Goal: Transaction & Acquisition: Purchase product/service

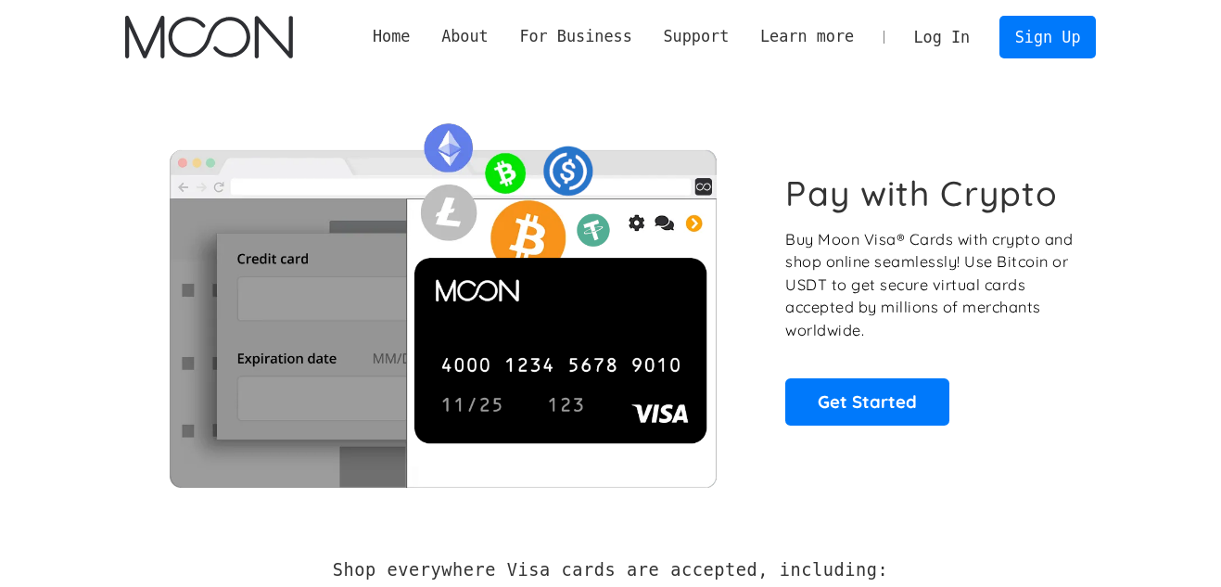
click at [962, 34] on link "Log In" at bounding box center [942, 37] width 87 height 41
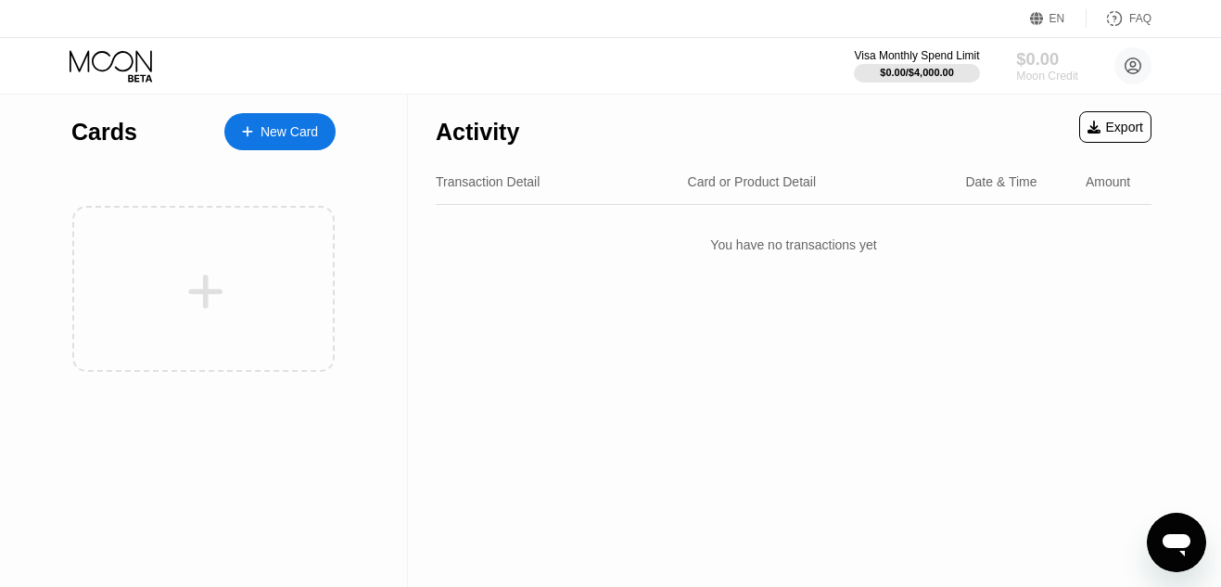
click at [1040, 62] on div "$0.00" at bounding box center [1047, 58] width 62 height 19
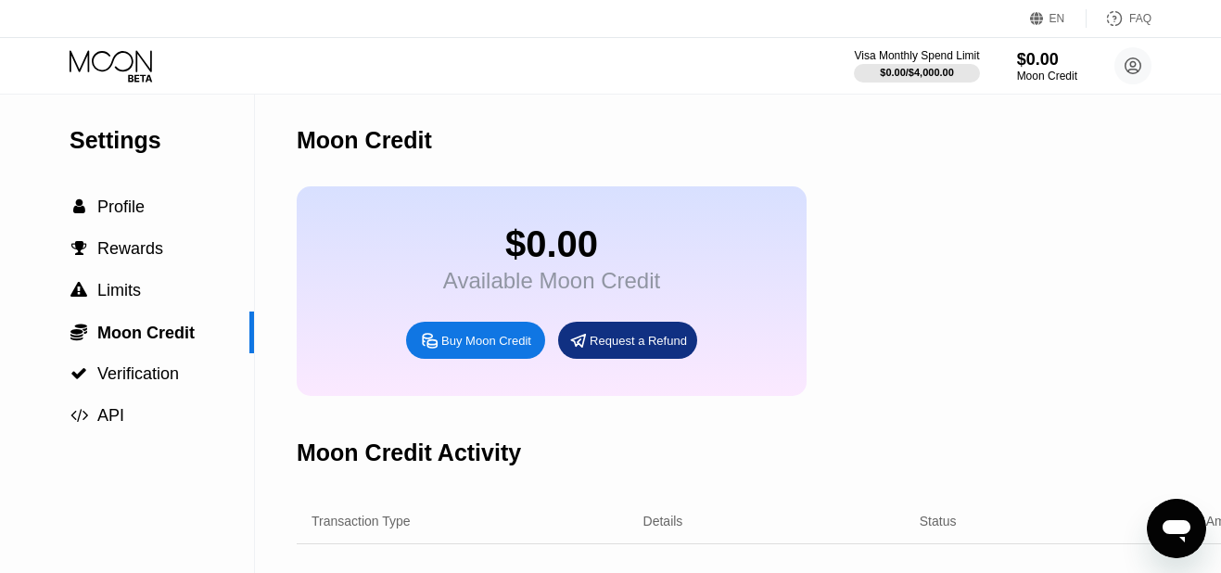
click at [473, 359] on div "Buy Moon Credit" at bounding box center [475, 340] width 139 height 37
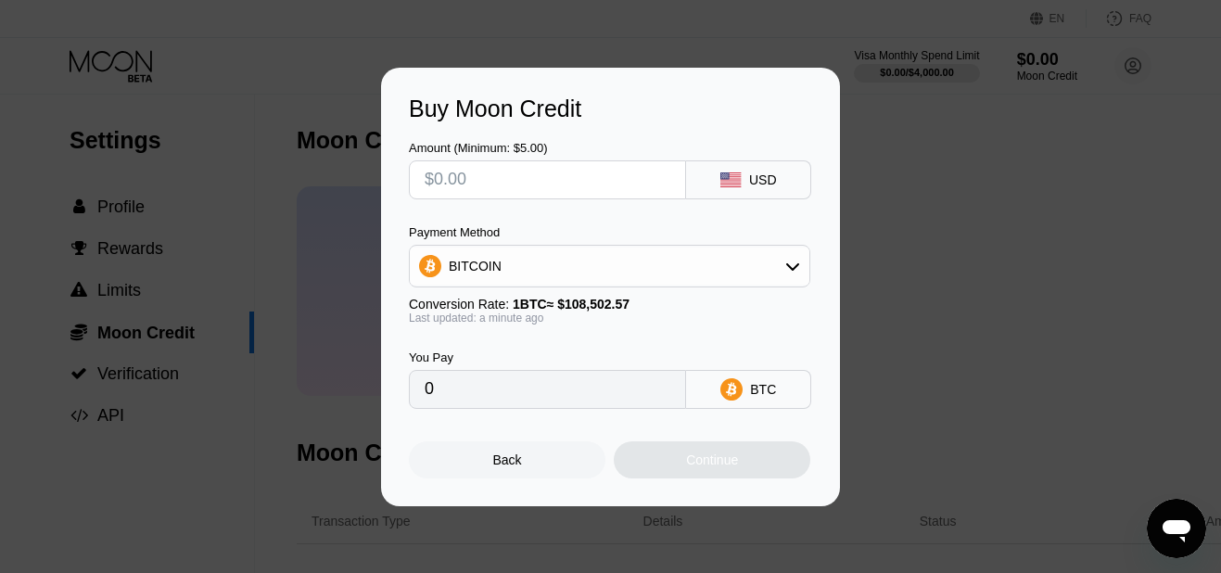
click at [577, 172] on input "text" at bounding box center [548, 179] width 246 height 37
click at [506, 397] on input "0" at bounding box center [548, 389] width 246 height 37
click at [510, 186] on input "text" at bounding box center [548, 179] width 246 height 37
type input "$5"
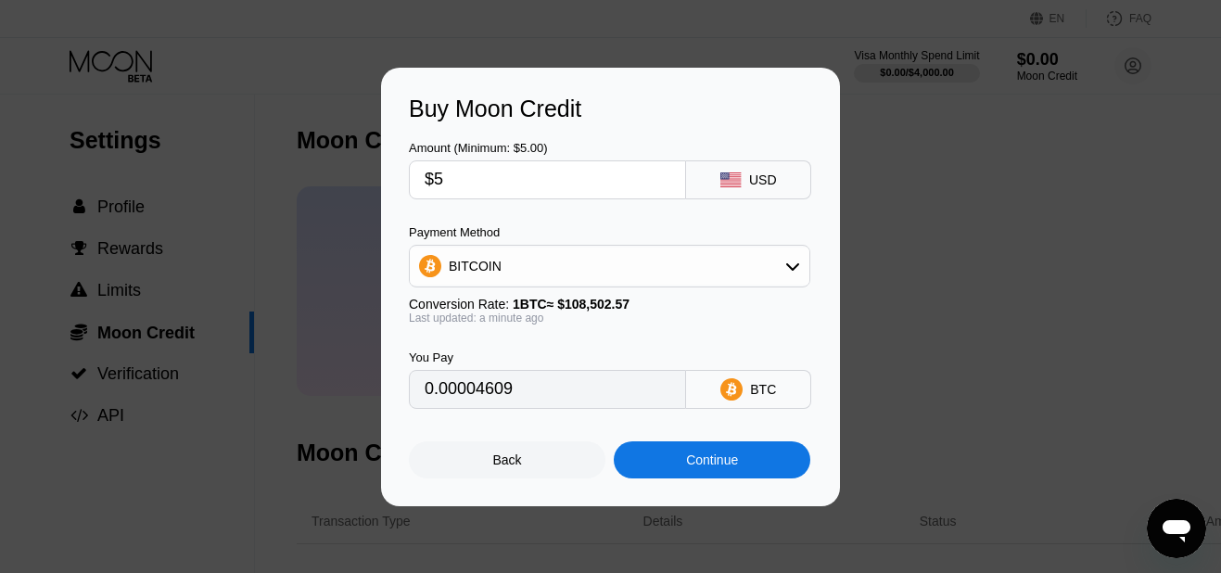
type input "0.00004609"
type input "$5"
click at [760, 479] on div "Continue" at bounding box center [712, 459] width 197 height 37
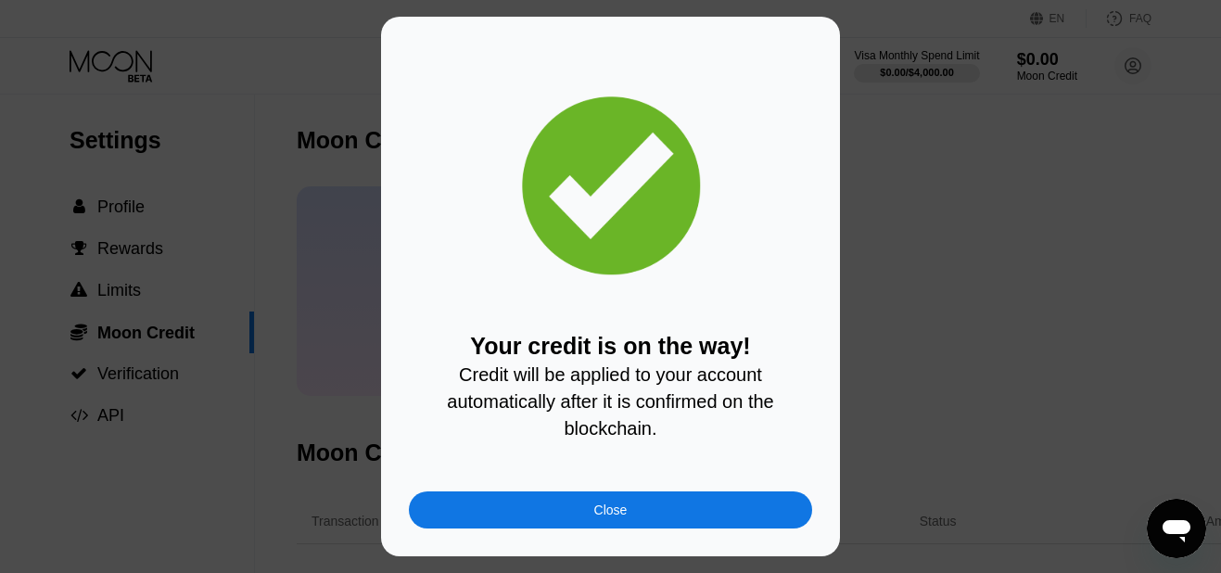
click at [648, 521] on div "Close" at bounding box center [610, 510] width 403 height 37
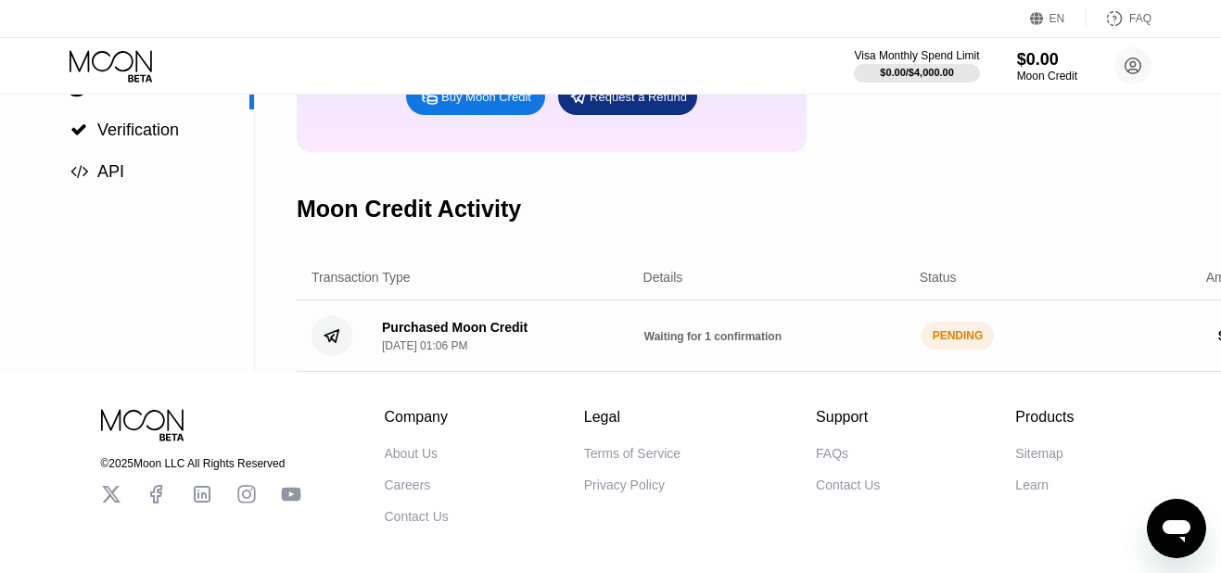
scroll to position [246, 0]
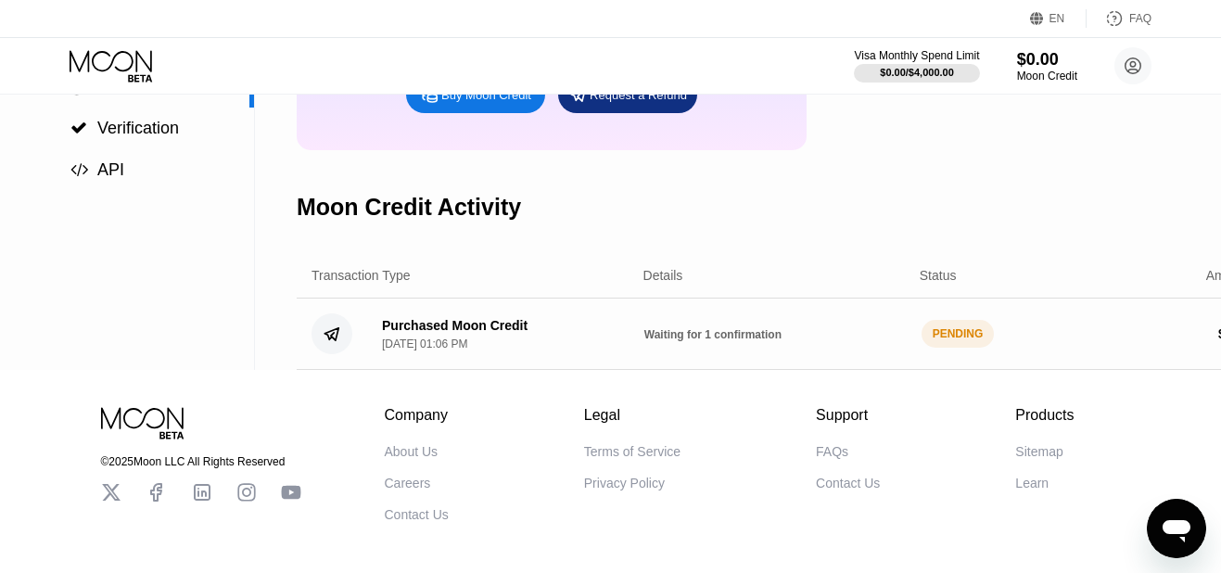
click at [889, 337] on div "Purchased Moon Credit Sep 25, 2025, 01:06 PM Waiting for 1 confirmation PENDING…" at bounding box center [781, 334] width 969 height 71
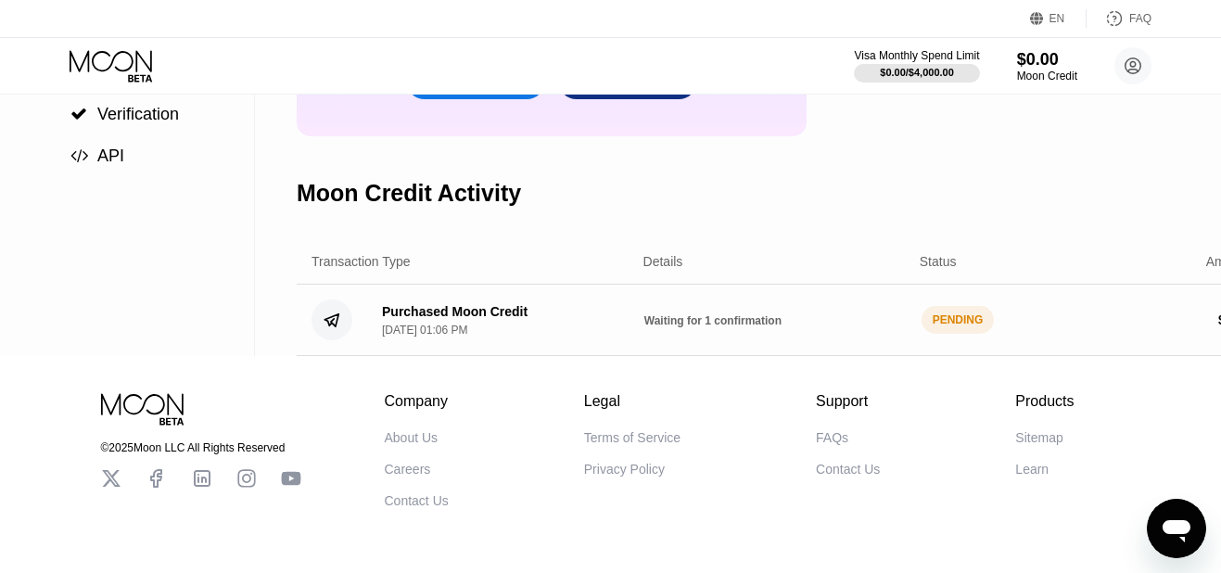
scroll to position [255, 0]
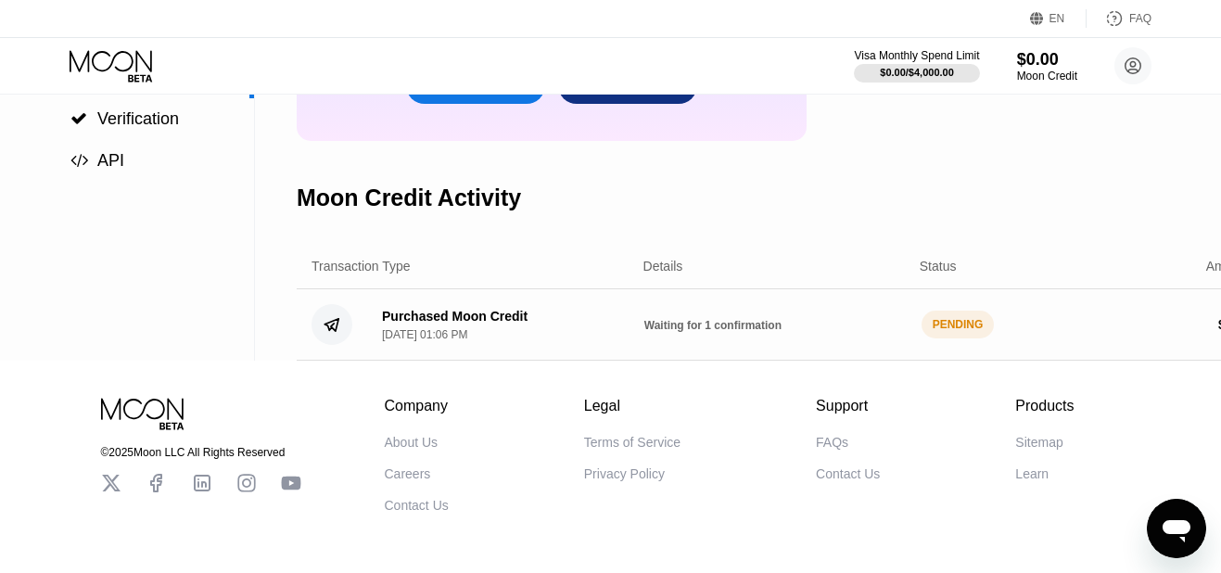
click at [334, 345] on circle at bounding box center [332, 324] width 41 height 41
drag, startPoint x: 965, startPoint y: 351, endPoint x: 849, endPoint y: 348, distance: 116.9
click at [849, 348] on div "Purchased Moon Credit Sep 25, 2025, 01:06 PM Waiting for 1 confirmation PENDING…" at bounding box center [781, 324] width 969 height 71
click at [881, 274] on div "Details" at bounding box center [747, 266] width 280 height 15
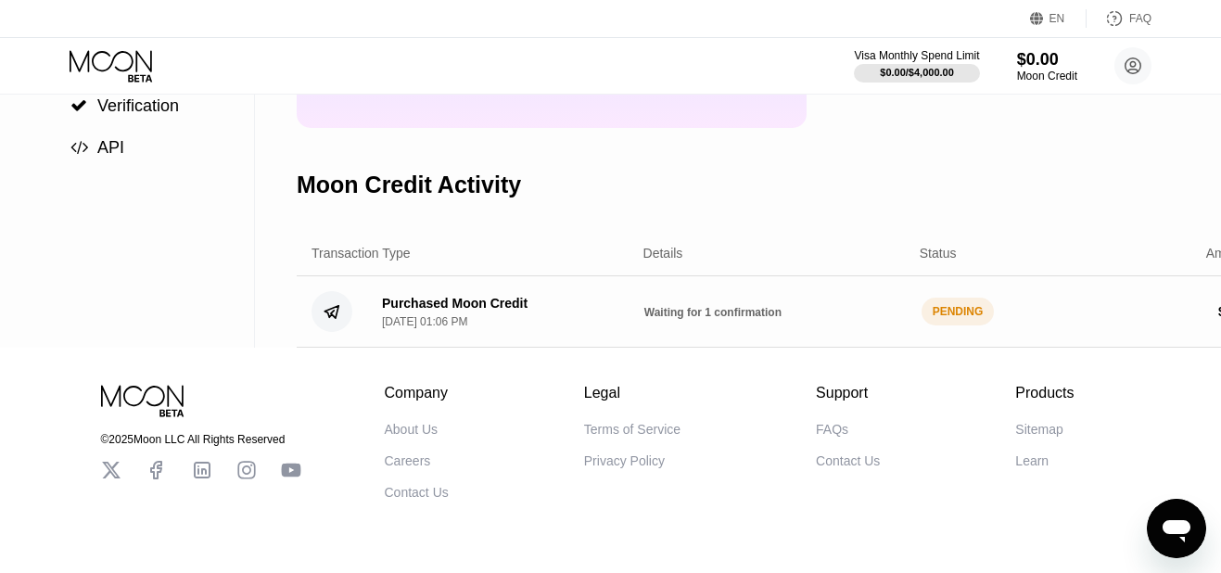
scroll to position [264, 0]
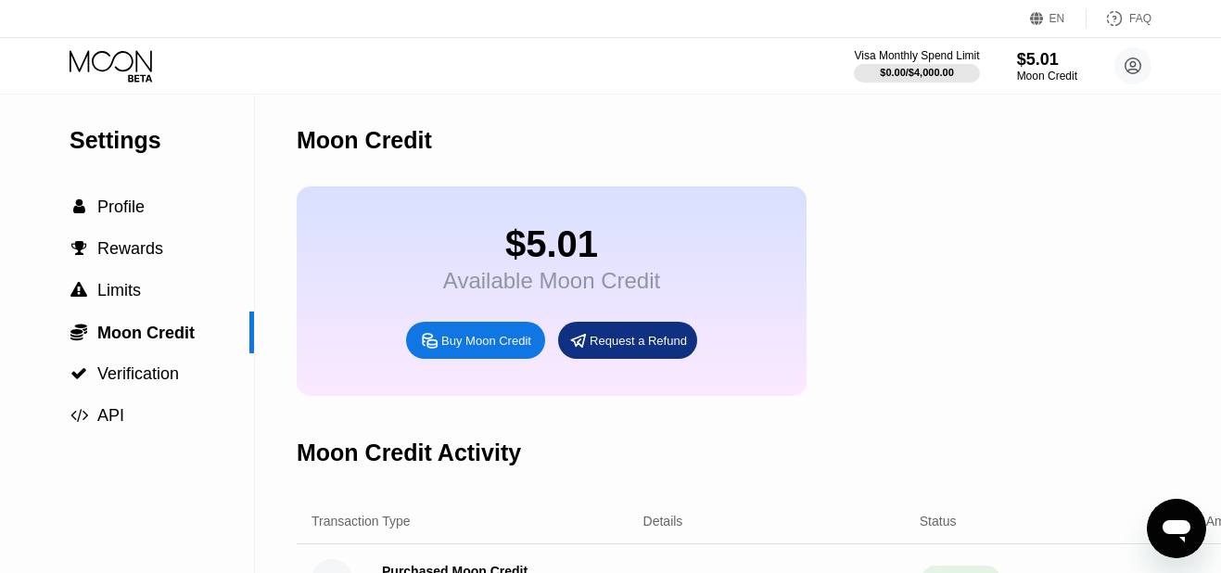
click at [97, 50] on icon at bounding box center [113, 66] width 86 height 32
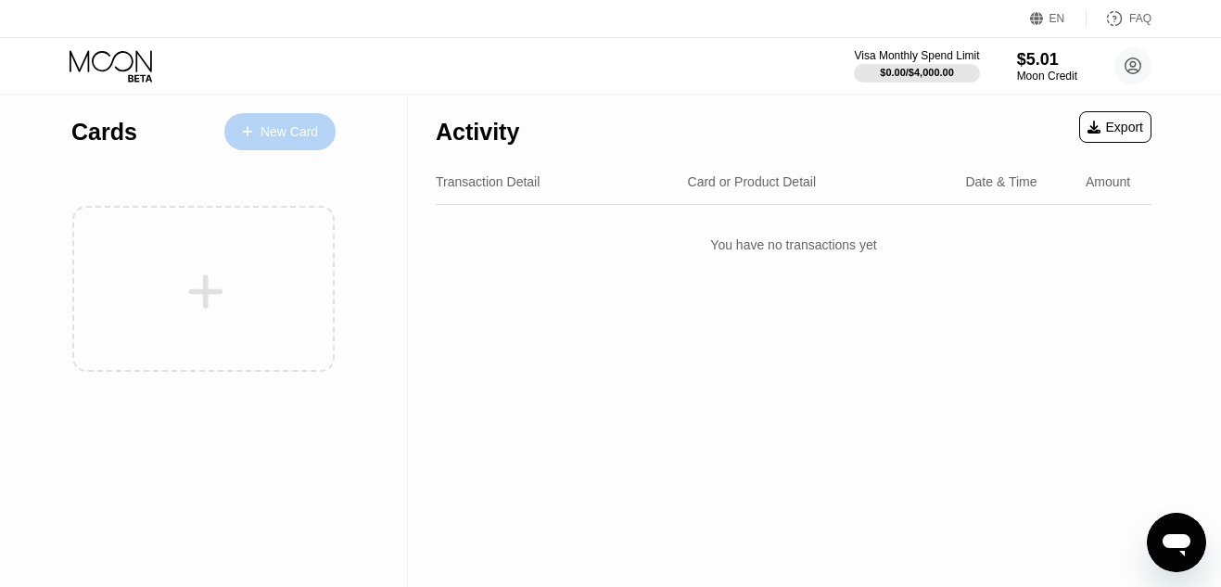
click at [257, 120] on div "New Card" at bounding box center [279, 131] width 111 height 37
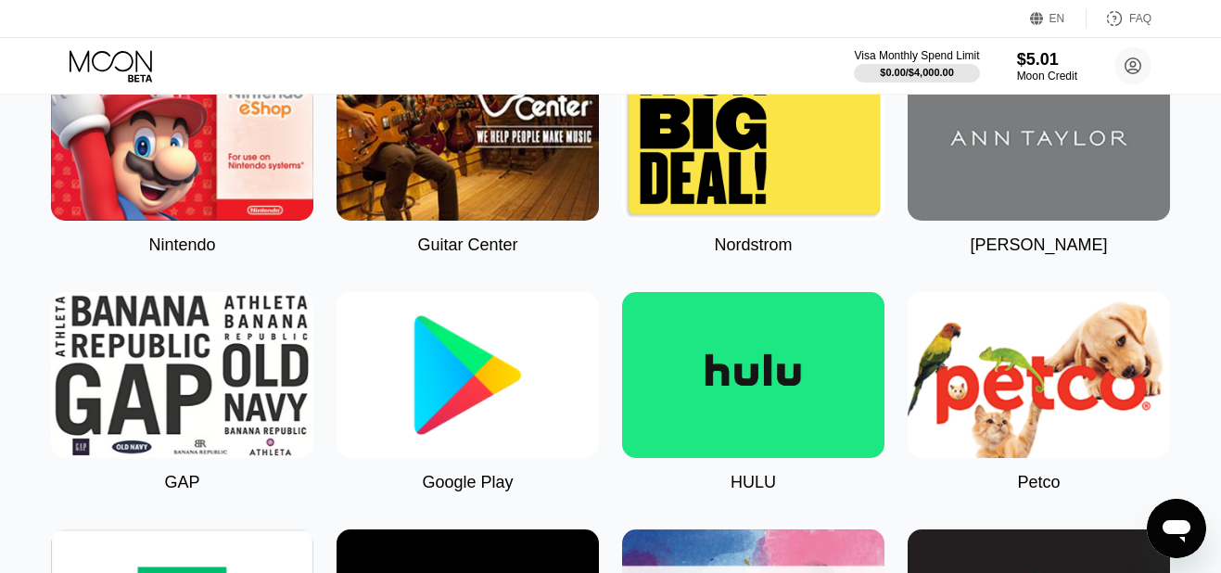
scroll to position [250, 0]
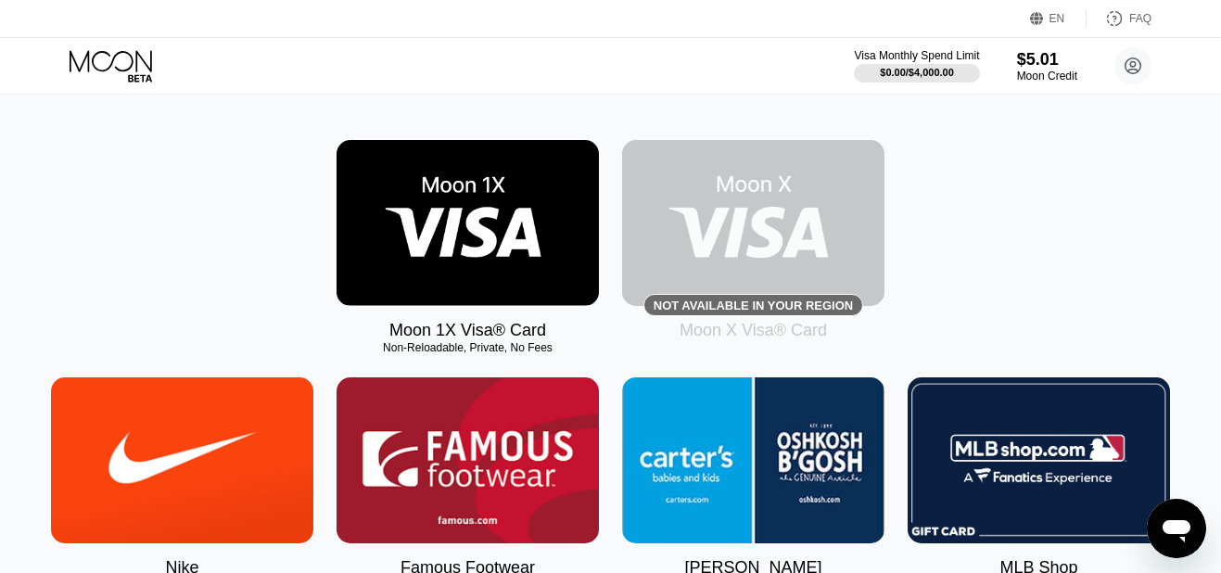
click at [496, 233] on img at bounding box center [468, 223] width 262 height 166
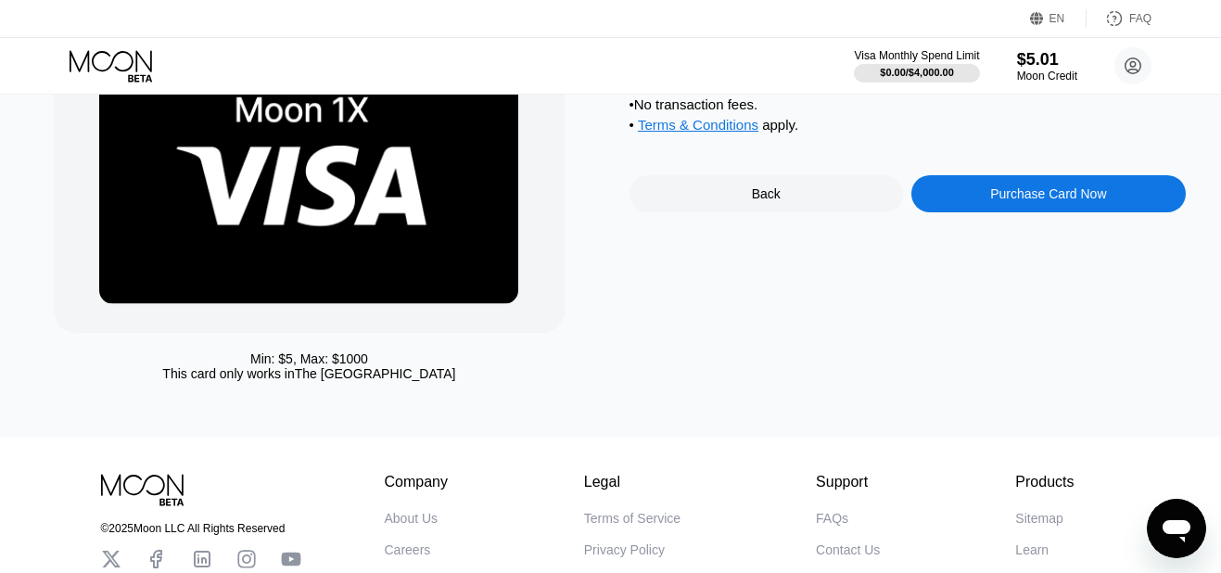
scroll to position [153, 0]
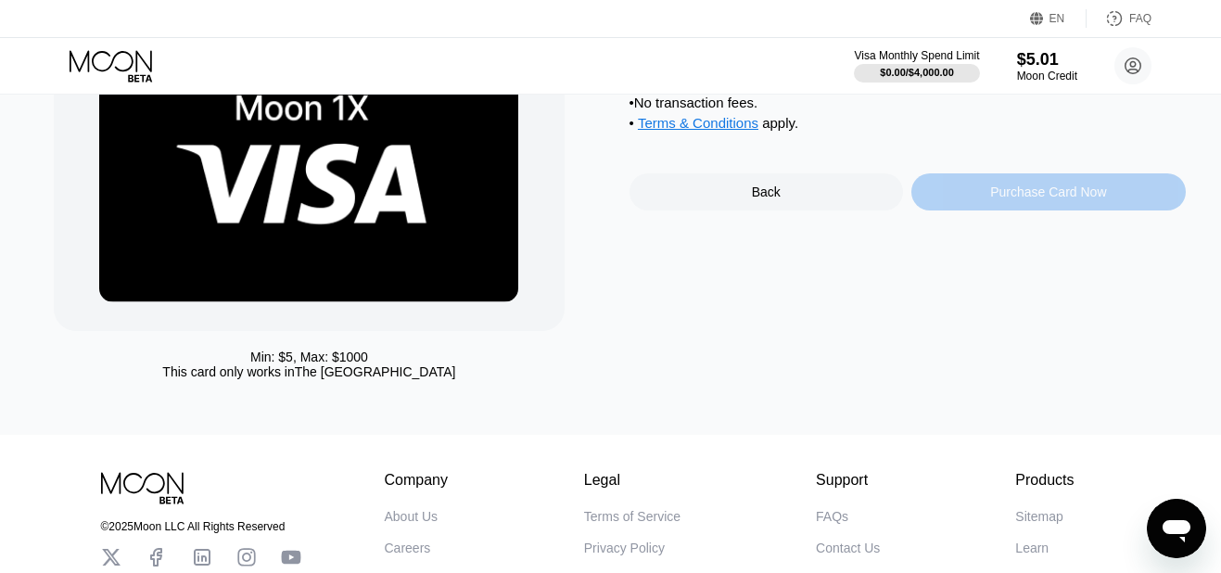
click at [1074, 211] on div "Purchase Card Now" at bounding box center [1049, 191] width 275 height 37
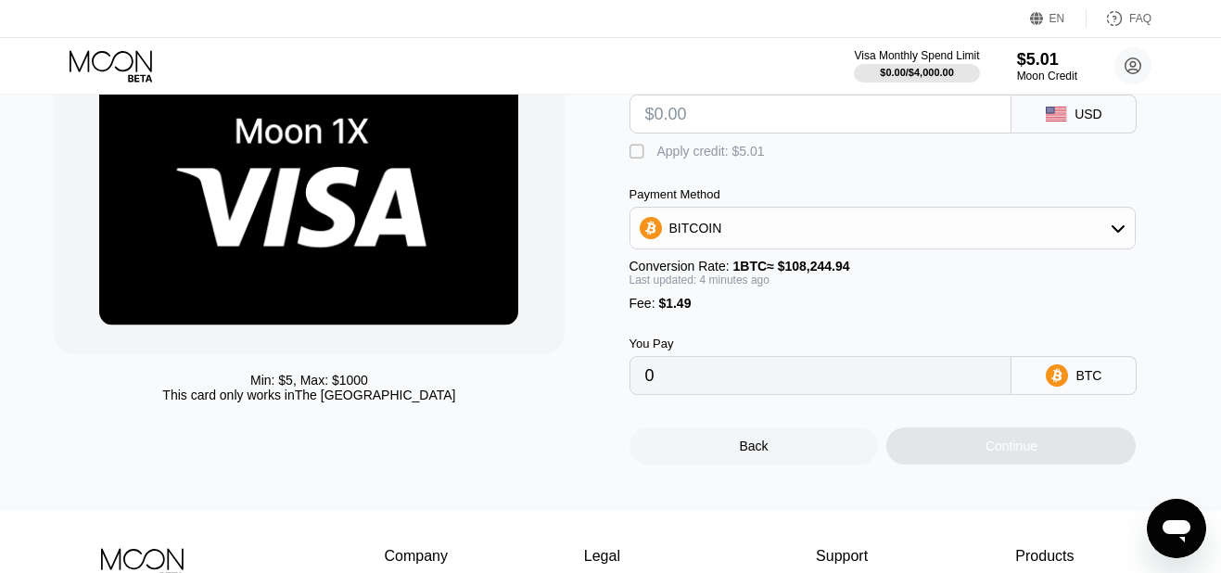
scroll to position [108, 0]
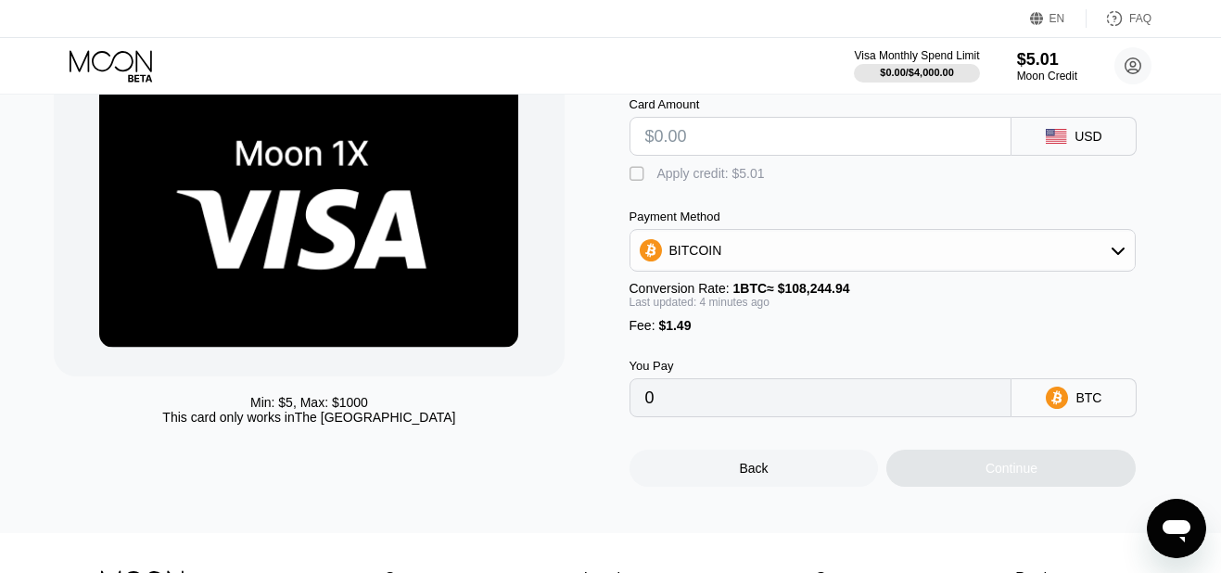
click at [840, 131] on input "text" at bounding box center [820, 136] width 351 height 37
type input "$5"
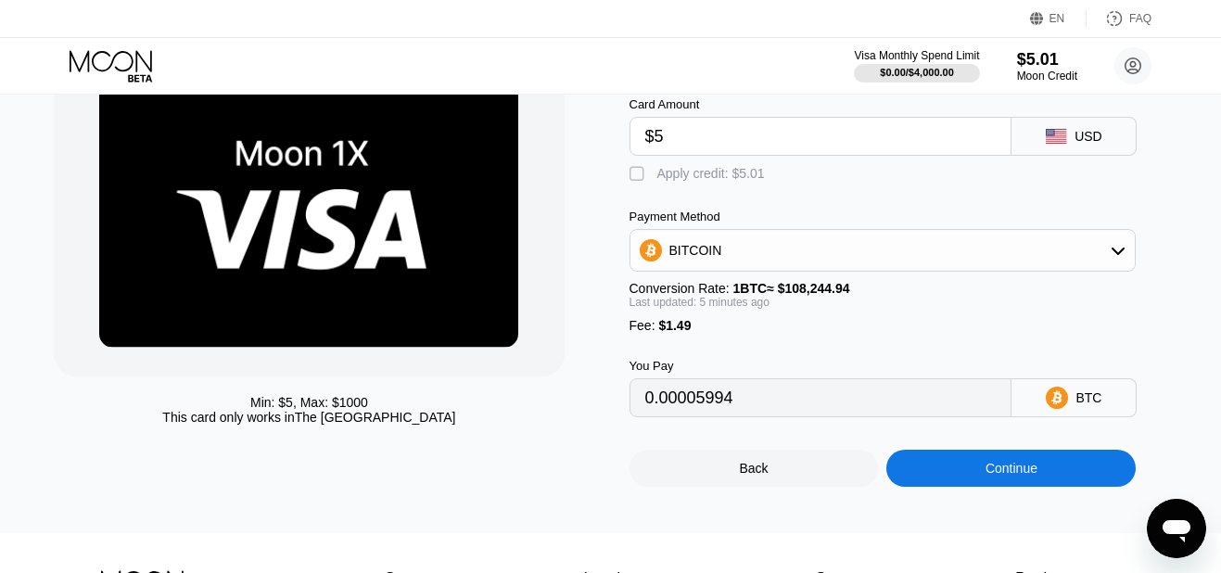
type input "0.00005994"
type input "$5"
click at [1107, 281] on div "Payment Method BITCOIN Conversion Rate: 1 BTC ≈ $108,244.94 Last updated: 5 min…" at bounding box center [883, 271] width 507 height 123
click at [1109, 263] on div "BITCOIN" at bounding box center [883, 250] width 505 height 37
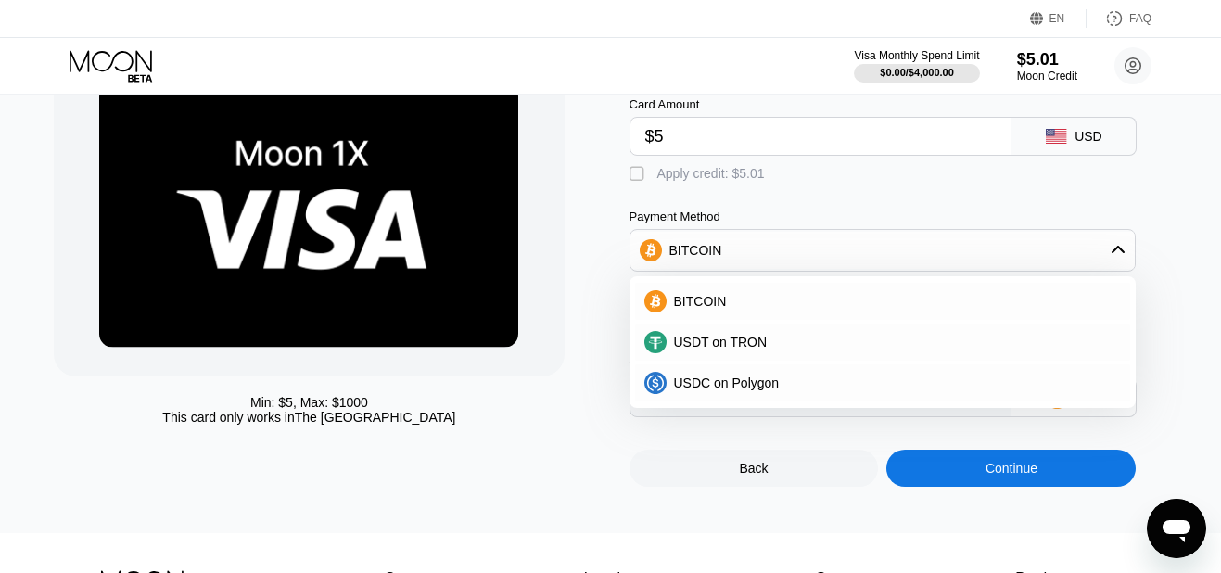
click at [1143, 184] on div " Apply credit: $5.01" at bounding box center [908, 170] width 556 height 28
click at [1125, 207] on div "Card Amount $5 USD  Apply credit: $5.01 Payment Method BITCOIN BITCOIN USDT on…" at bounding box center [908, 248] width 556 height 338
click at [954, 222] on div "Payment Method" at bounding box center [883, 217] width 507 height 14
click at [510, 483] on div "Min: $ 5 , Max: $ 1000 This card only works in The United States" at bounding box center [332, 269] width 556 height 435
click at [1041, 64] on div "$5.01" at bounding box center [1047, 58] width 62 height 19
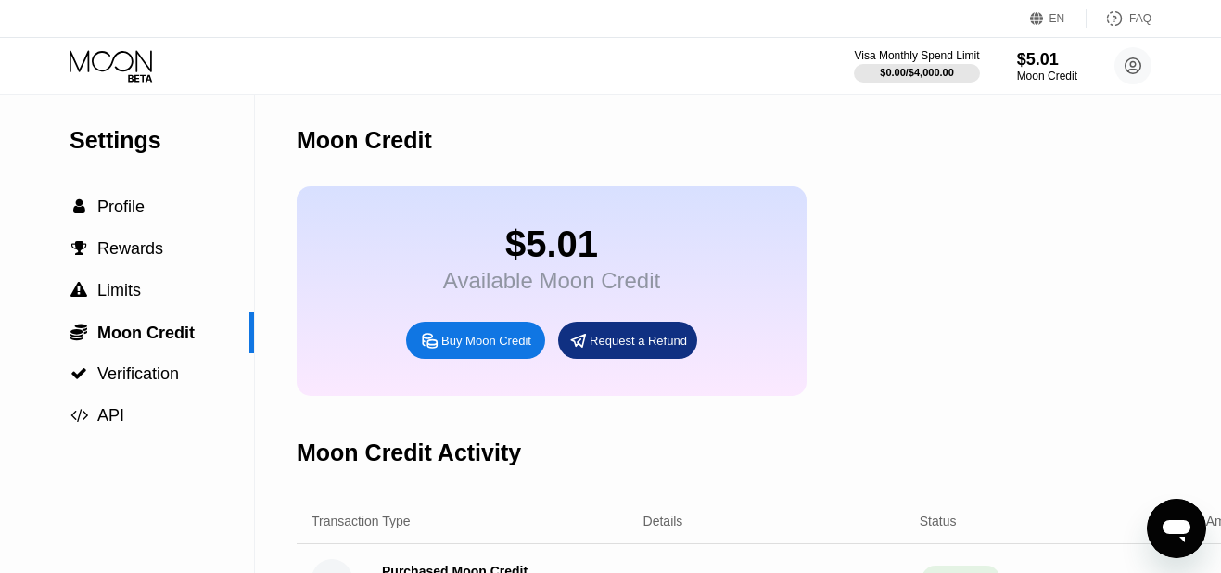
click at [151, 72] on icon at bounding box center [113, 66] width 86 height 32
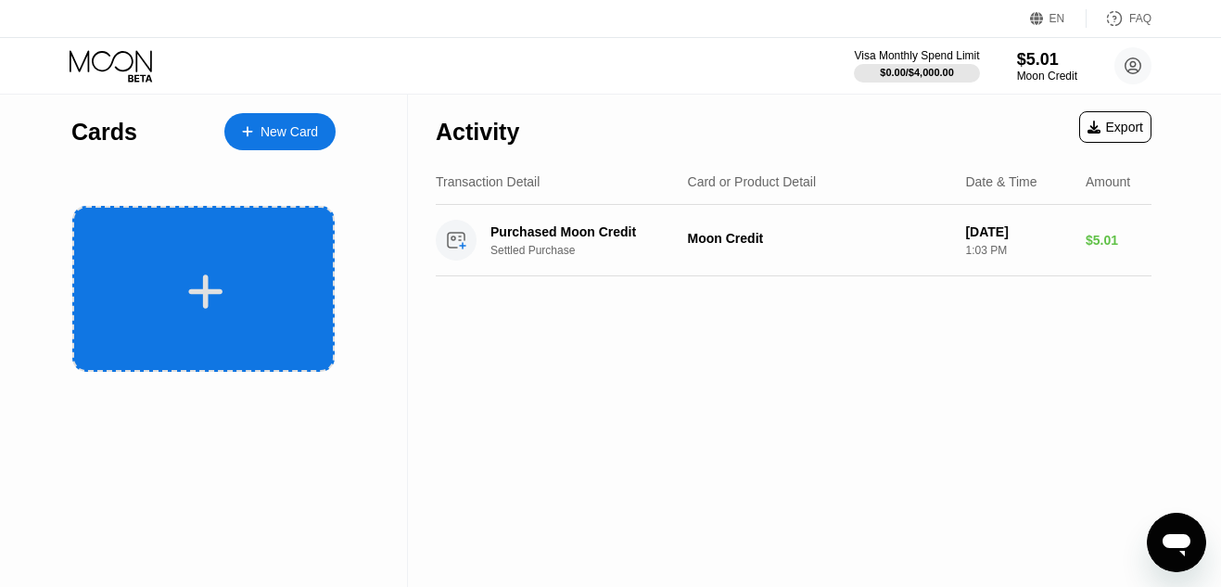
click at [235, 226] on div at bounding box center [203, 289] width 262 height 166
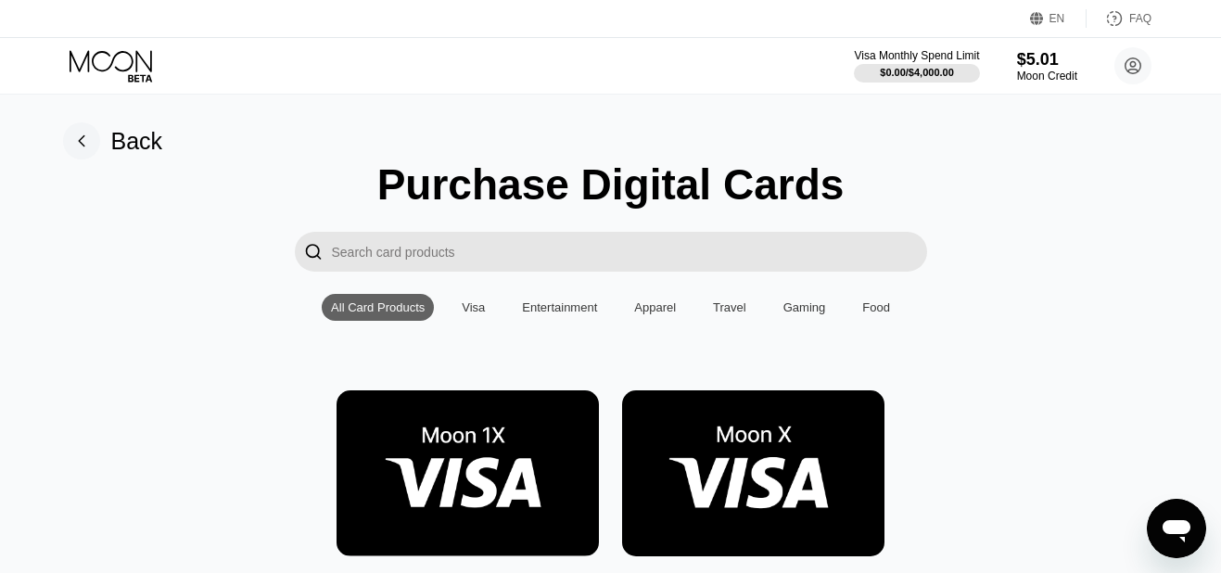
click at [471, 314] on div "Visa" at bounding box center [473, 307] width 23 height 14
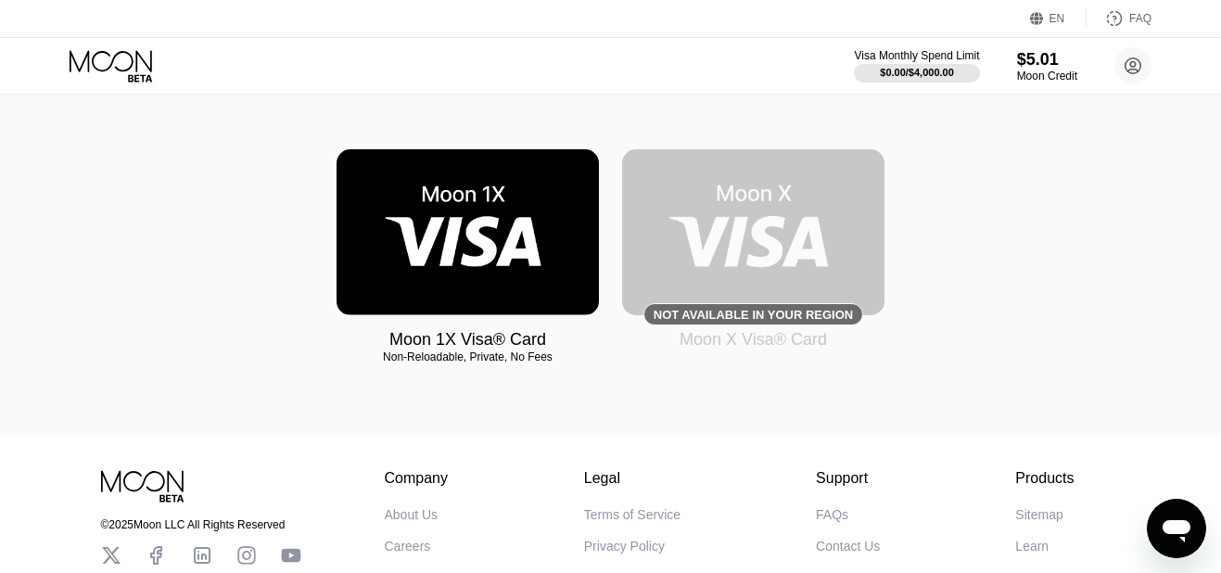
scroll to position [254, 0]
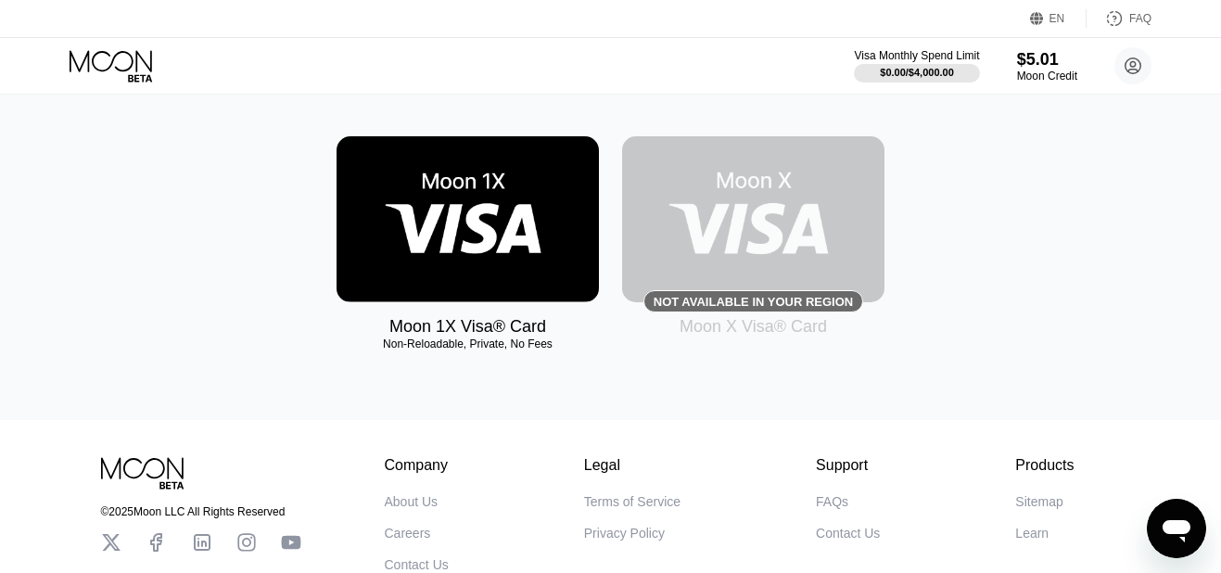
click at [510, 210] on img at bounding box center [468, 219] width 262 height 166
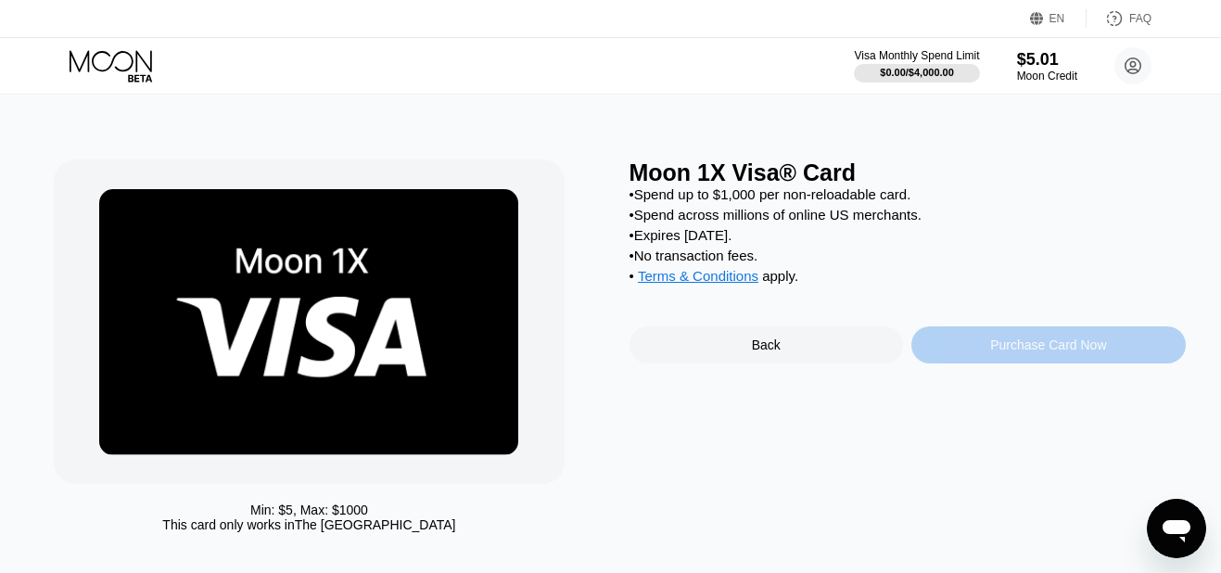
click at [1015, 352] on div "Purchase Card Now" at bounding box center [1048, 345] width 116 height 15
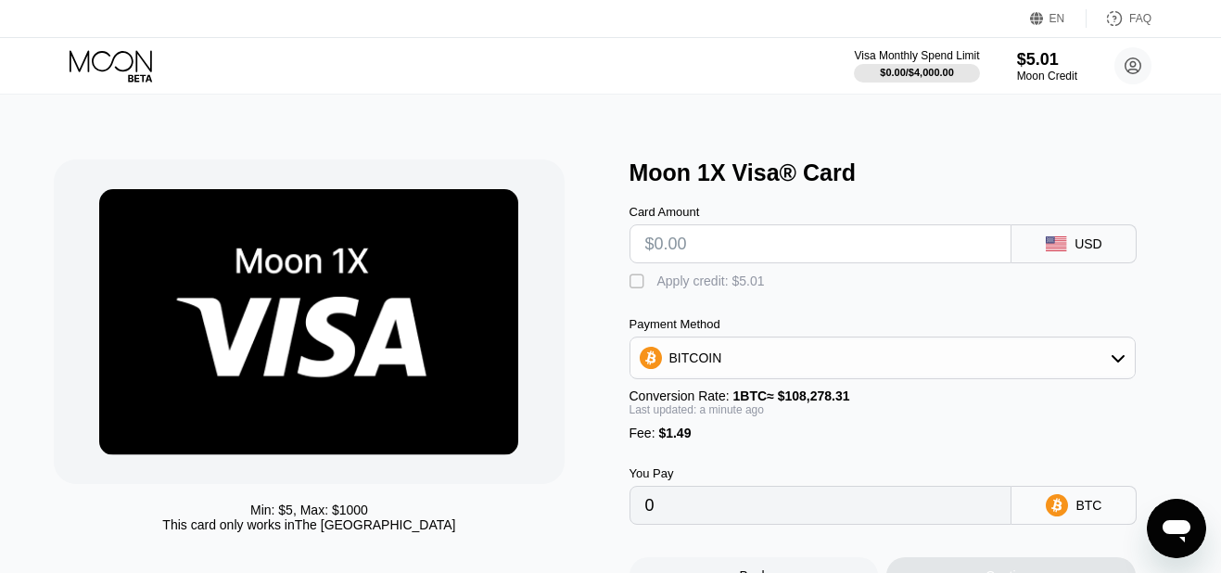
click at [958, 248] on input "text" at bounding box center [820, 243] width 351 height 37
type input "$4"
type input "0.00005071"
type input "$5"
type input "0.00005994"
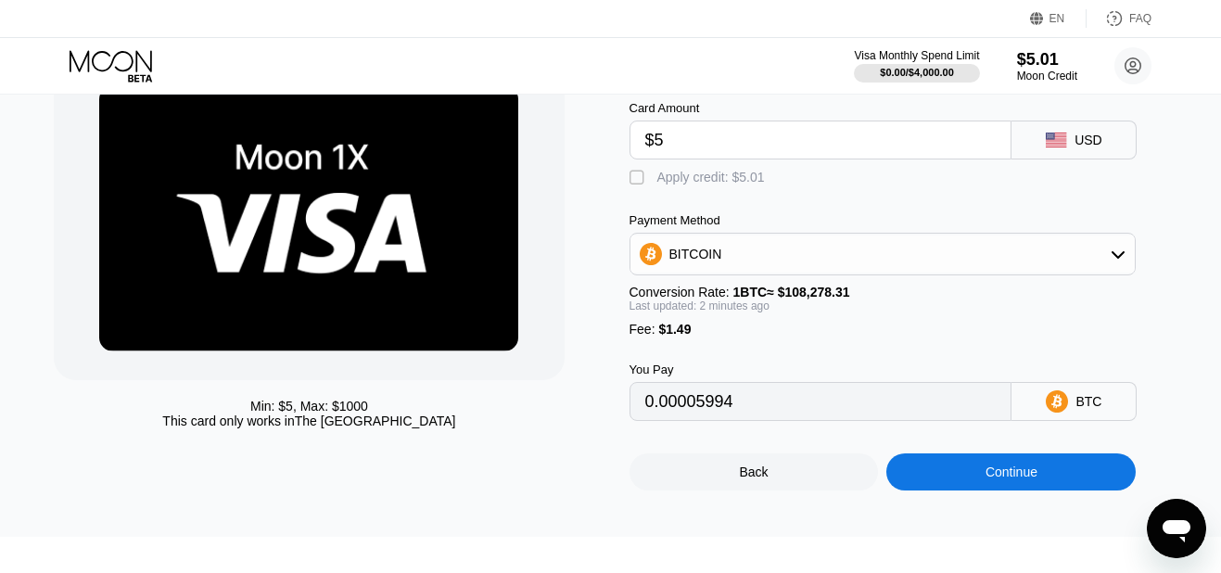
scroll to position [198, 0]
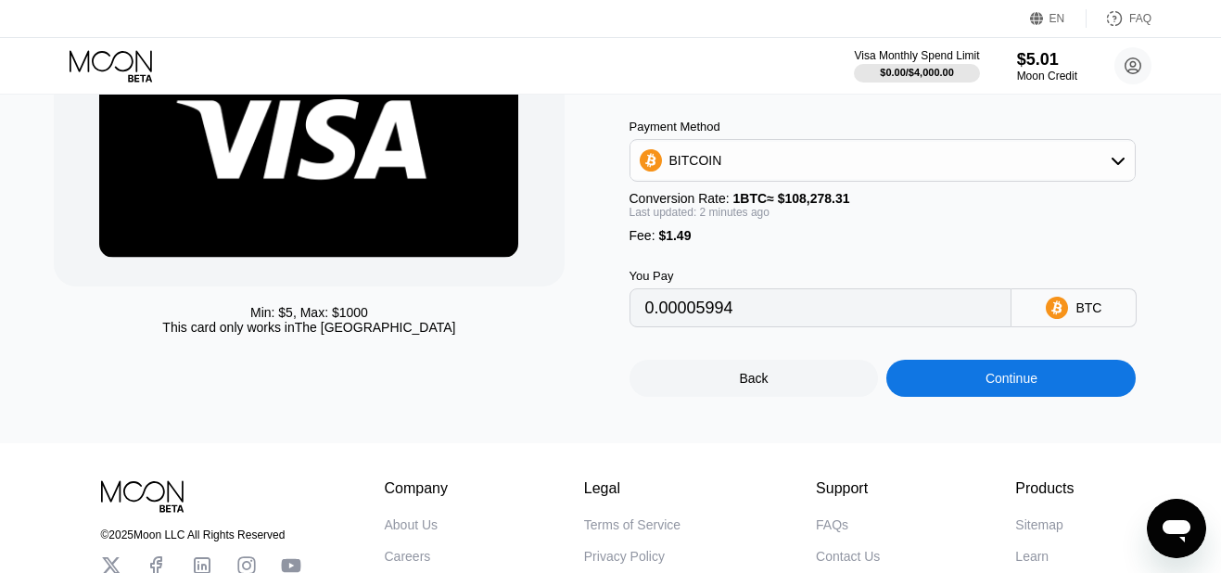
type input "$5"
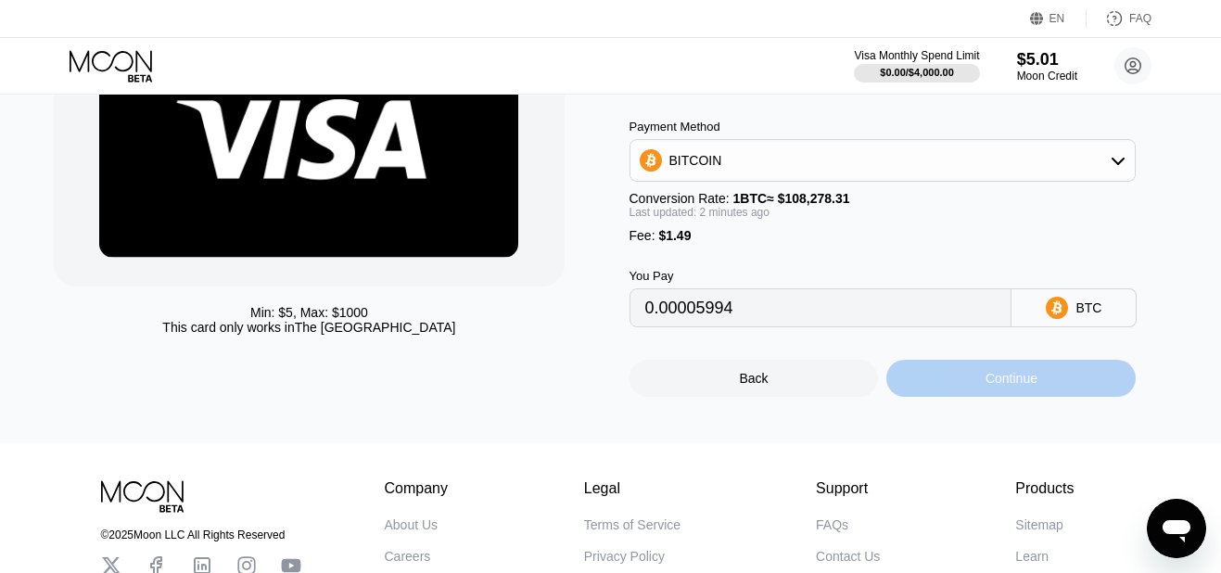
click at [1029, 386] on div "Continue" at bounding box center [1012, 378] width 52 height 15
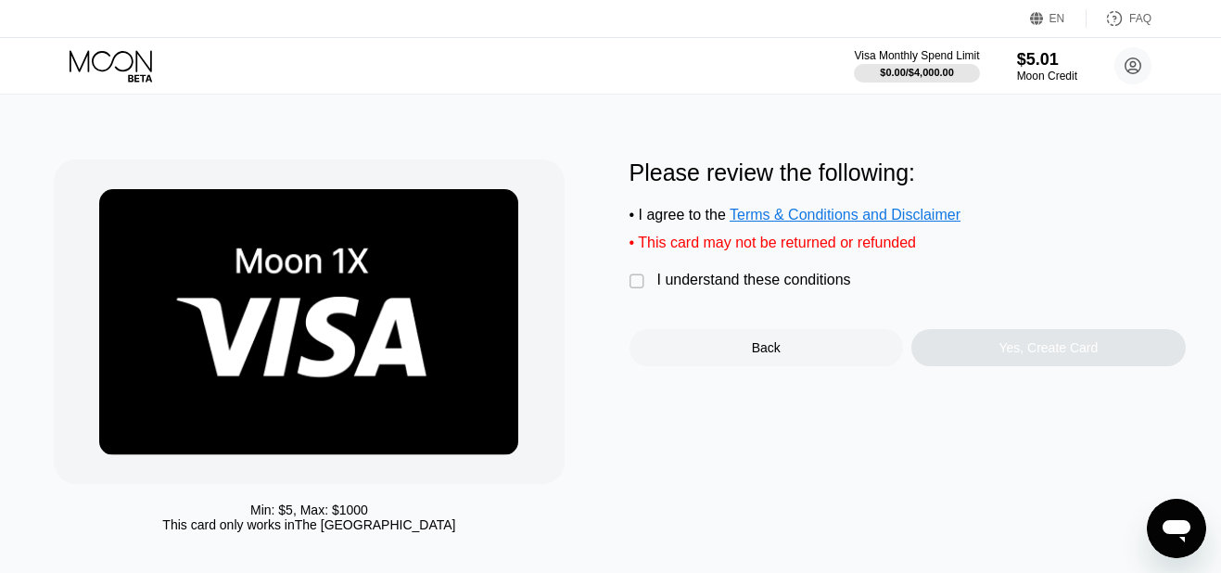
click at [637, 291] on div "" at bounding box center [639, 282] width 19 height 19
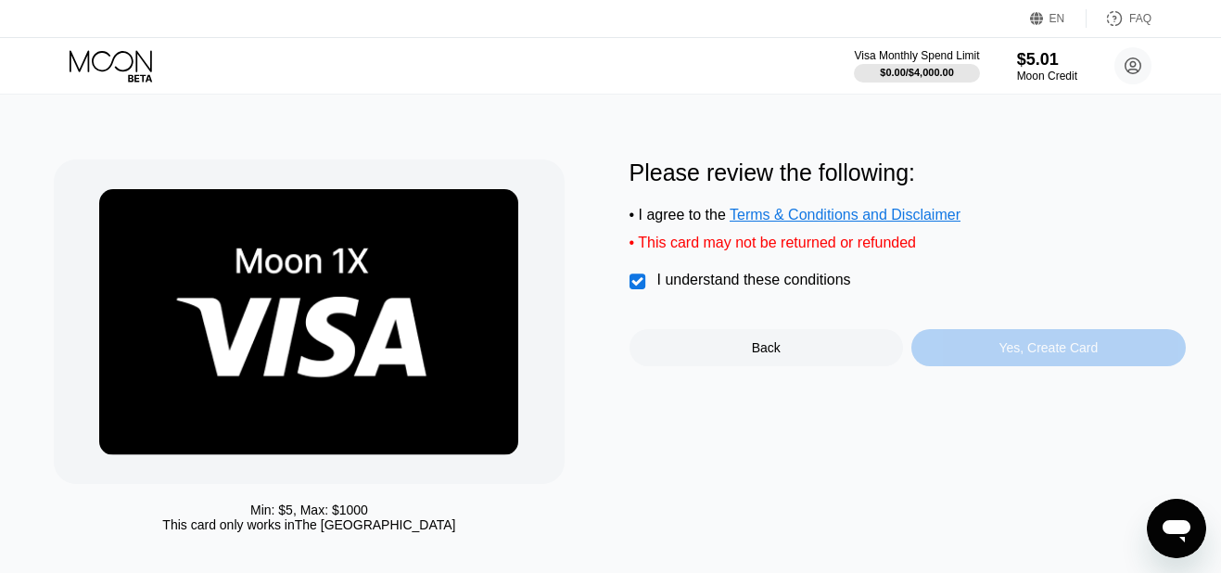
click at [989, 361] on div "Yes, Create Card" at bounding box center [1049, 347] width 275 height 37
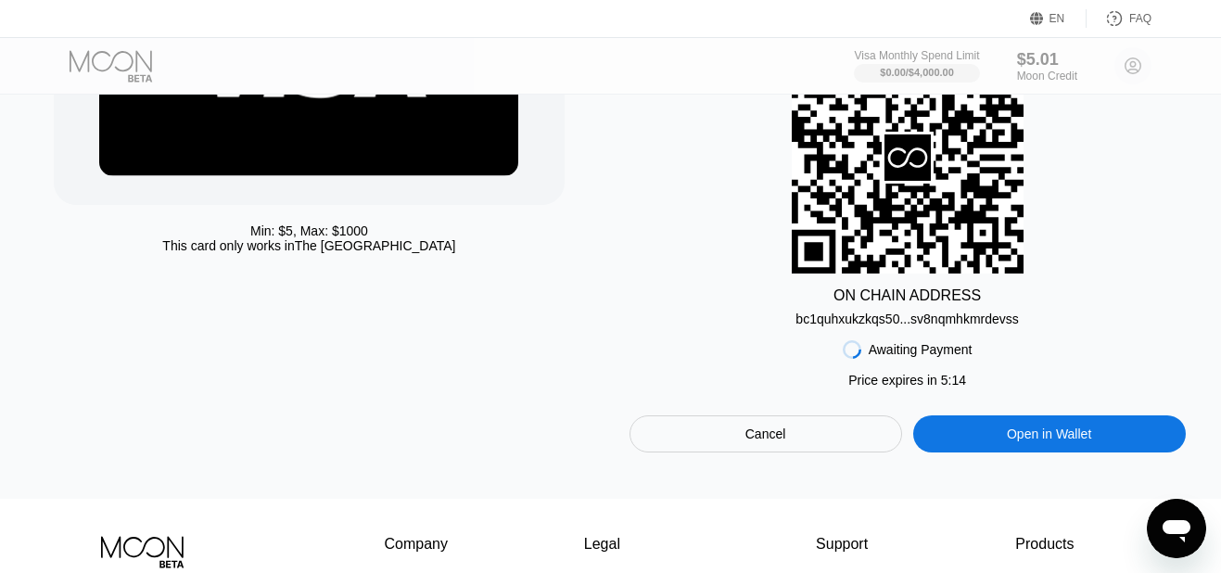
scroll to position [361, 0]
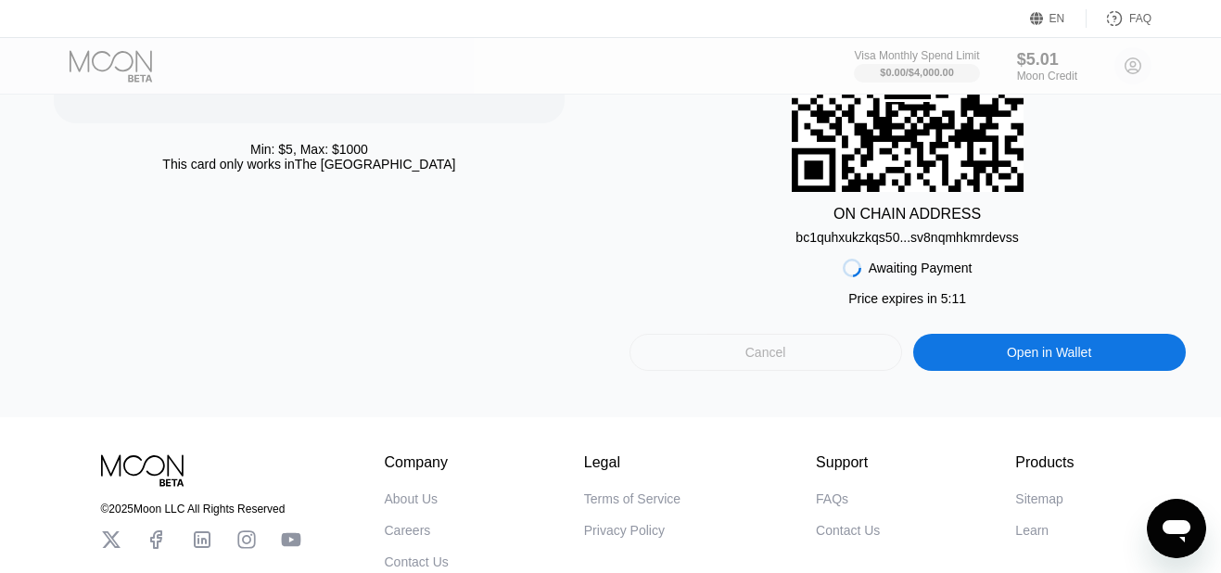
click at [754, 361] on div "Cancel" at bounding box center [766, 352] width 41 height 17
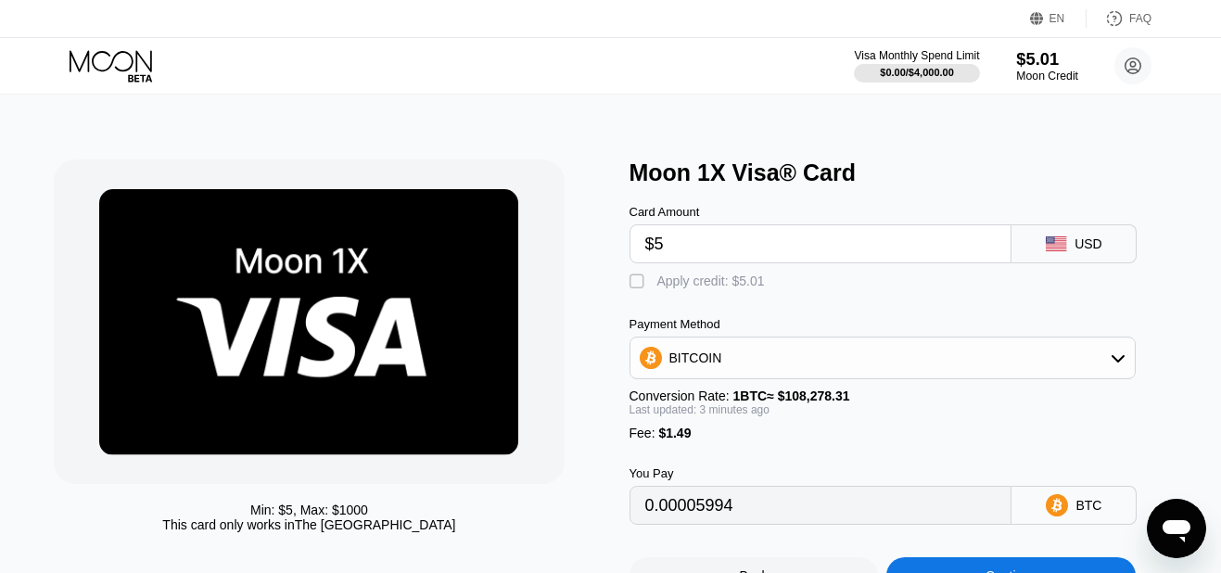
click at [1030, 76] on div "Moon Credit" at bounding box center [1047, 76] width 62 height 13
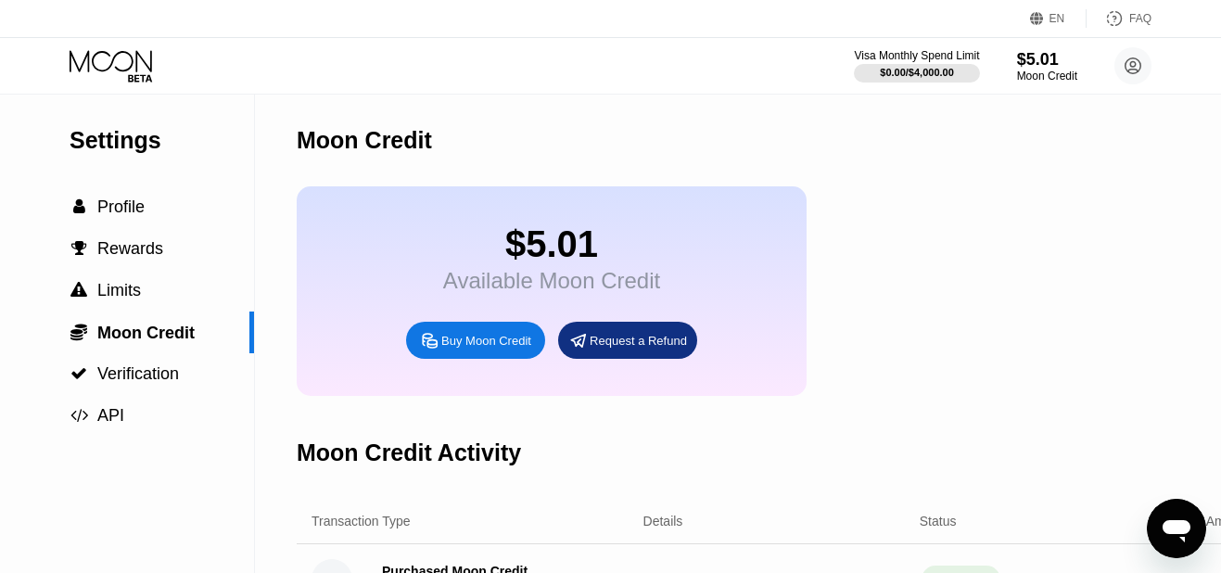
click at [510, 349] on div "Buy Moon Credit" at bounding box center [486, 341] width 90 height 16
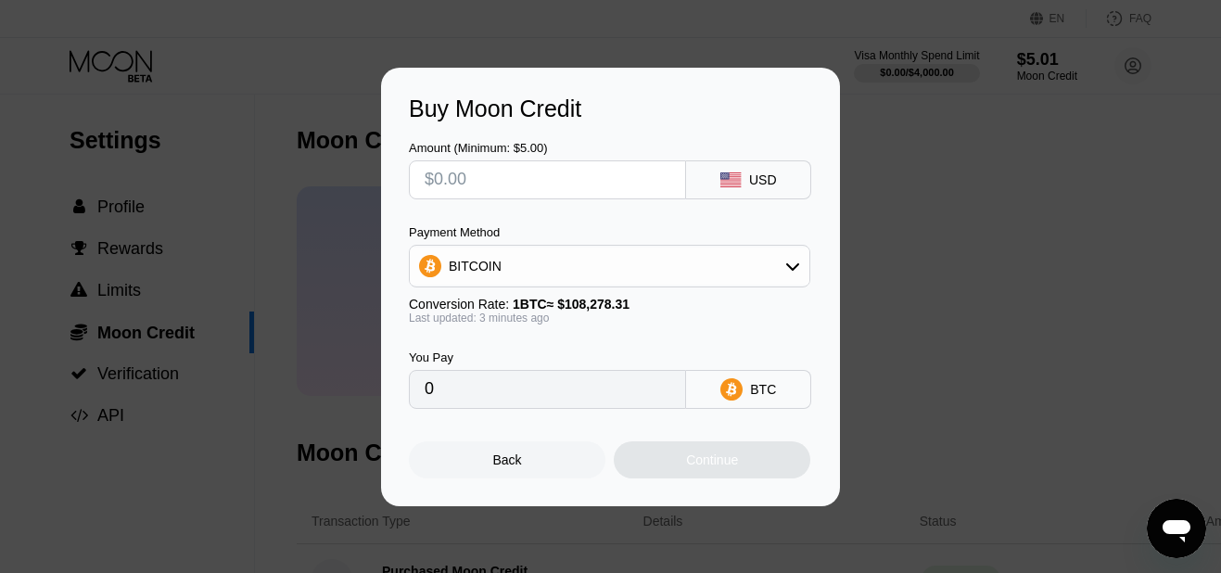
click at [619, 172] on input "text" at bounding box center [548, 179] width 246 height 37
type input "$2"
type input "0.00001845"
type input "0"
type input "$5"
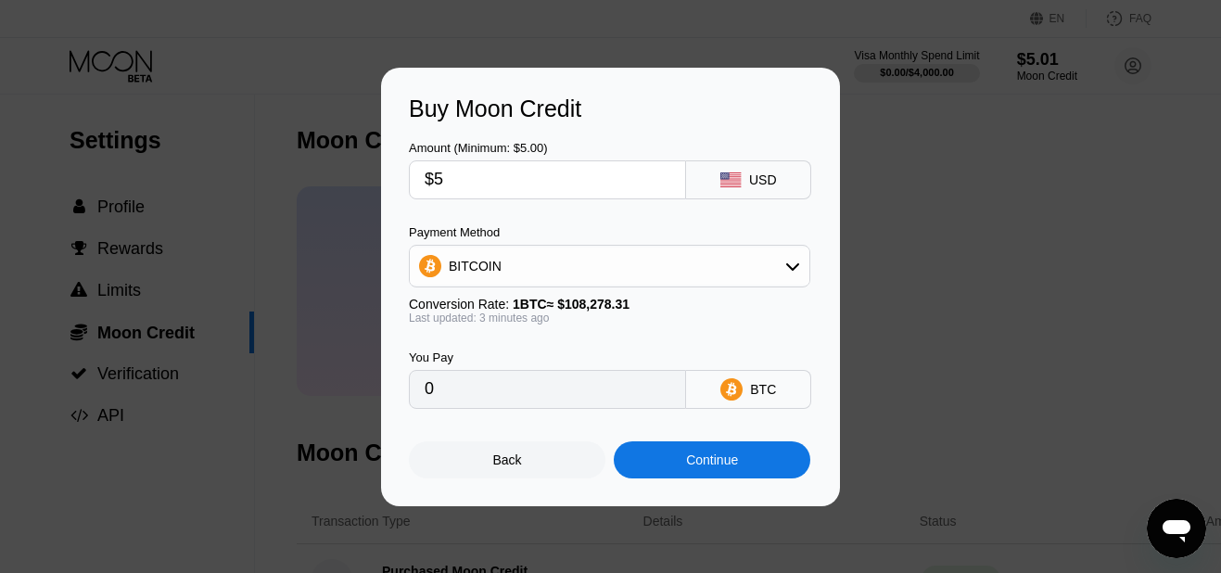
type input "0.00004612"
type input "$5"
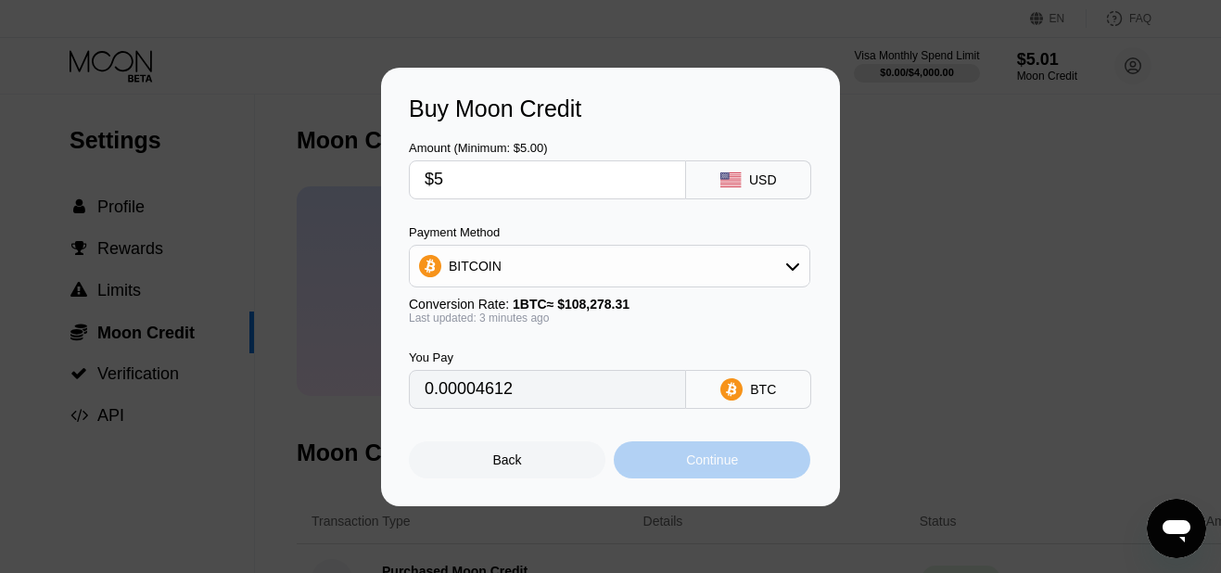
click at [738, 467] on div "Continue" at bounding box center [712, 460] width 52 height 15
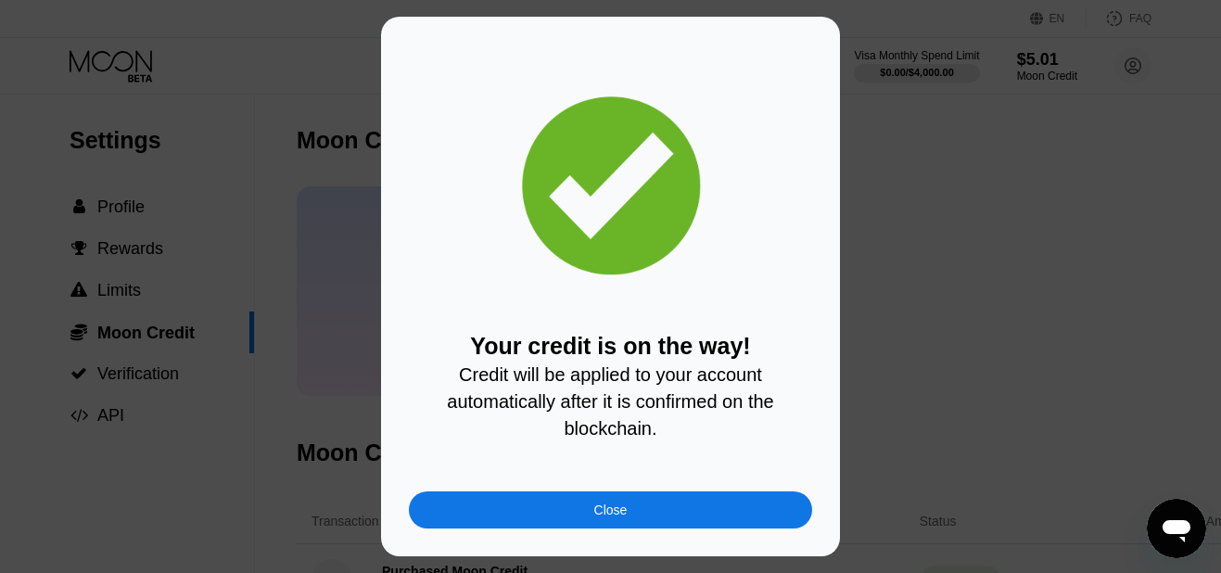
click at [650, 526] on div "Close" at bounding box center [610, 510] width 403 height 37
click at [650, 526] on div at bounding box center [617, 293] width 1235 height 587
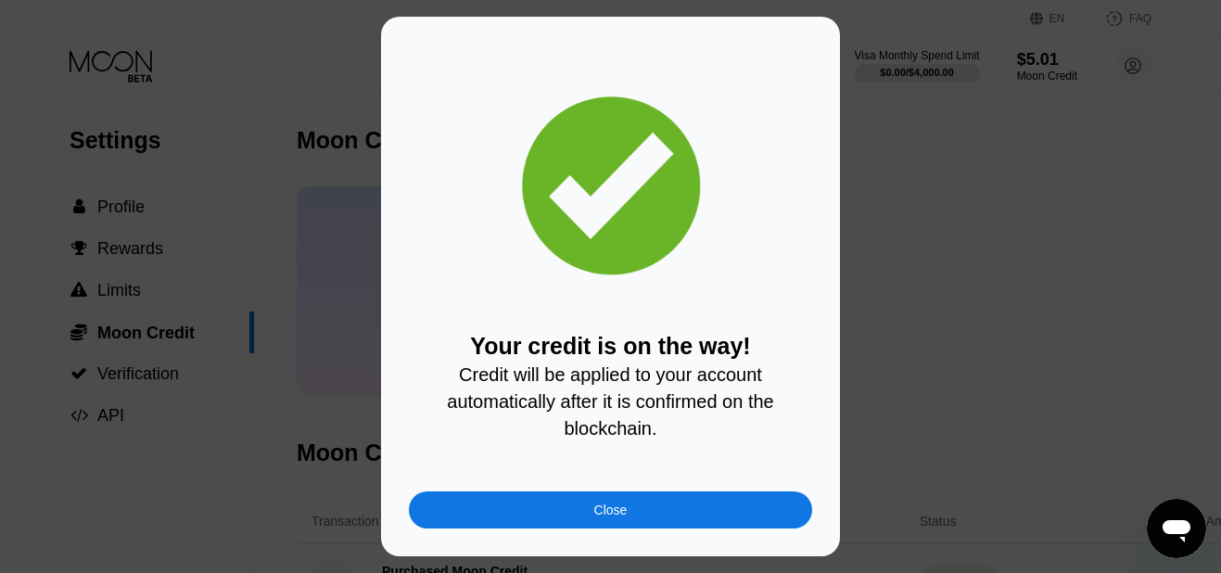
click at [650, 526] on div at bounding box center [617, 293] width 1235 height 587
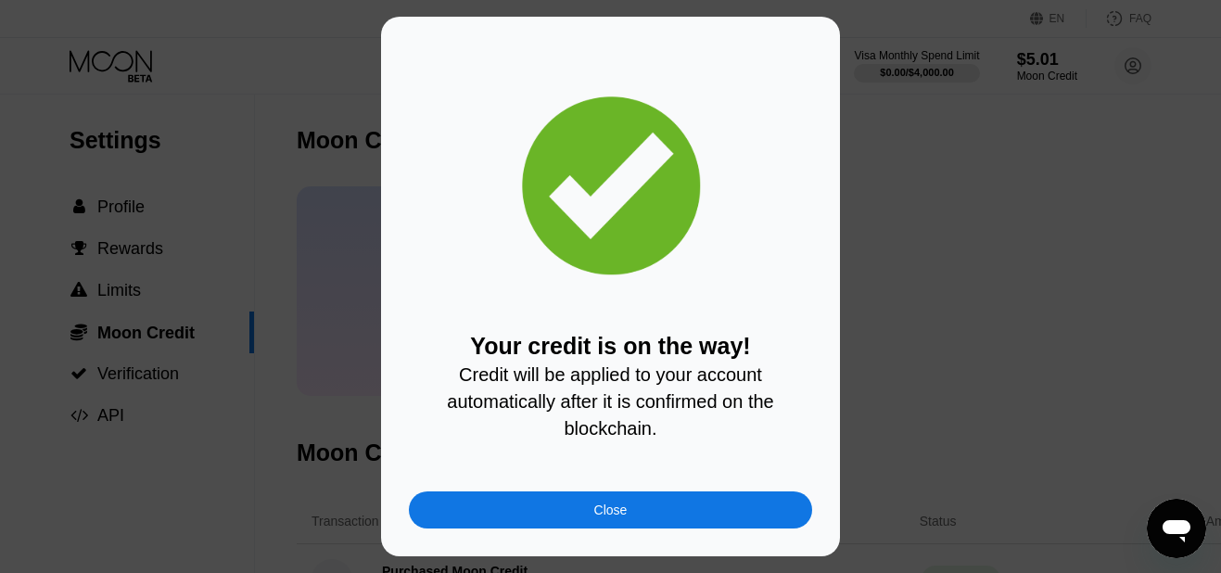
click at [650, 526] on div at bounding box center [617, 293] width 1235 height 587
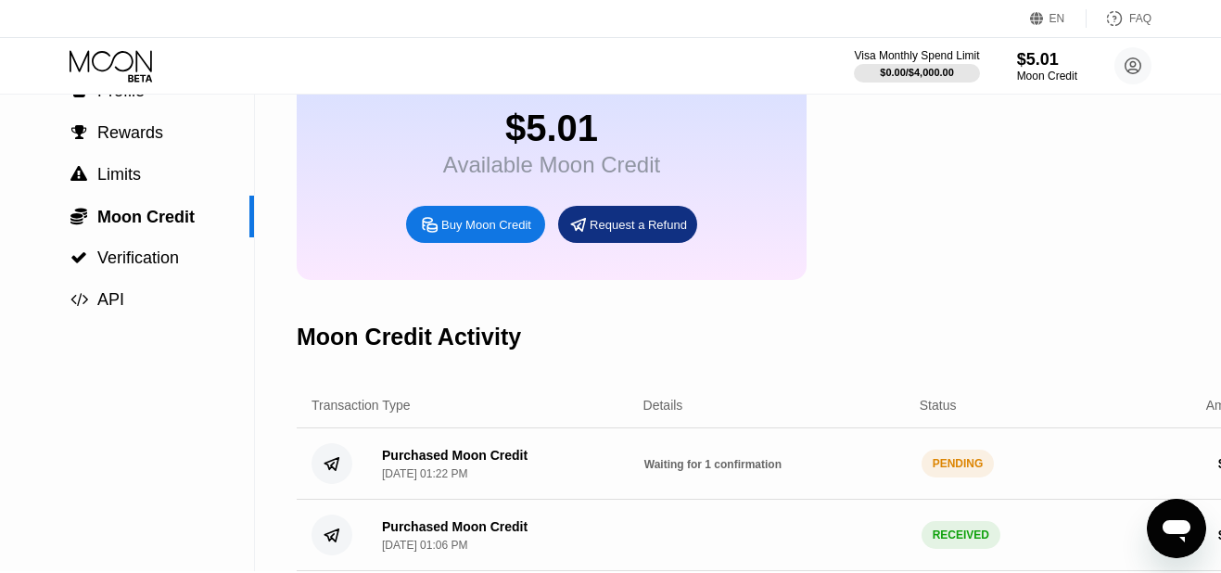
scroll to position [302, 0]
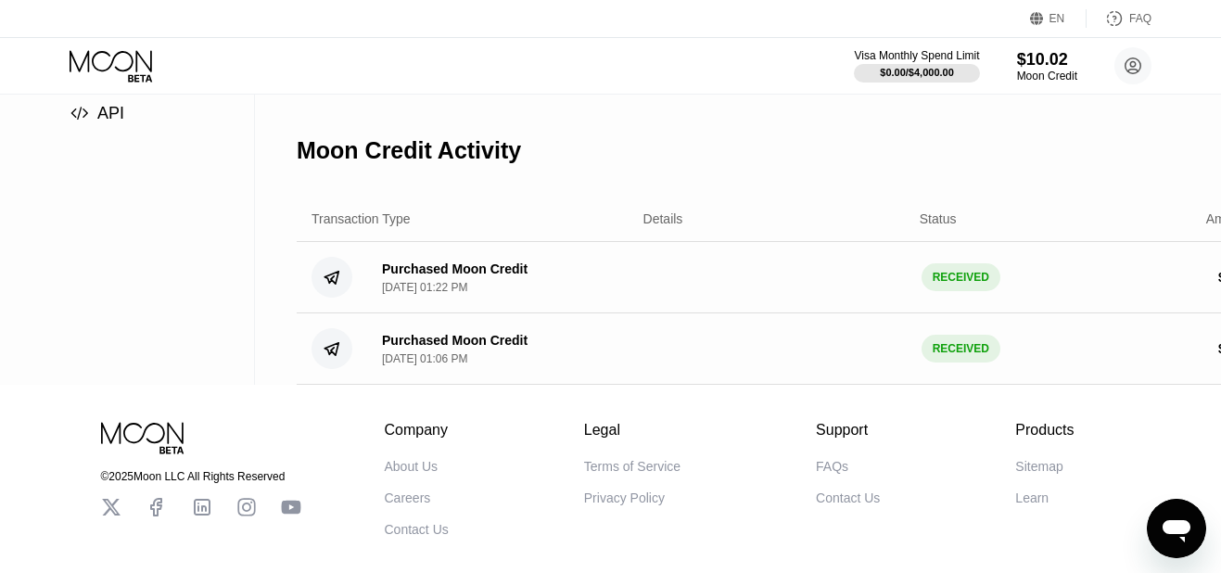
click at [119, 63] on icon at bounding box center [113, 66] width 86 height 32
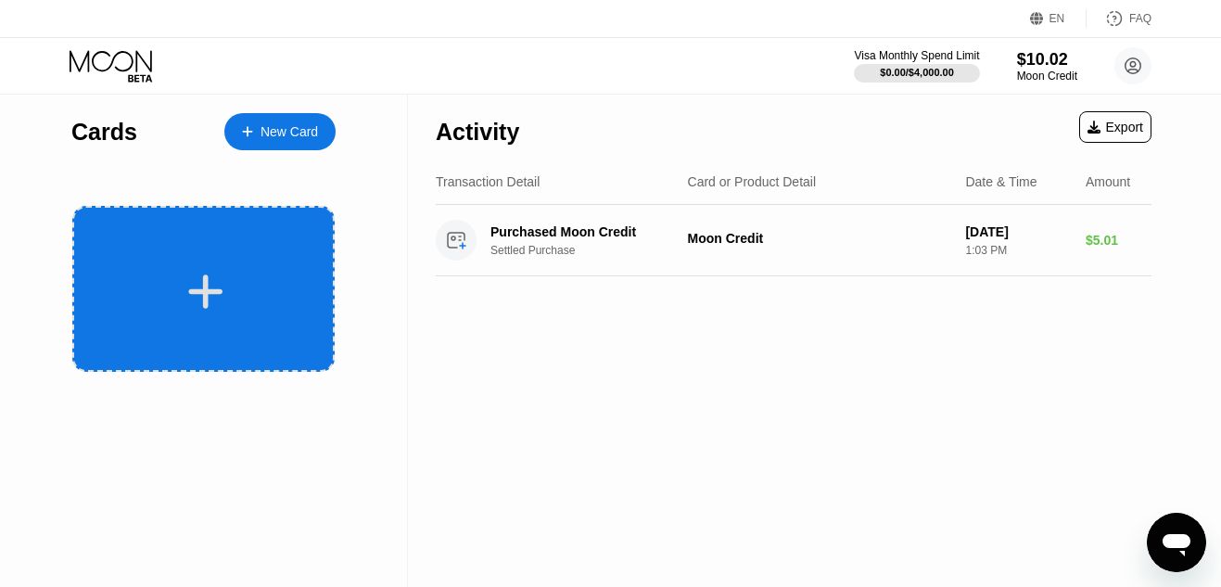
click at [177, 266] on div at bounding box center [203, 289] width 262 height 166
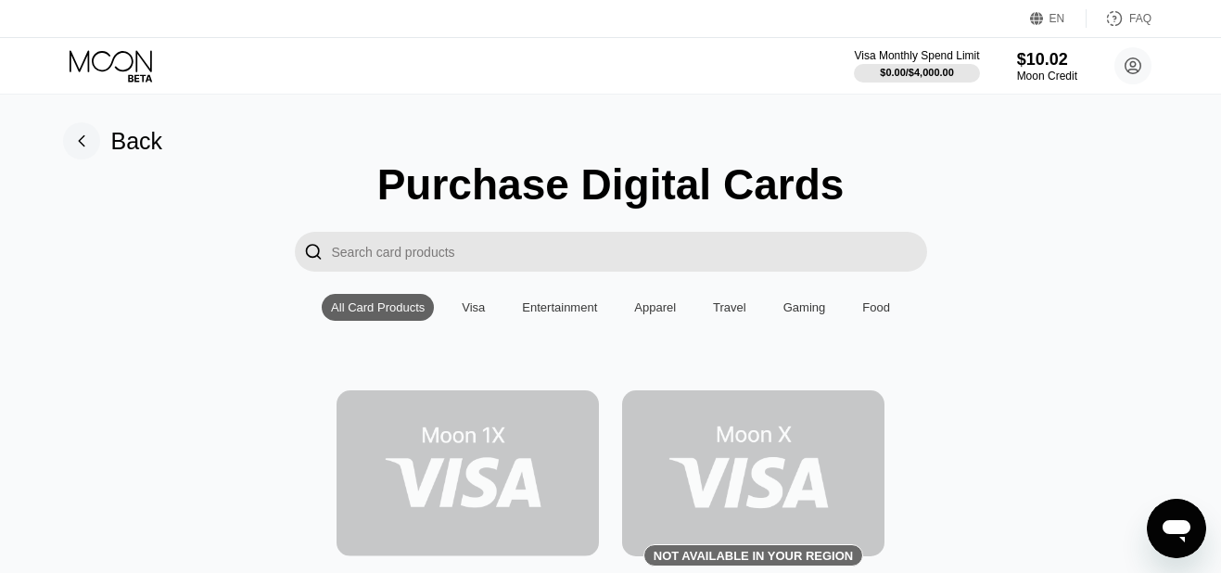
click at [460, 439] on img at bounding box center [468, 473] width 262 height 166
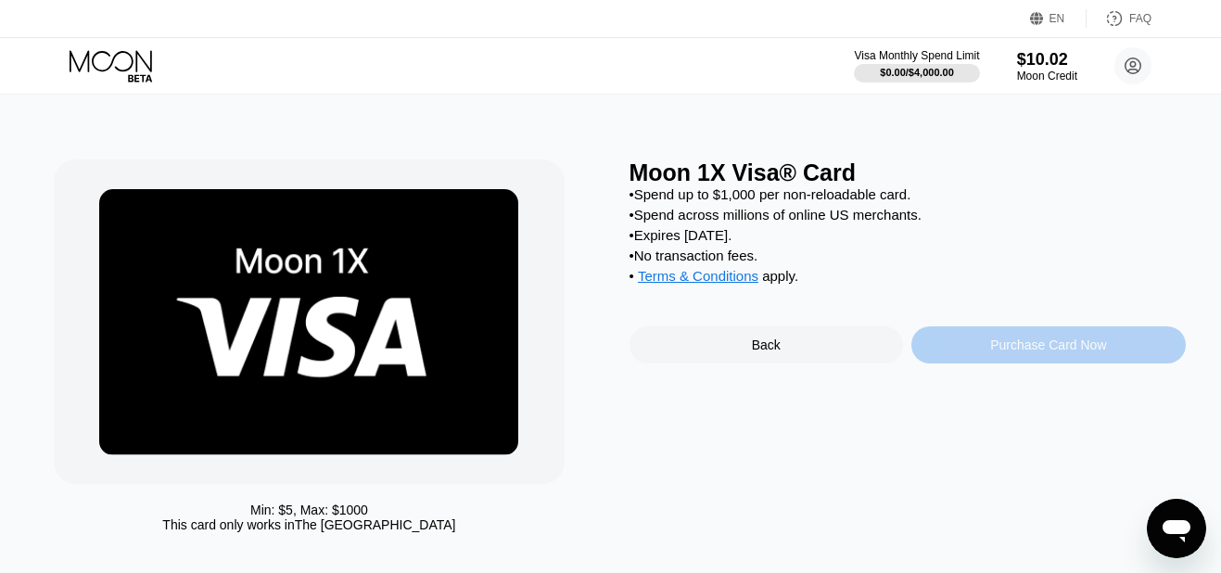
click at [971, 364] on div "Purchase Card Now" at bounding box center [1049, 344] width 275 height 37
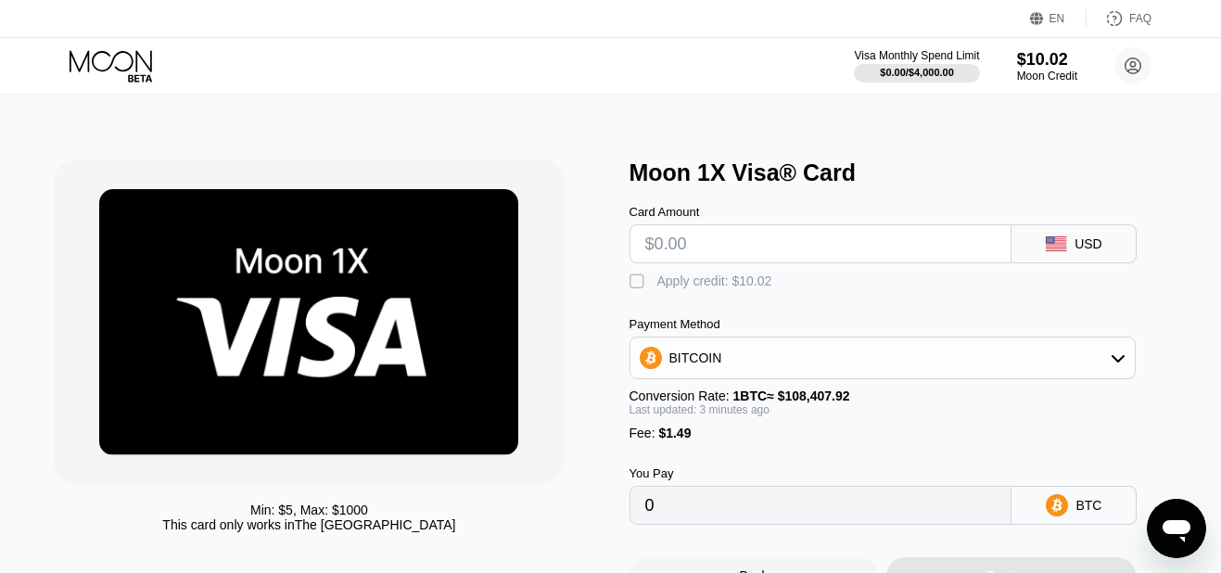
click at [878, 245] on input "text" at bounding box center [820, 243] width 351 height 37
type input "$8"
type input "0.00008754"
type input "$8"
click at [1098, 377] on div "BITCOIN" at bounding box center [883, 357] width 505 height 37
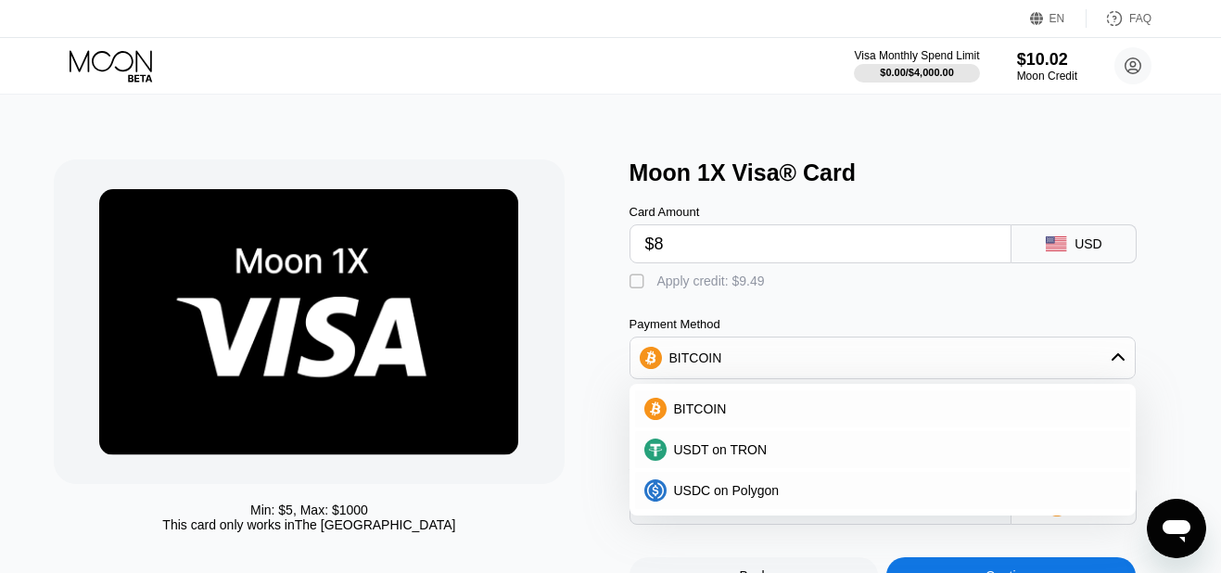
click at [1219, 148] on div "Min: $ 5 , Max: $ 1000 This card only works in The United States Moon 1X Visa® …" at bounding box center [611, 368] width 1235 height 546
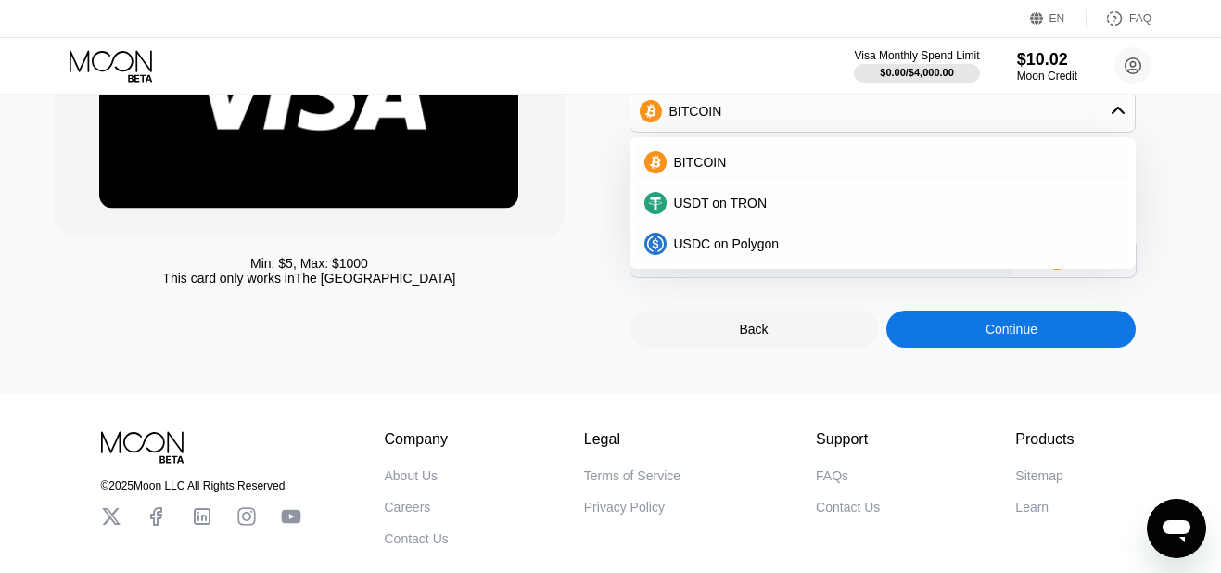
scroll to position [235, 0]
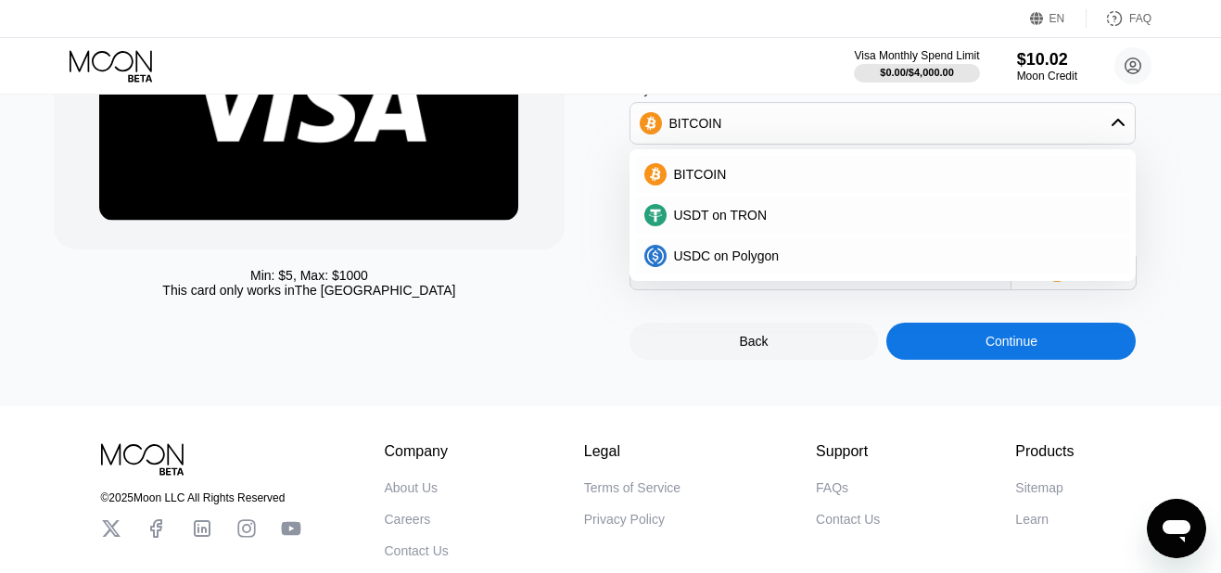
click at [1036, 360] on div "Continue" at bounding box center [1011, 341] width 249 height 37
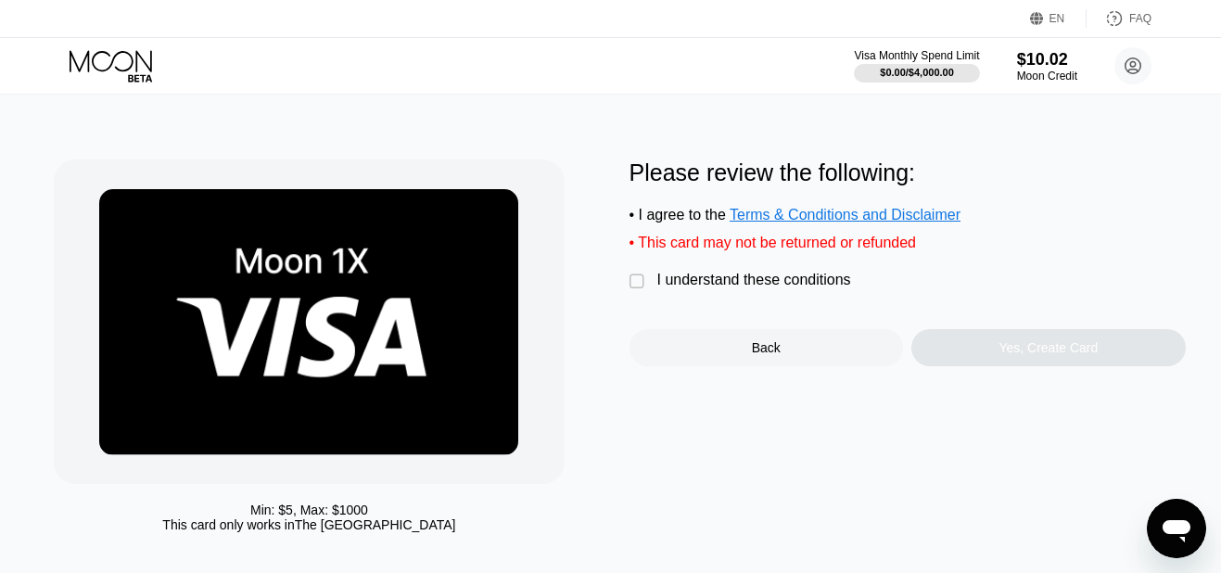
click at [674, 288] on div "I understand these conditions" at bounding box center [755, 280] width 194 height 17
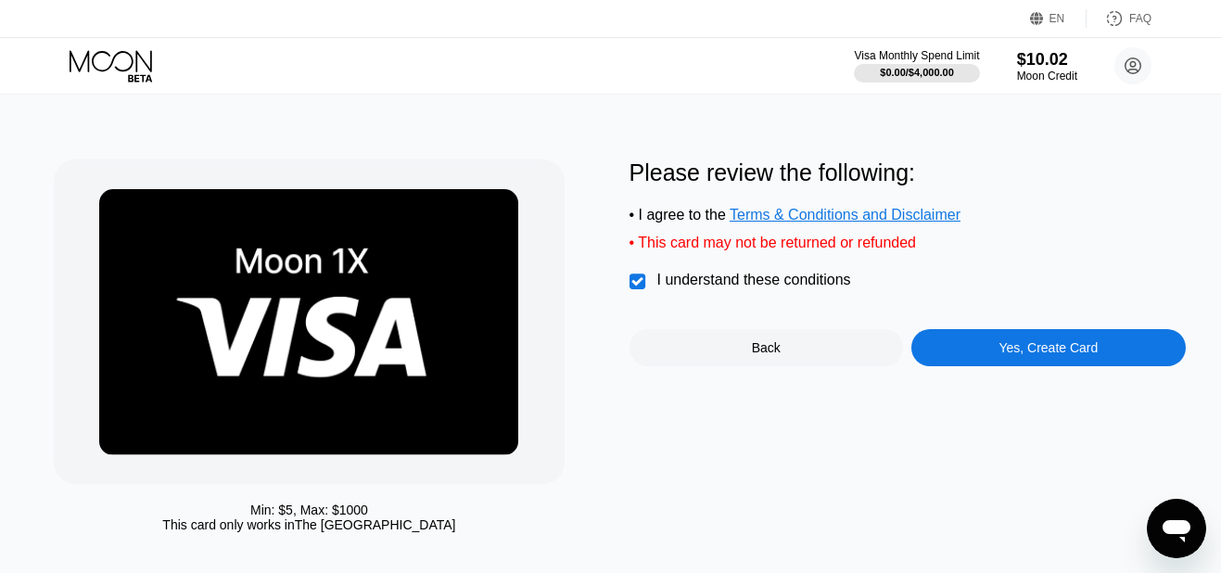
click at [1048, 366] on div "Yes, Create Card" at bounding box center [1049, 347] width 275 height 37
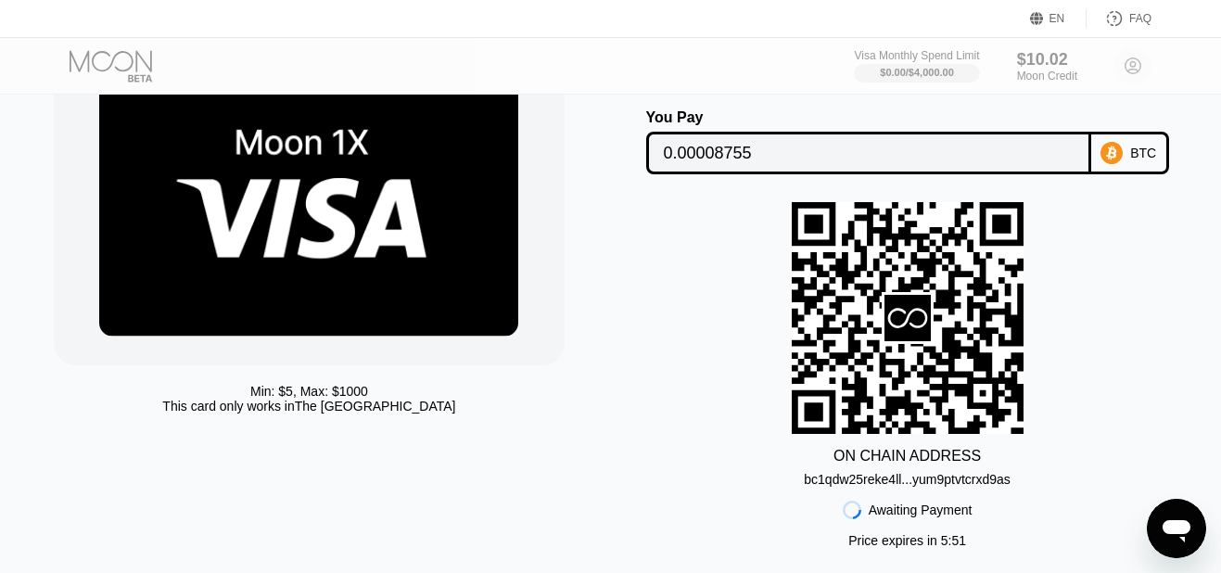
scroll to position [57, 0]
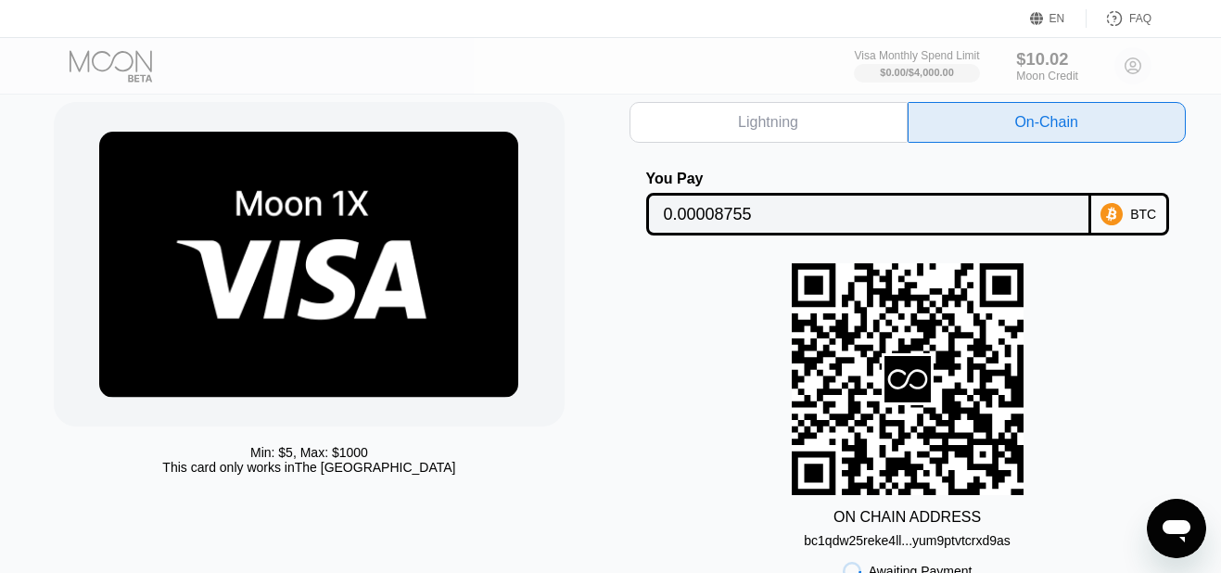
click at [1040, 83] on div "$10.02 Moon Credit" at bounding box center [1047, 65] width 62 height 33
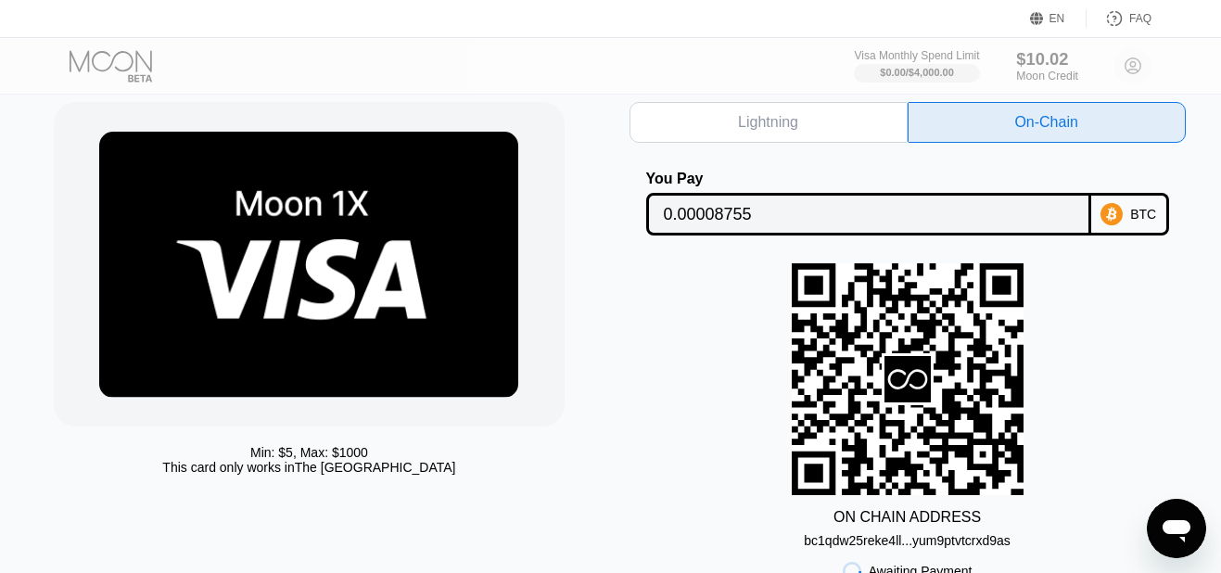
click at [1040, 83] on div "$10.02 Moon Credit" at bounding box center [1047, 65] width 62 height 33
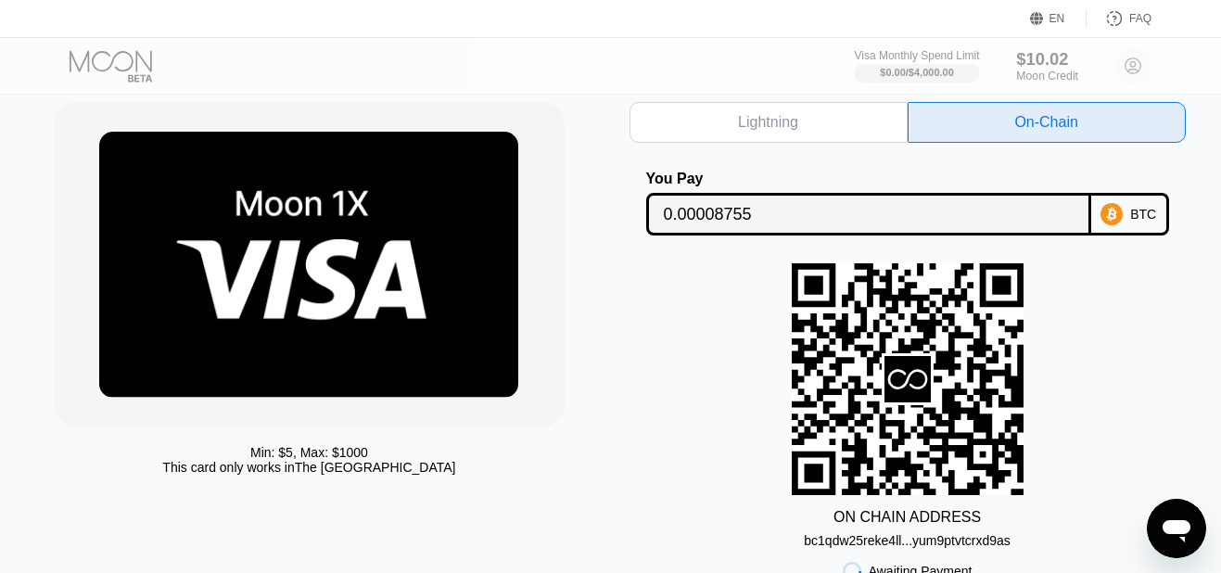
click at [1040, 83] on div "$10.02 Moon Credit" at bounding box center [1047, 65] width 62 height 33
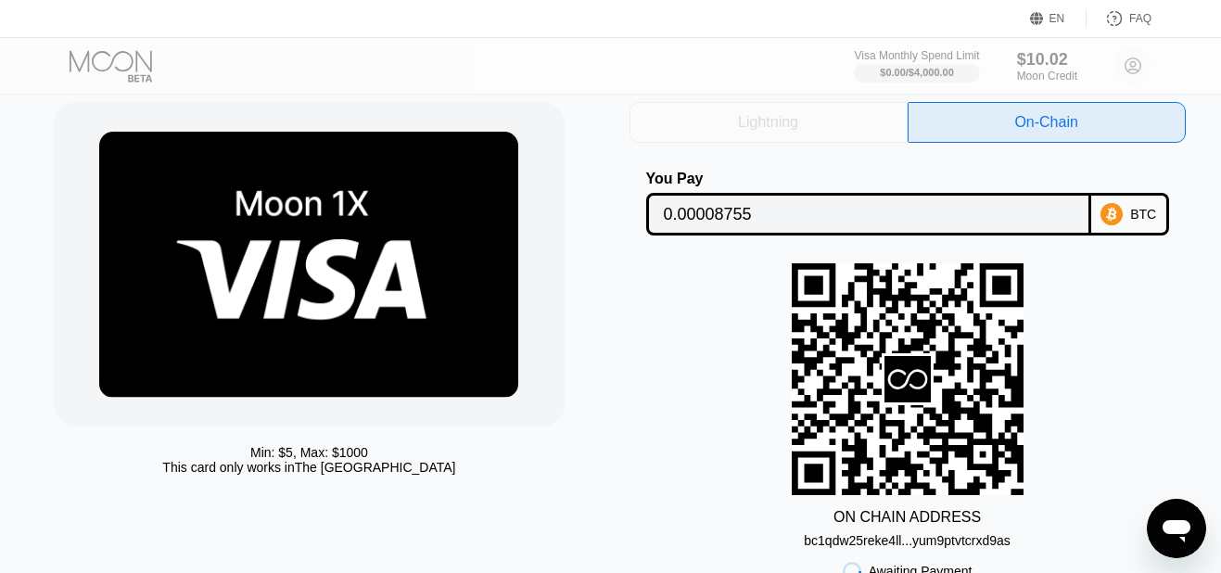
click at [817, 119] on div "Lightning" at bounding box center [769, 122] width 278 height 41
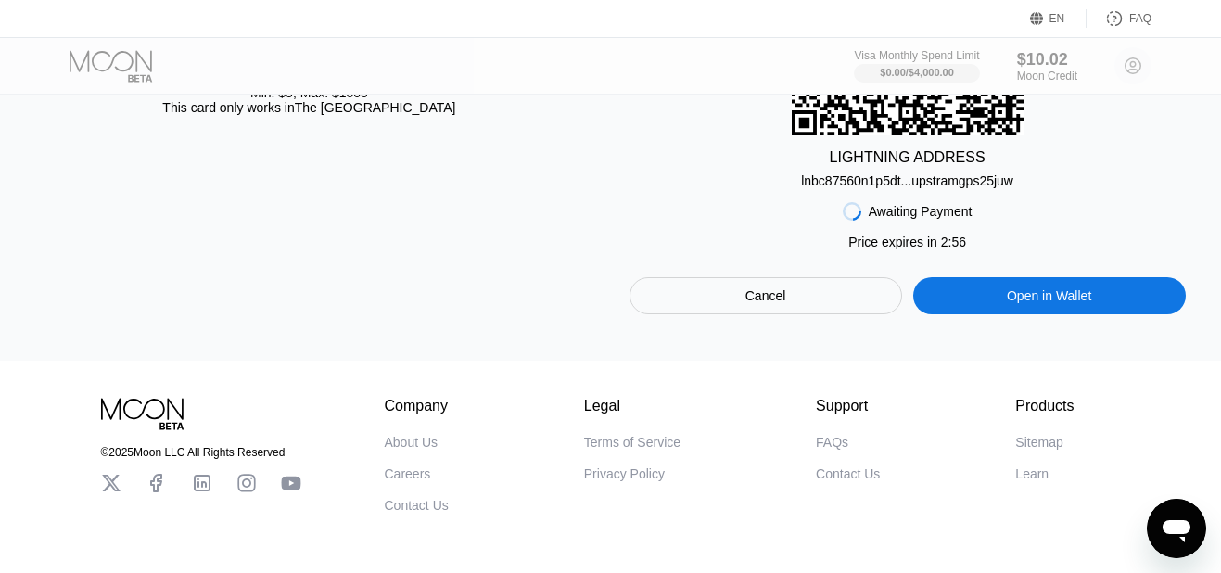
scroll to position [501, 0]
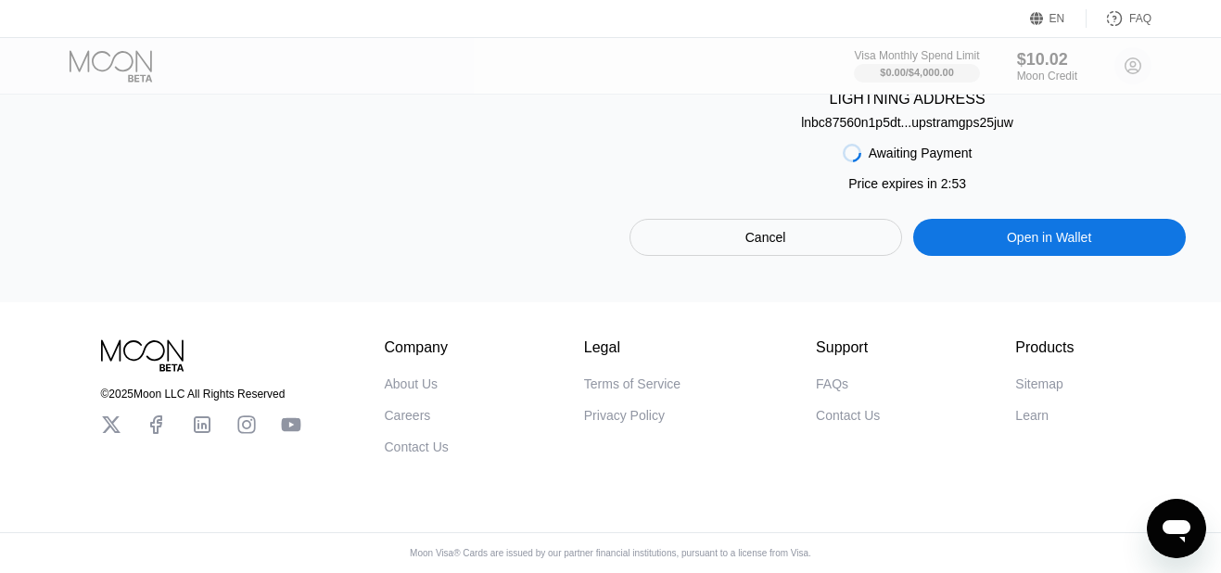
click at [826, 219] on div "Cancel" at bounding box center [766, 237] width 273 height 37
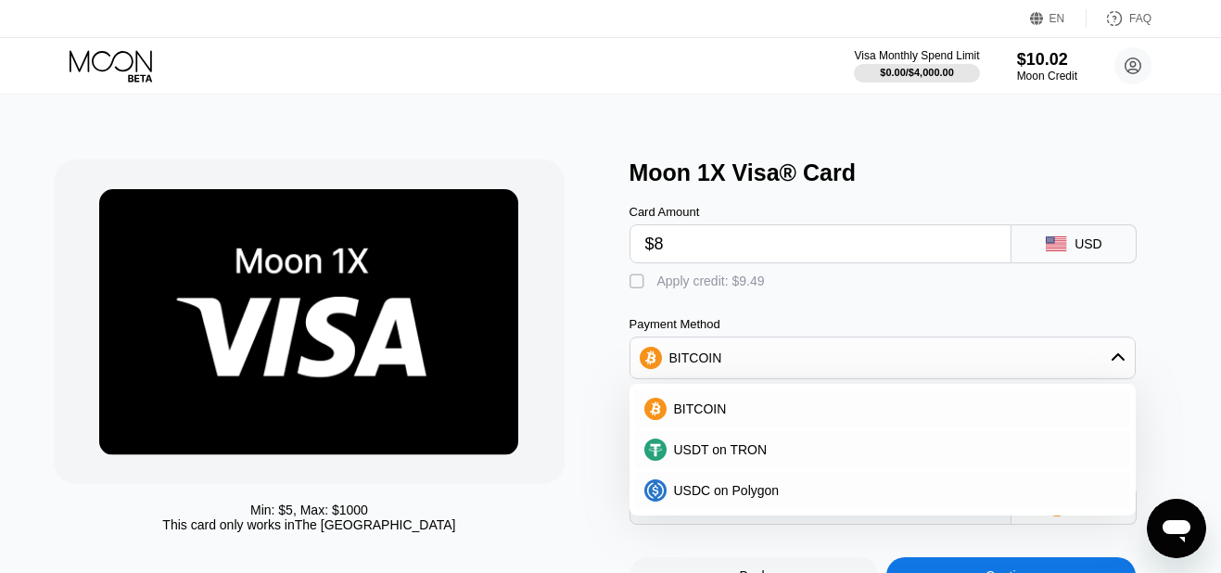
click at [633, 275] on div " Apply credit: $9.49" at bounding box center [908, 277] width 556 height 28
click at [634, 291] on div "" at bounding box center [639, 282] width 19 height 19
type input "0"
click at [805, 312] on div "Card Amount $8 USD  Apply credit: $9.49 Payment Method BITCOIN BITCOIN USDT on…" at bounding box center [908, 355] width 556 height 338
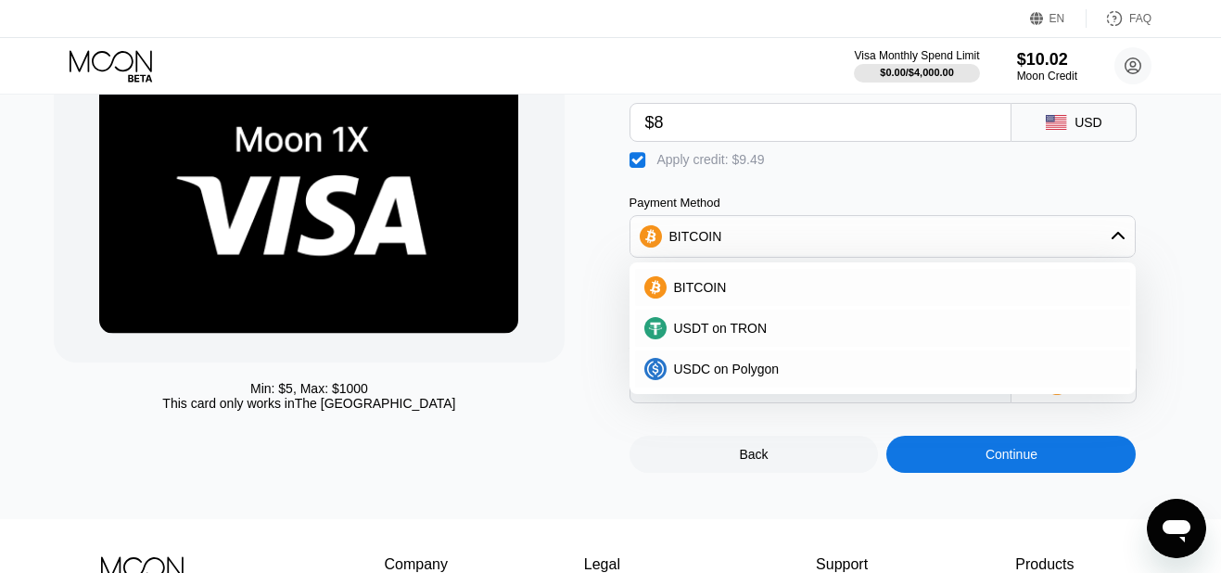
scroll to position [126, 0]
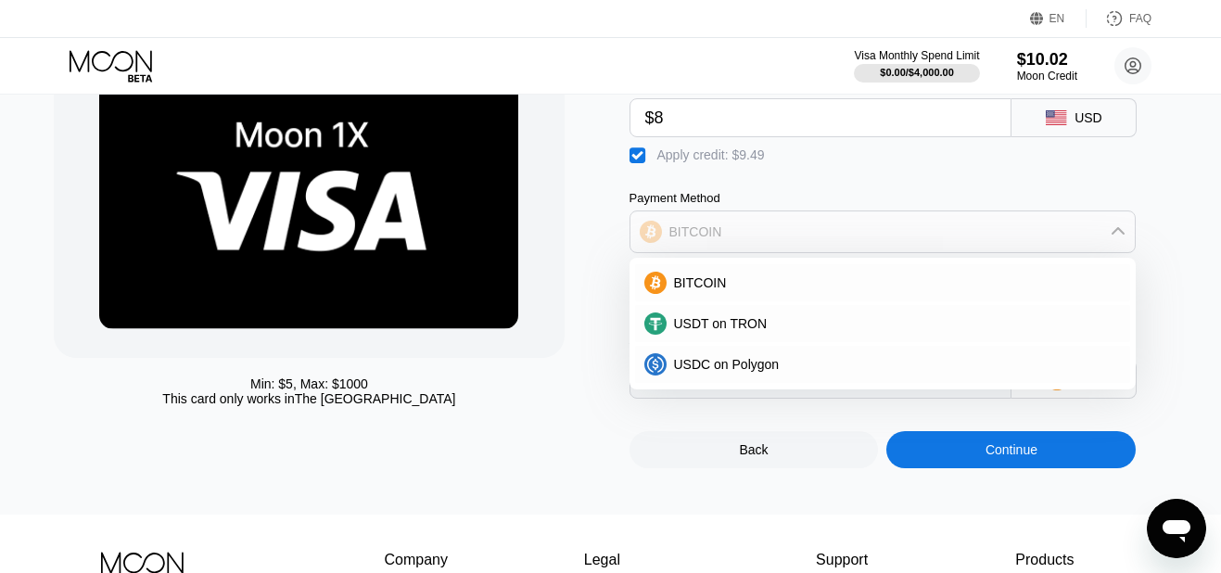
click at [1121, 239] on icon at bounding box center [1118, 231] width 15 height 15
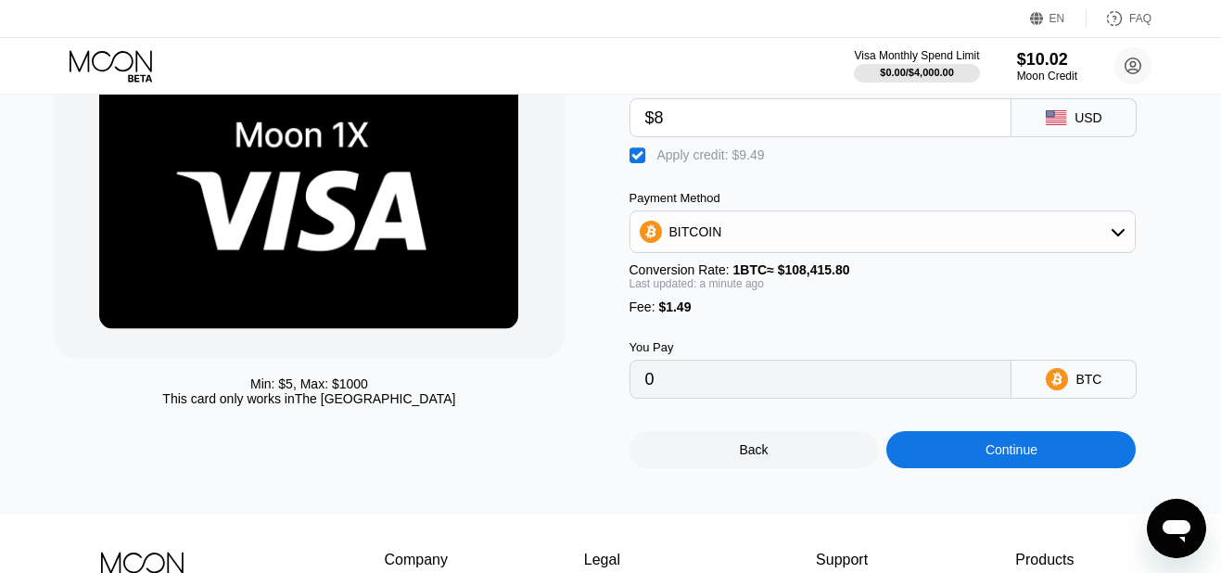
click at [730, 135] on input "$8" at bounding box center [820, 117] width 351 height 37
type input "$9"
type input "0.00000433"
type input "$9"
click at [1010, 457] on div "Continue" at bounding box center [1012, 449] width 52 height 15
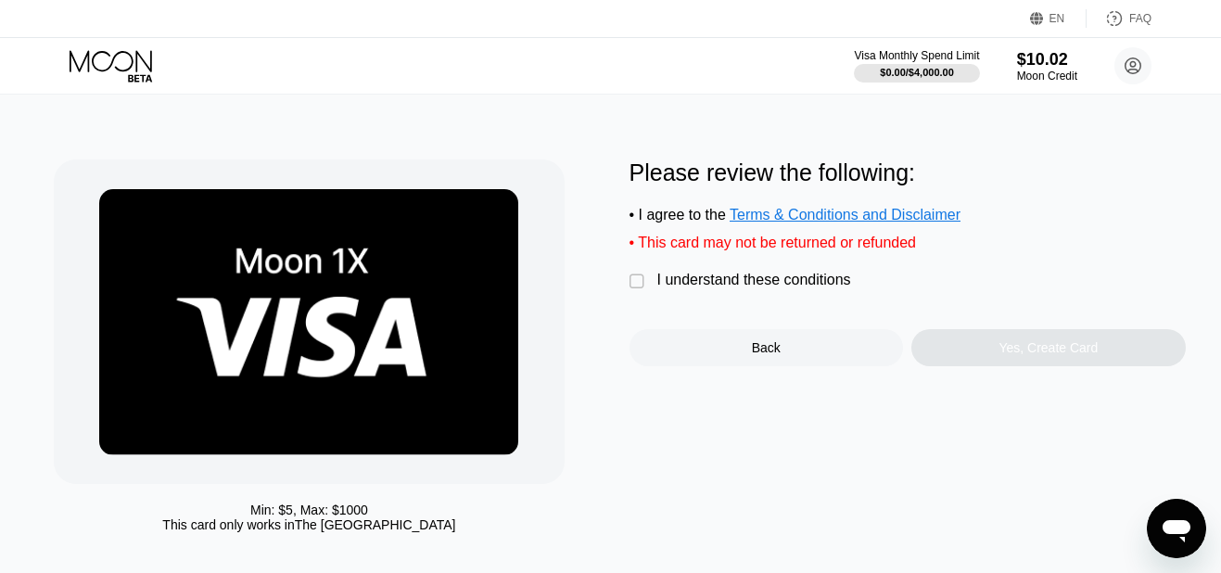
click at [632, 289] on div "" at bounding box center [639, 282] width 19 height 19
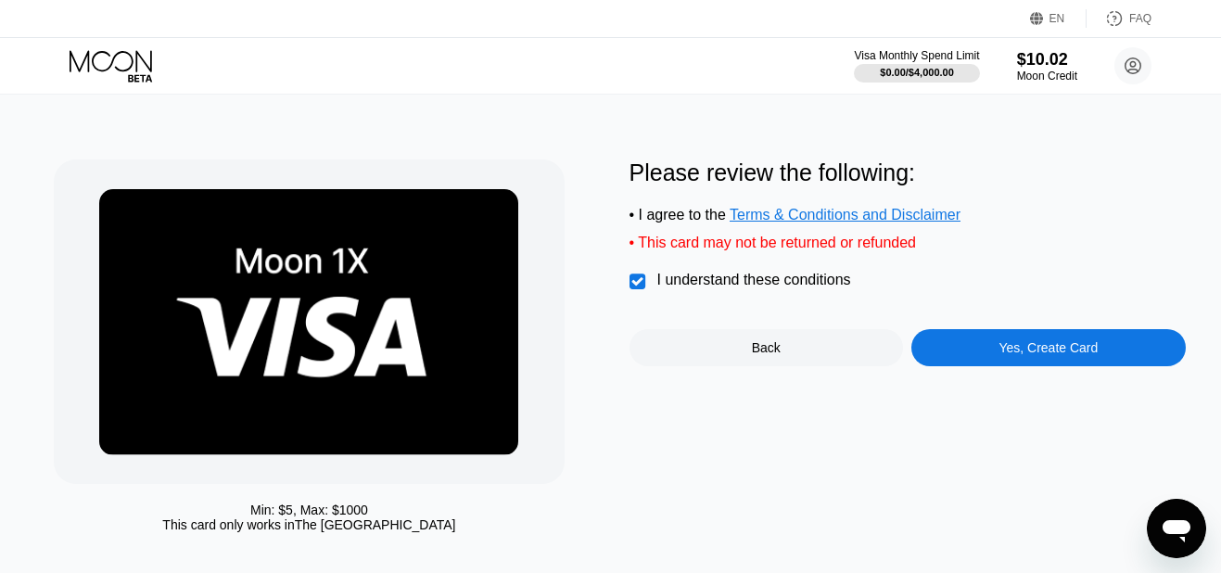
click at [1015, 355] on div "Yes, Create Card" at bounding box center [1048, 347] width 99 height 15
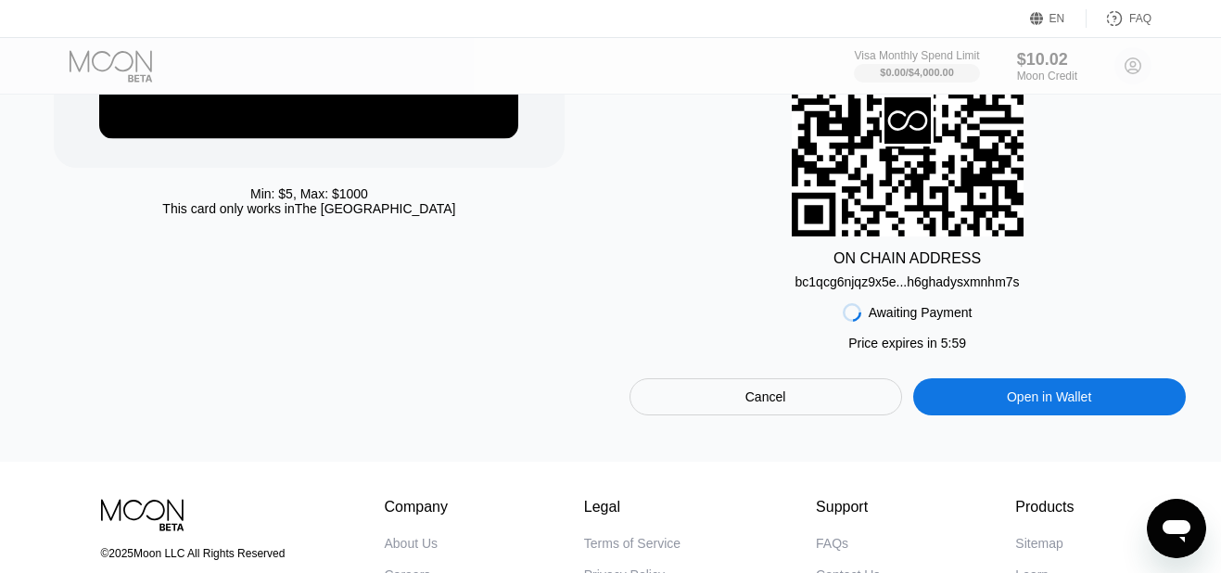
scroll to position [342, 0]
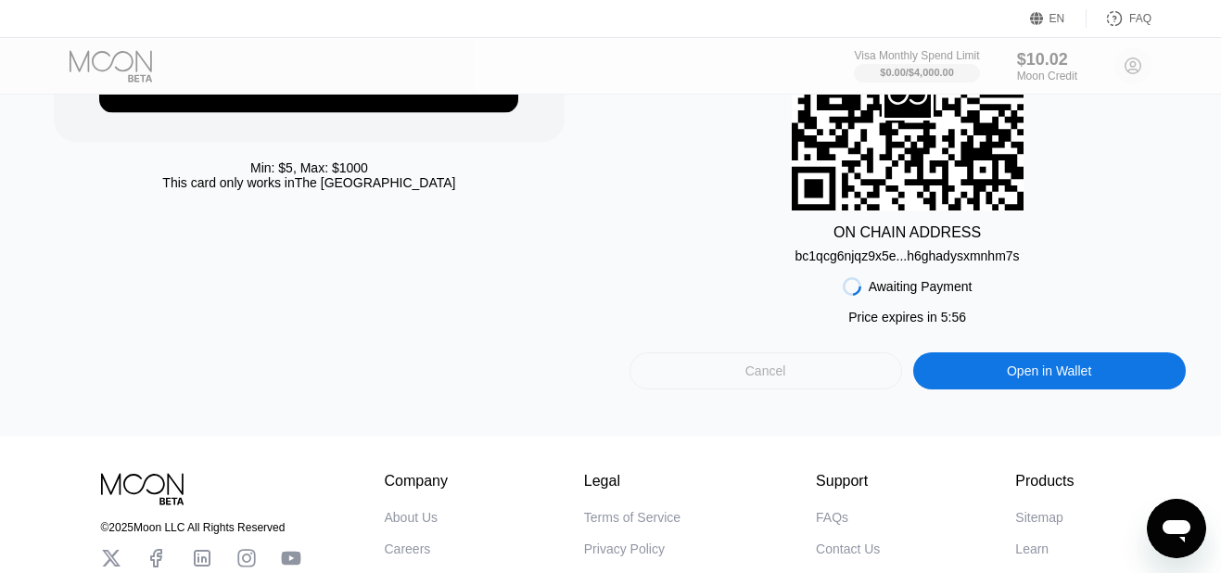
click at [793, 382] on div "Cancel" at bounding box center [766, 370] width 273 height 37
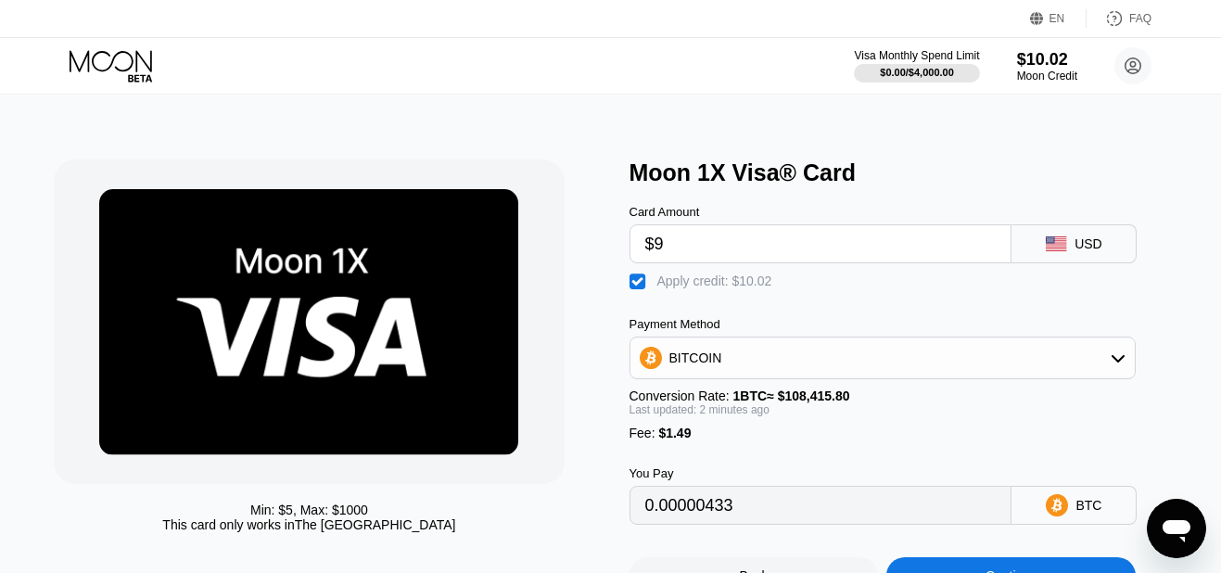
click at [679, 255] on input "$9" at bounding box center [820, 243] width 351 height 37
type input "0"
type input "$8"
click at [639, 291] on div "" at bounding box center [639, 282] width 19 height 19
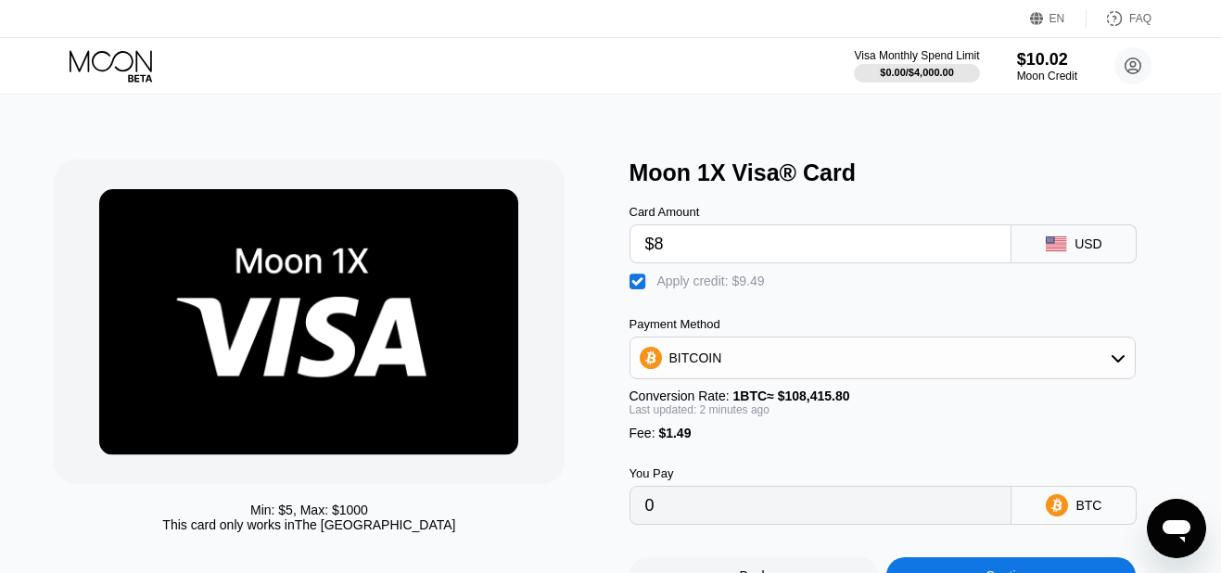
click at [639, 291] on div "" at bounding box center [639, 282] width 19 height 19
click at [639, 291] on div "" at bounding box center [639, 282] width 19 height 19
type input "0"
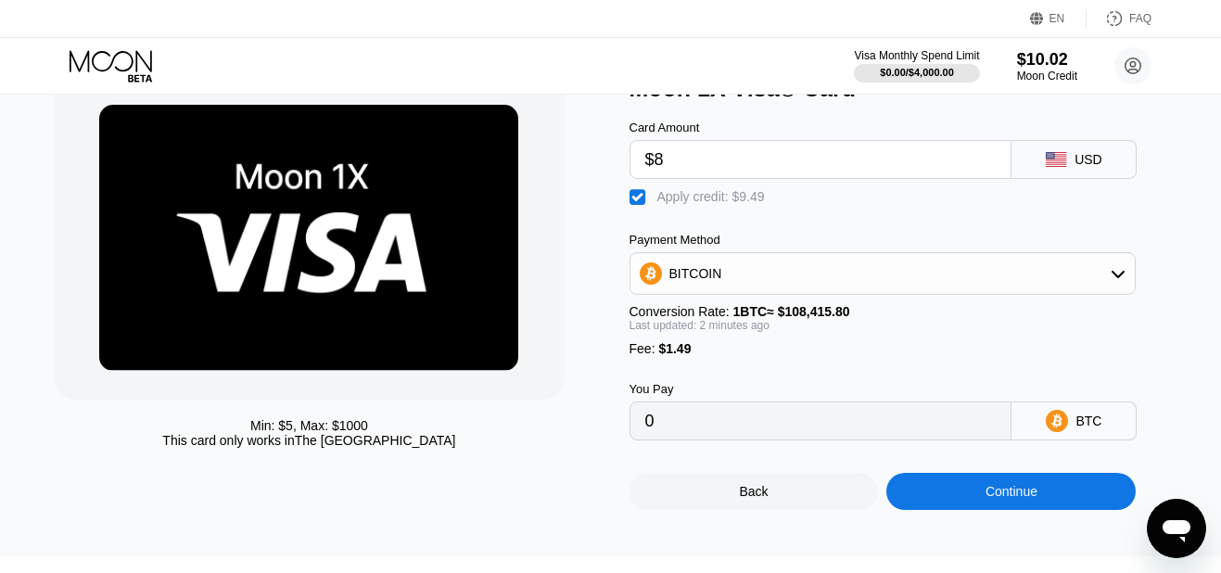
scroll to position [94, 0]
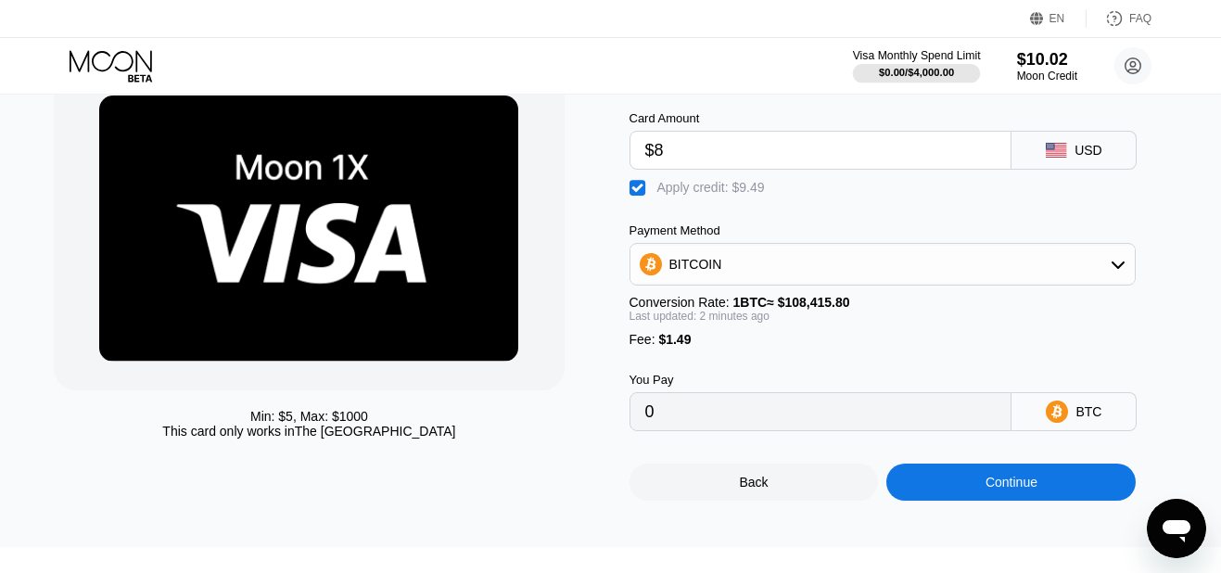
click at [950, 67] on div "$0.00 / $4,000.00" at bounding box center [916, 72] width 75 height 11
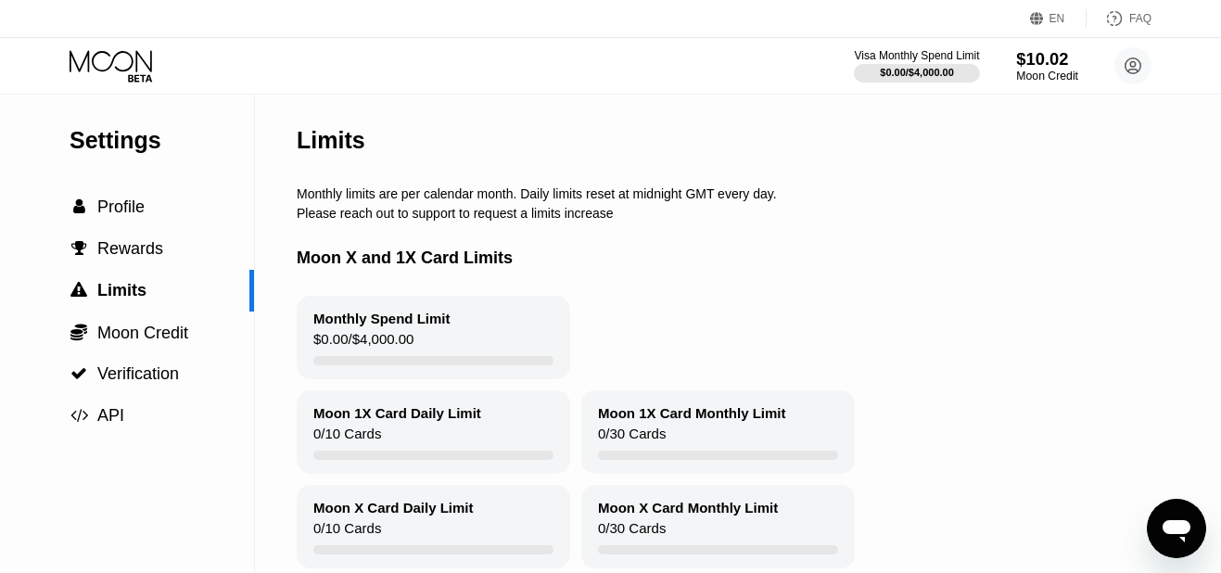
click at [1062, 64] on div "$10.02" at bounding box center [1047, 58] width 62 height 19
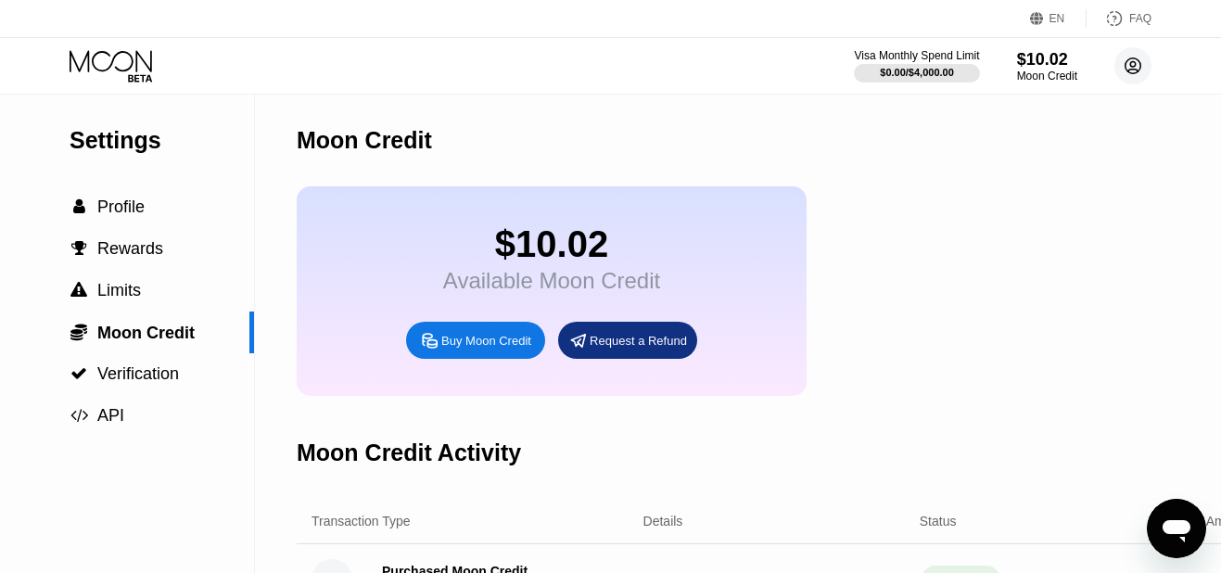
click at [1124, 71] on circle at bounding box center [1133, 65] width 37 height 37
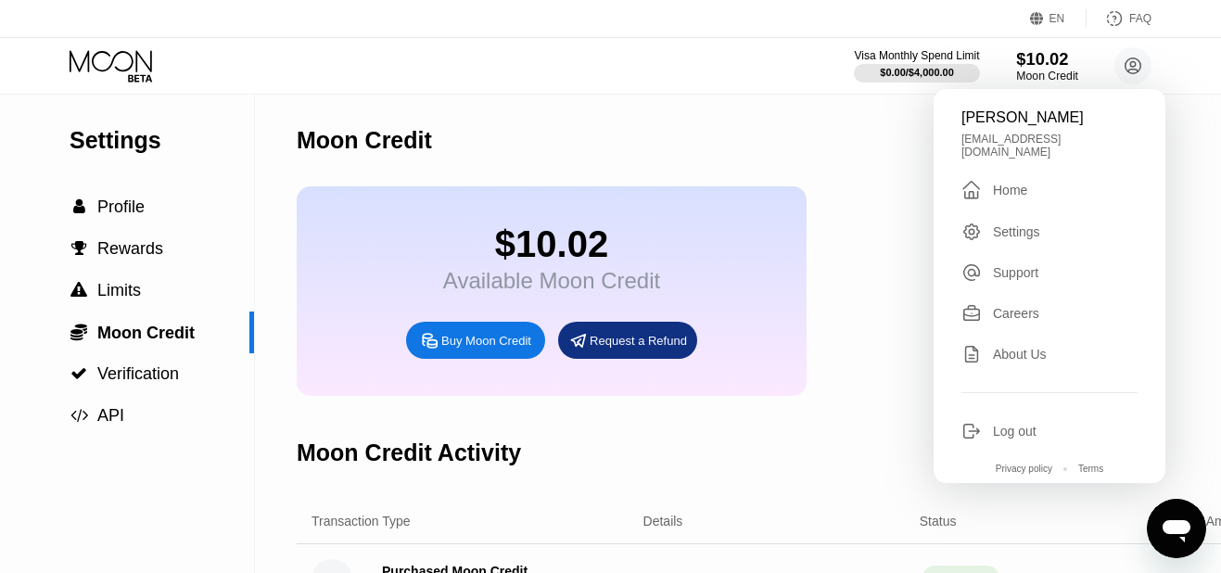
click at [1044, 53] on div "$10.02" at bounding box center [1047, 58] width 62 height 19
click at [129, 62] on icon at bounding box center [113, 66] width 86 height 32
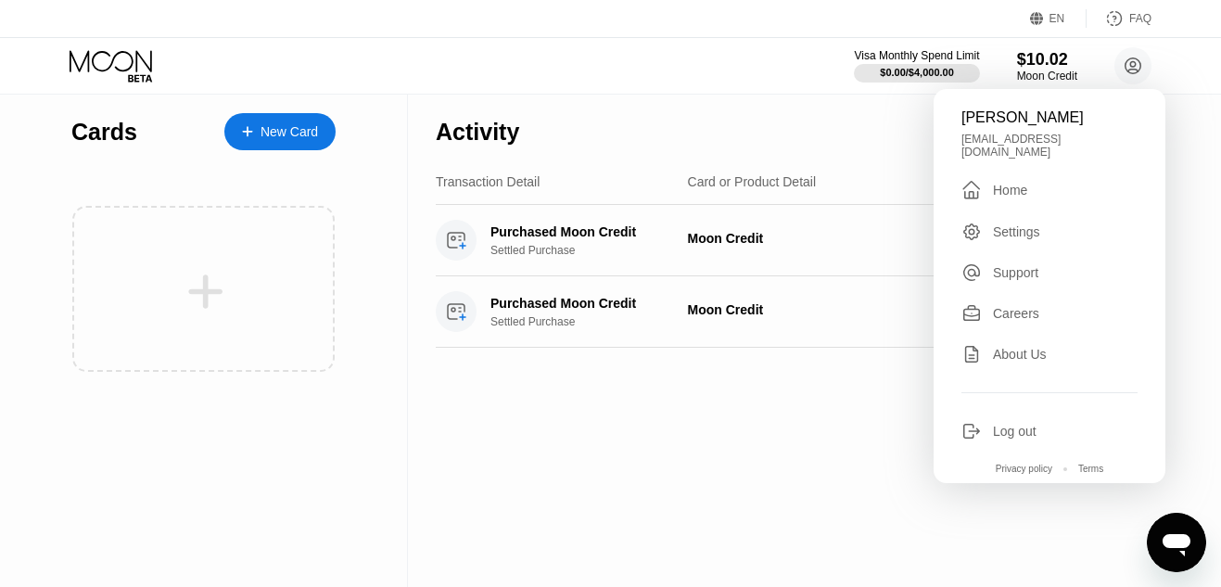
click at [254, 120] on div "New Card" at bounding box center [279, 131] width 111 height 37
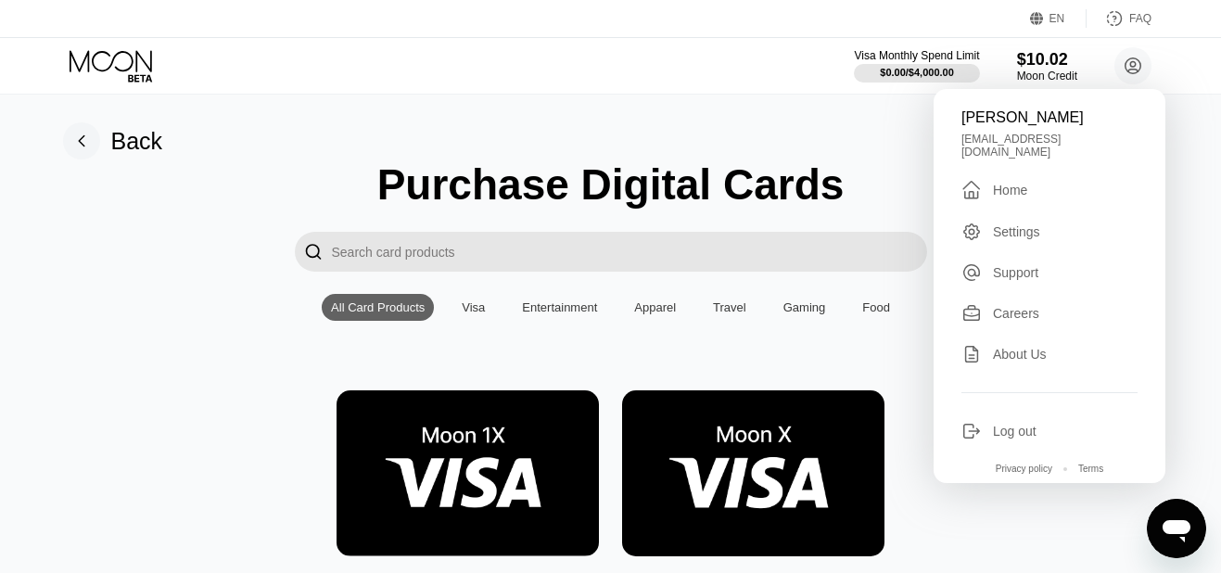
click at [466, 91] on div "Visa Monthly Spend Limit $0.00 / $4,000.00 $10.02 Moon Credit candi a steffes t…" at bounding box center [610, 66] width 1221 height 56
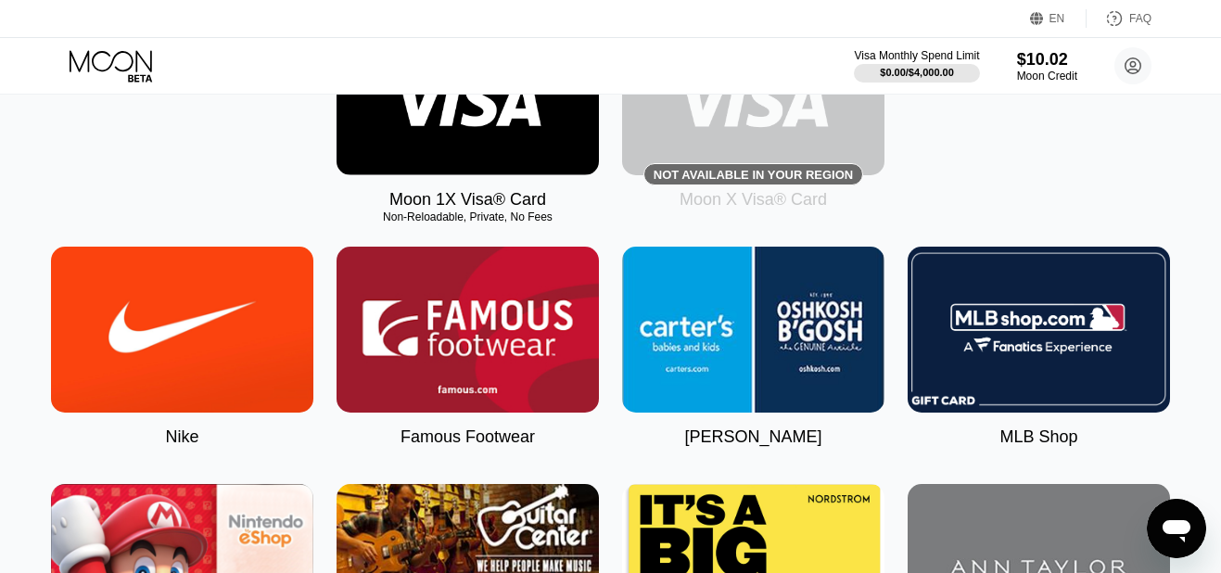
scroll to position [286, 0]
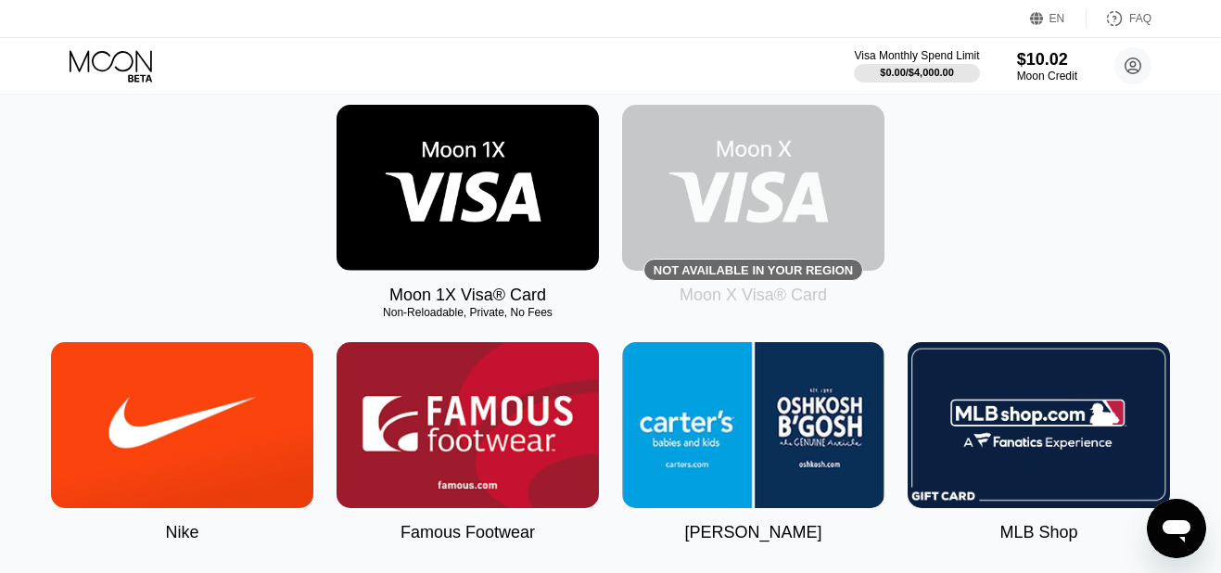
click at [481, 253] on img at bounding box center [468, 188] width 262 height 166
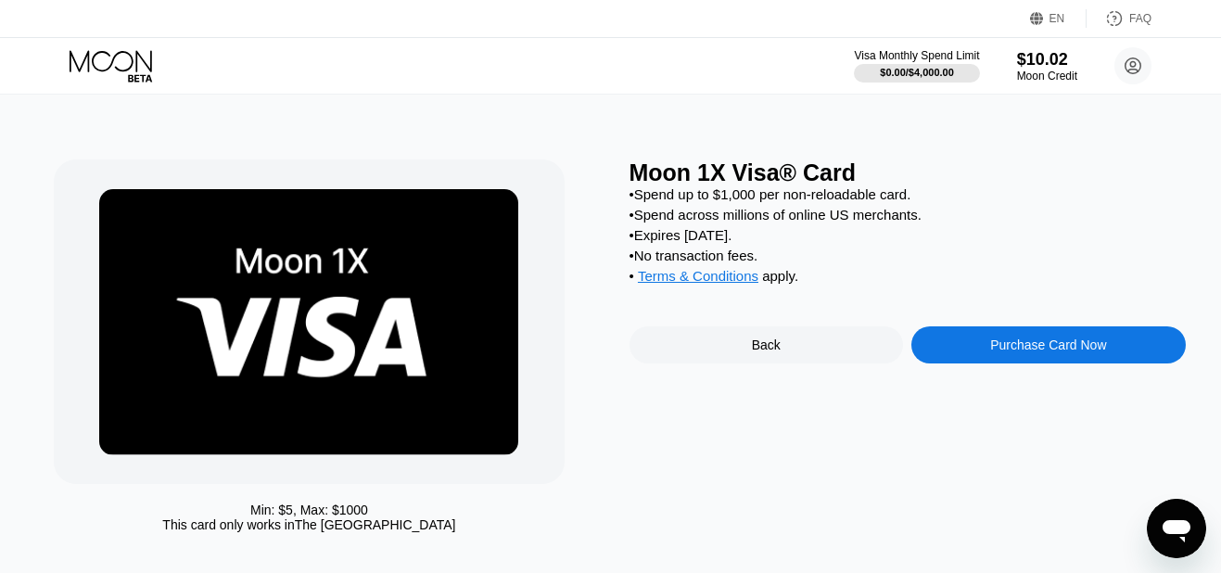
click at [1105, 436] on div "Moon 1X Visa® Card • Spend up to $1,000 per non-reloadable card. • Spend across…" at bounding box center [908, 351] width 556 height 382
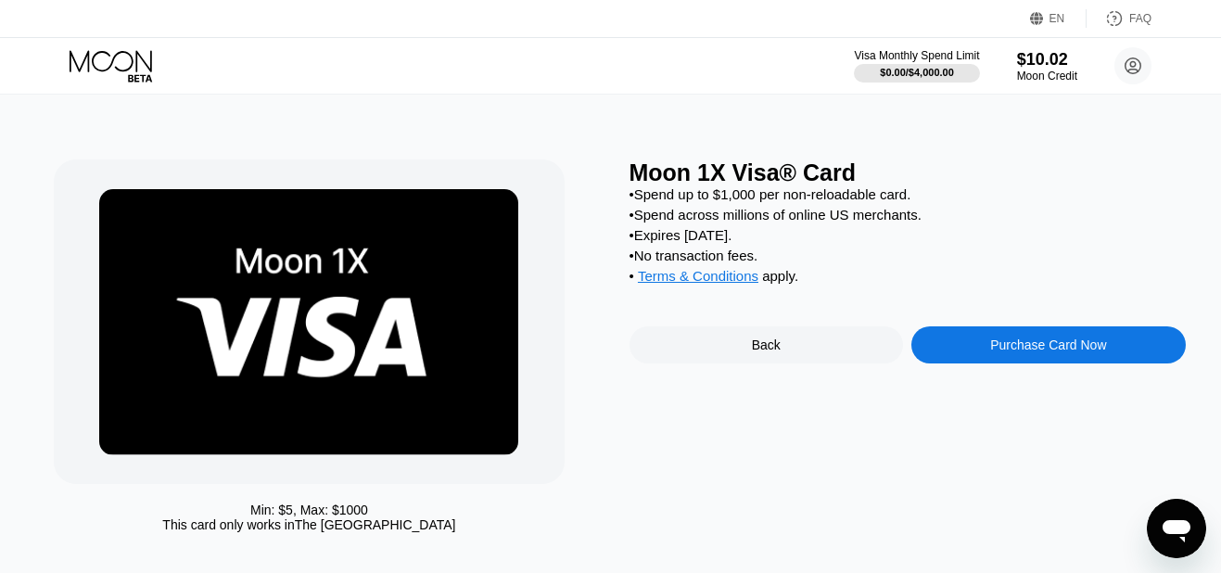
click at [1105, 436] on div "Moon 1X Visa® Card • Spend up to $1,000 per non-reloadable card. • Spend across…" at bounding box center [908, 351] width 556 height 382
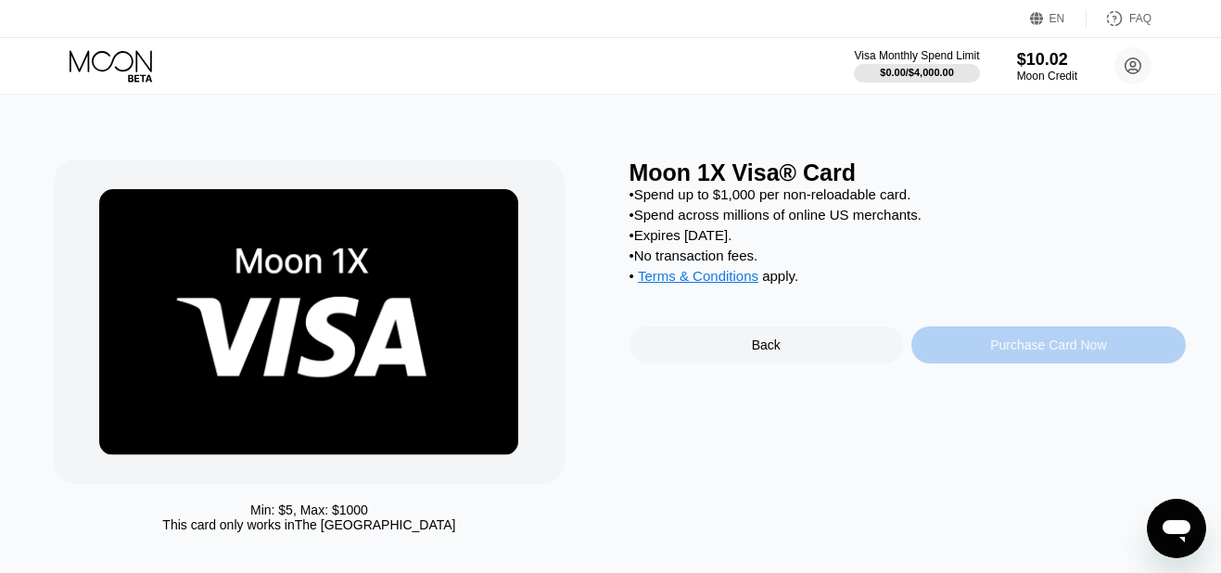
click at [1047, 352] on div "Purchase Card Now" at bounding box center [1048, 345] width 116 height 15
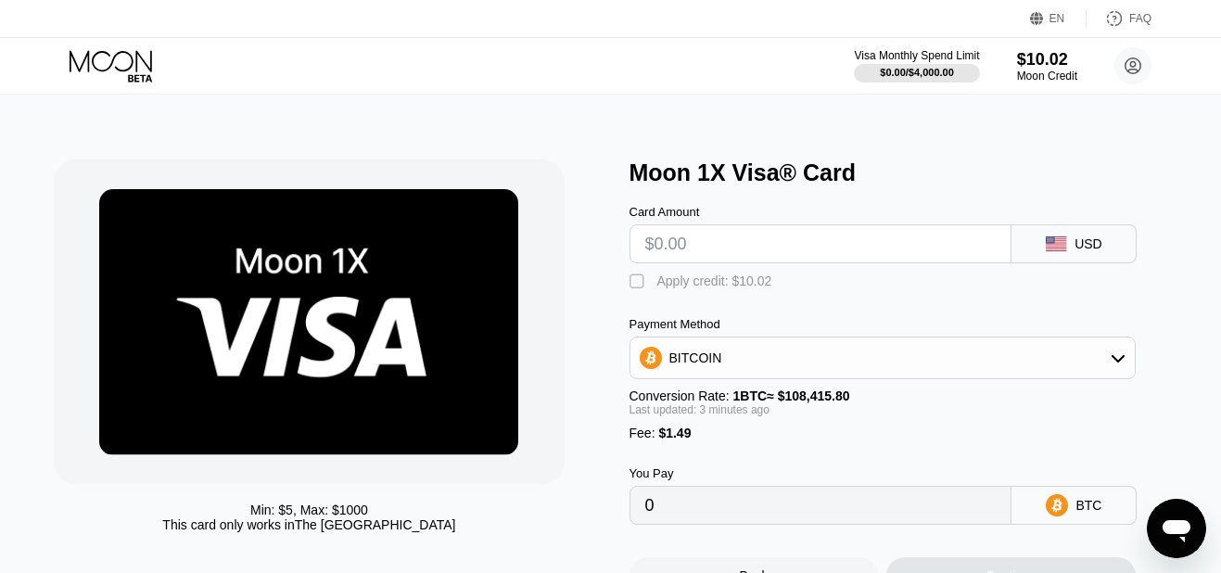
click at [1111, 351] on div "BITCOIN" at bounding box center [883, 357] width 505 height 37
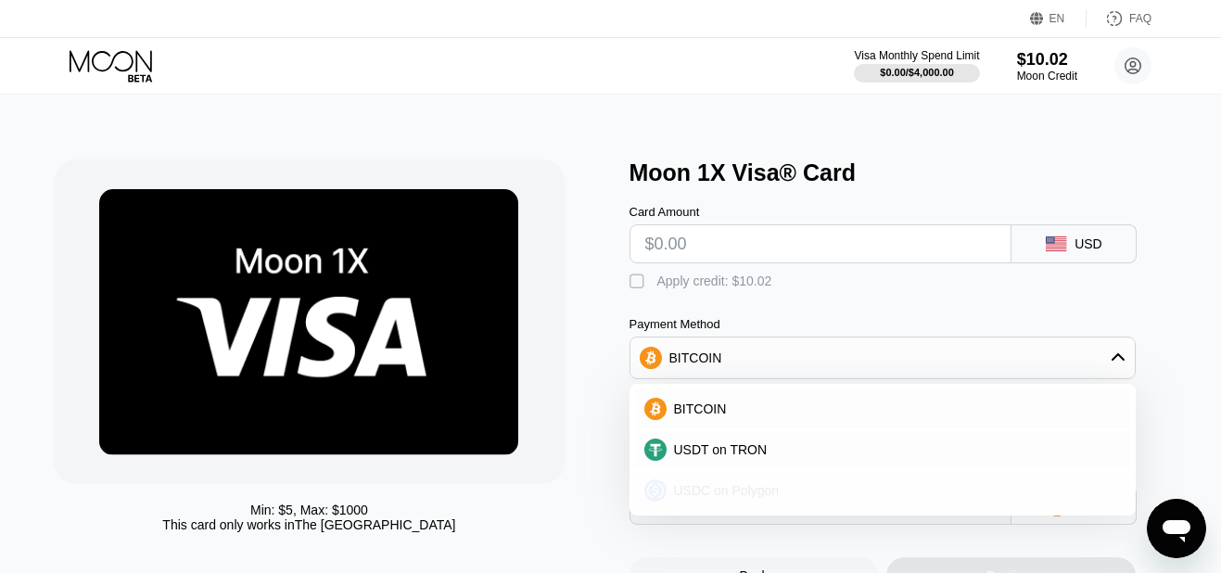
click at [767, 498] on span "USDC on Polygon" at bounding box center [727, 490] width 106 height 15
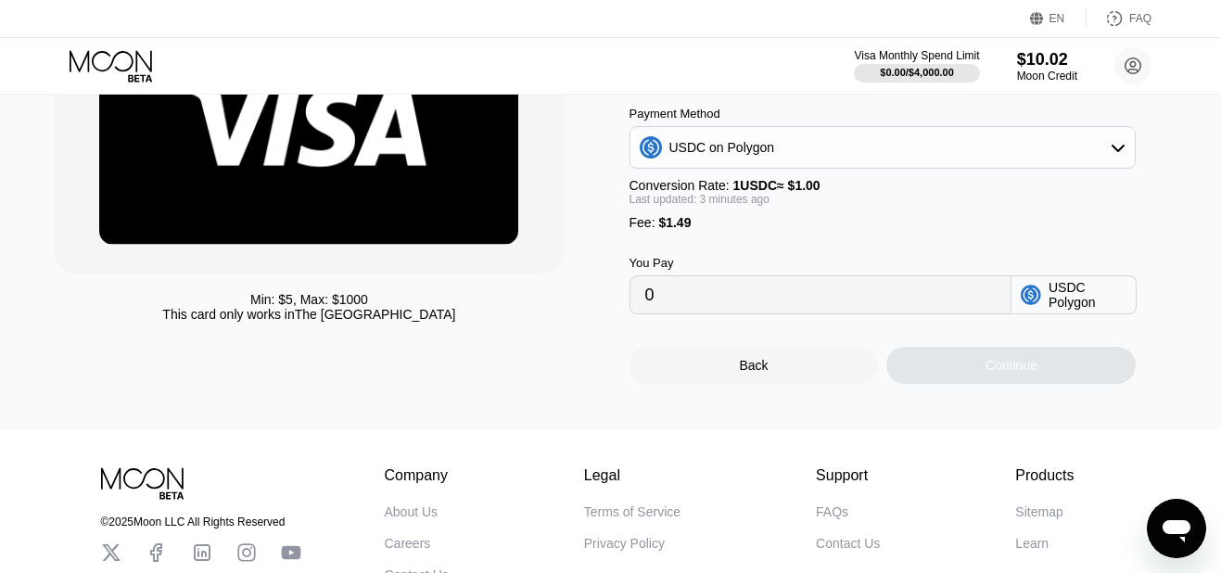
scroll to position [223, 0]
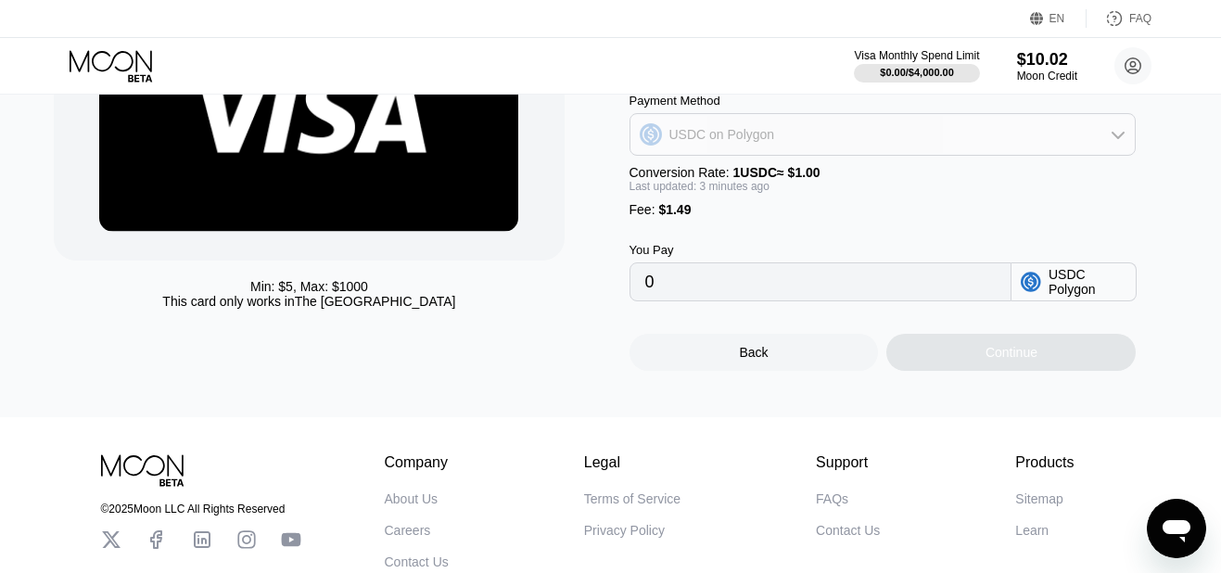
click at [1107, 129] on div "USDC on Polygon" at bounding box center [883, 134] width 505 height 37
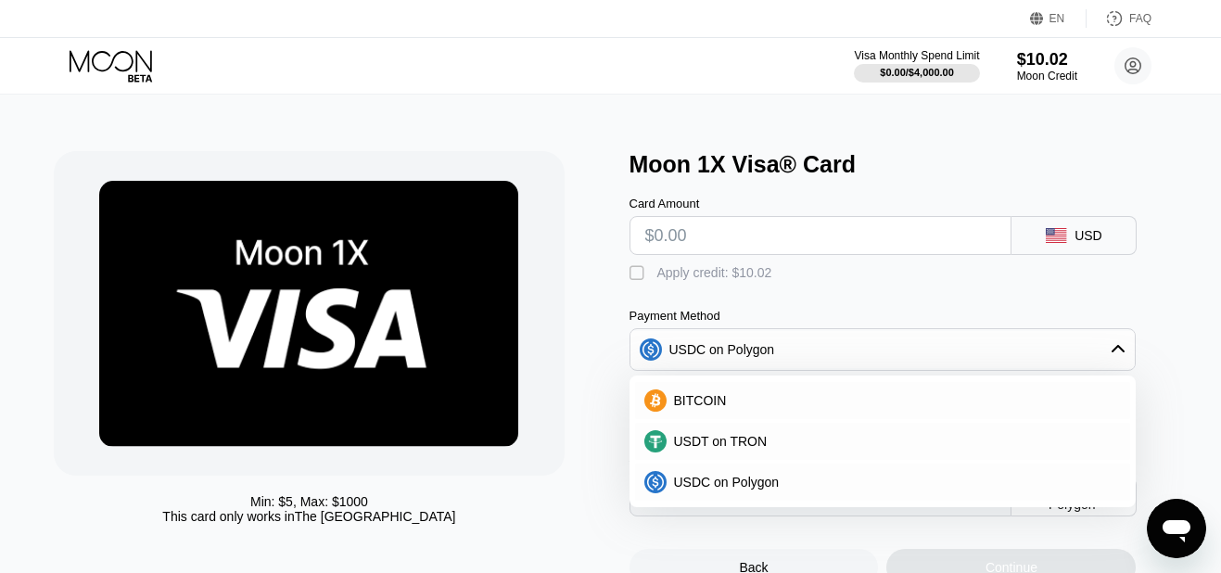
scroll to position [0, 0]
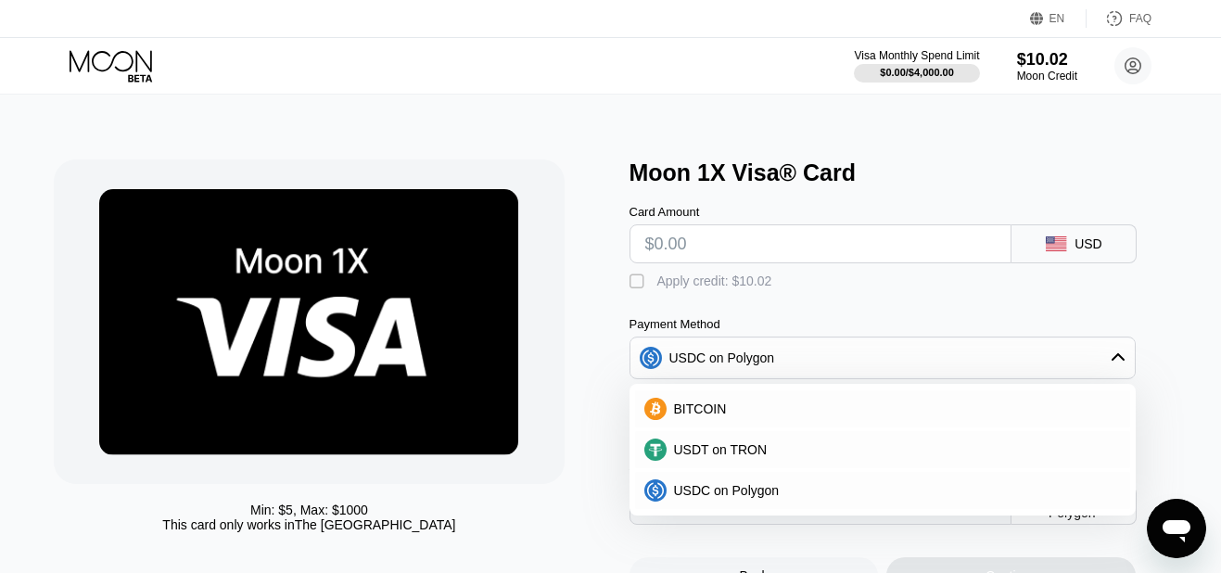
click at [671, 253] on input "text" at bounding box center [820, 243] width 351 height 37
type input "$5"
type input "6.49000000"
click at [711, 262] on input "$5" at bounding box center [820, 243] width 351 height 37
type input "0"
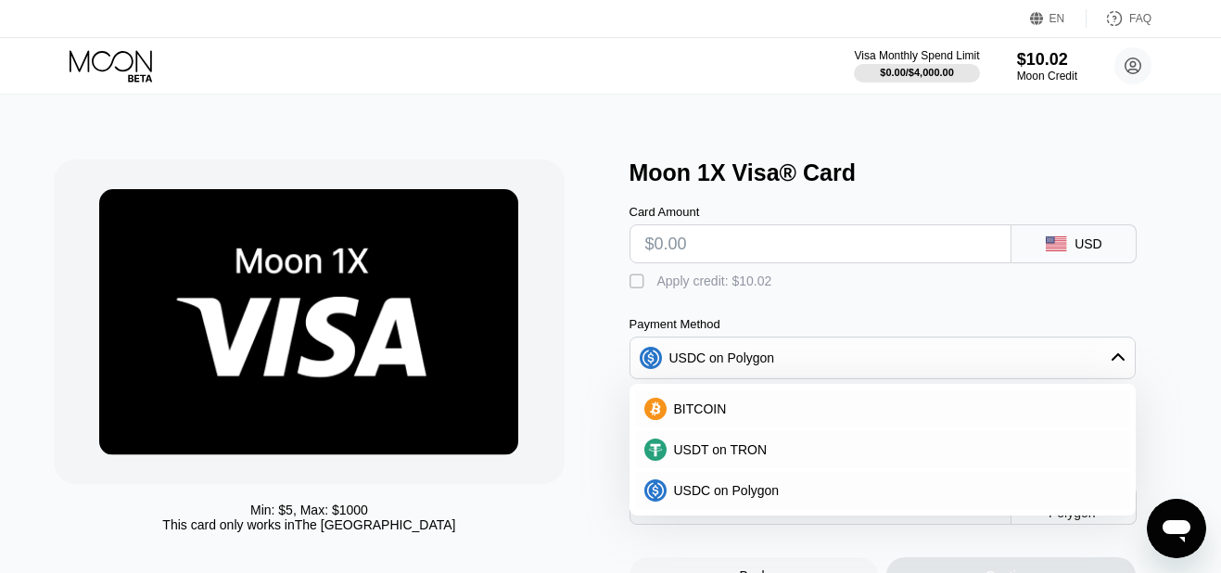
type input "$6"
type input "7.49000000"
type input "$6"
click at [632, 270] on div " Apply credit: $7.49" at bounding box center [908, 277] width 556 height 28
click at [707, 245] on input "$6" at bounding box center [820, 243] width 351 height 37
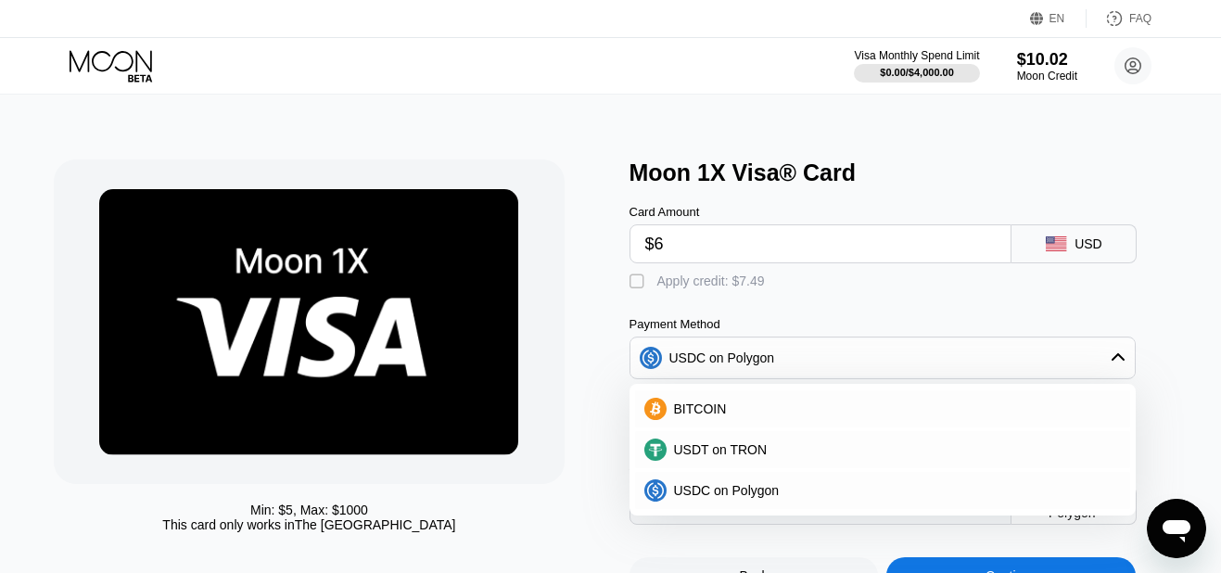
click at [707, 245] on input "$6" at bounding box center [820, 243] width 351 height 37
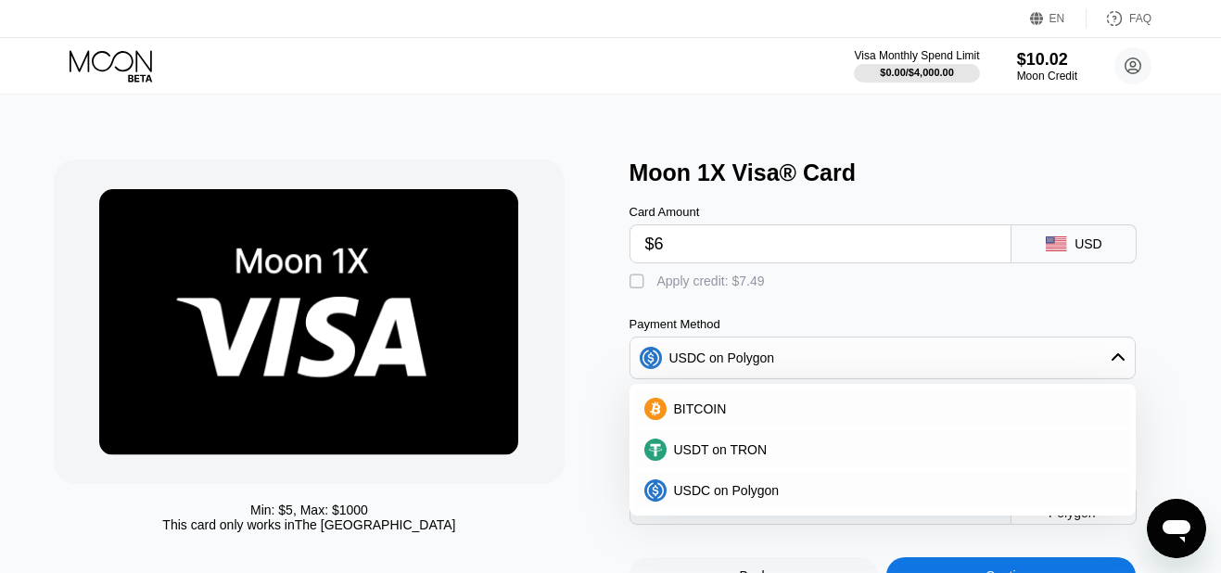
click at [707, 245] on input "$6" at bounding box center [820, 243] width 351 height 37
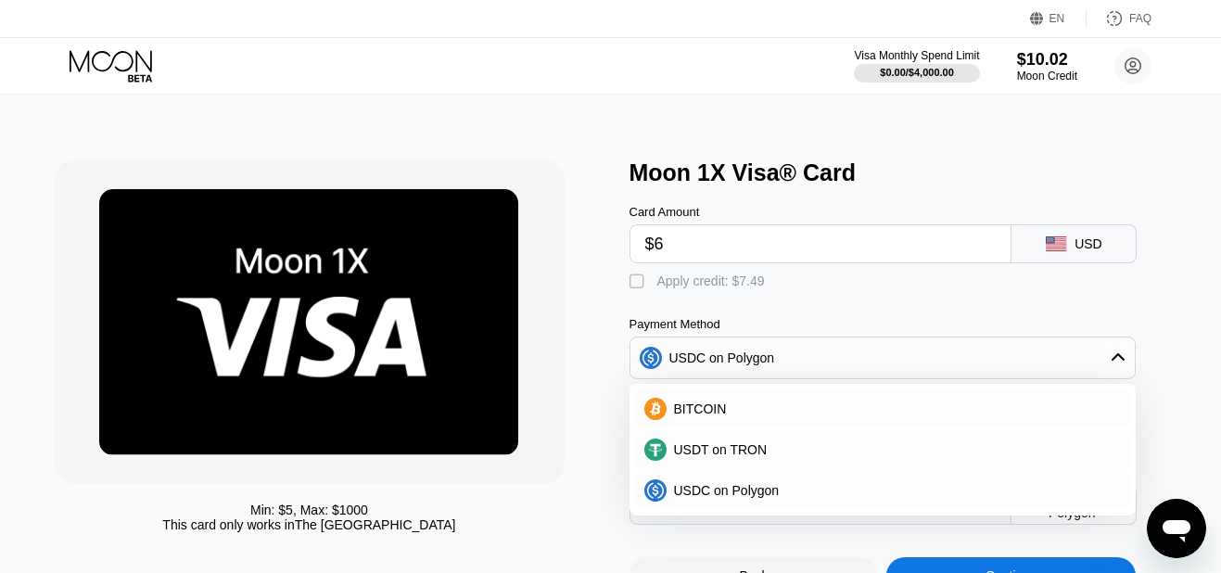
click at [707, 245] on input "$6" at bounding box center [820, 243] width 351 height 37
type input "0"
type input "$8"
type input "9.49000000"
type input "$8"
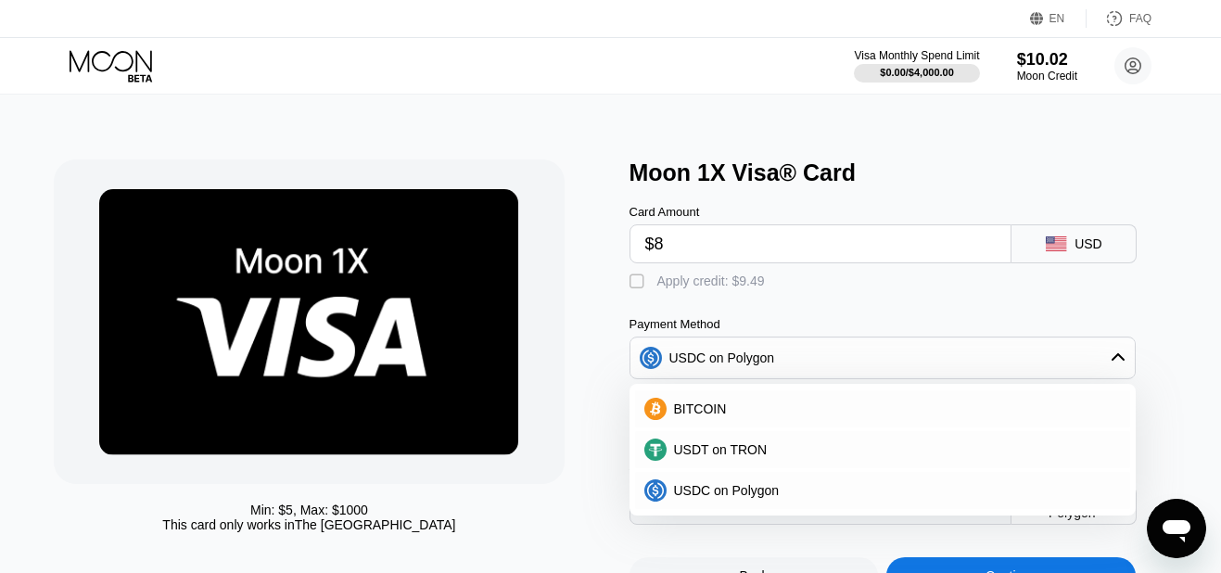
click at [635, 286] on div "" at bounding box center [639, 282] width 19 height 19
type input "0"
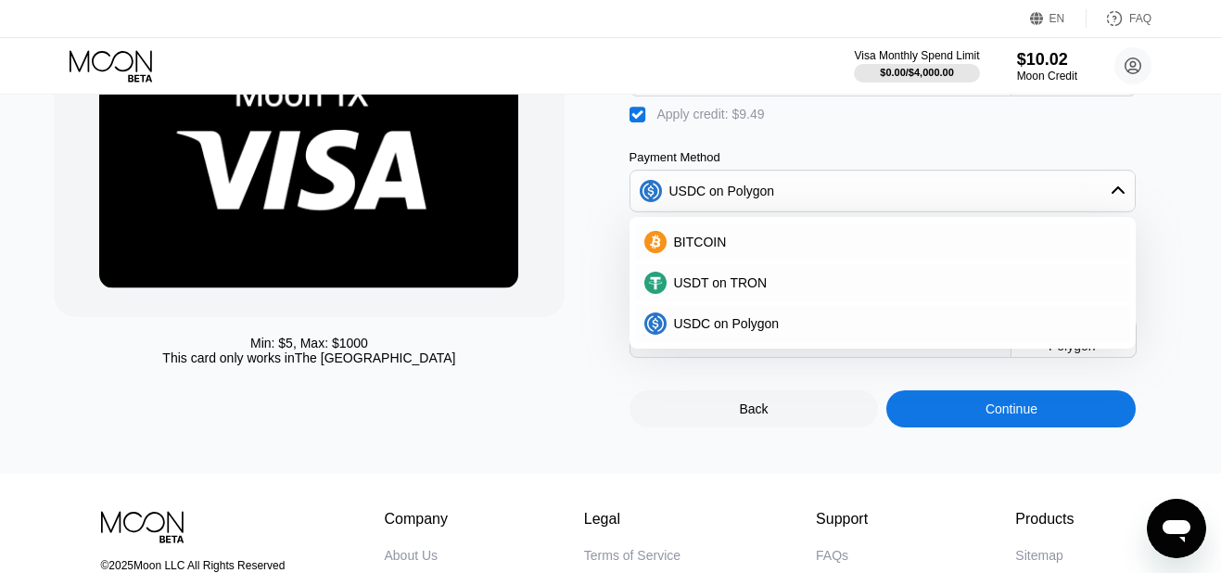
scroll to position [165, 0]
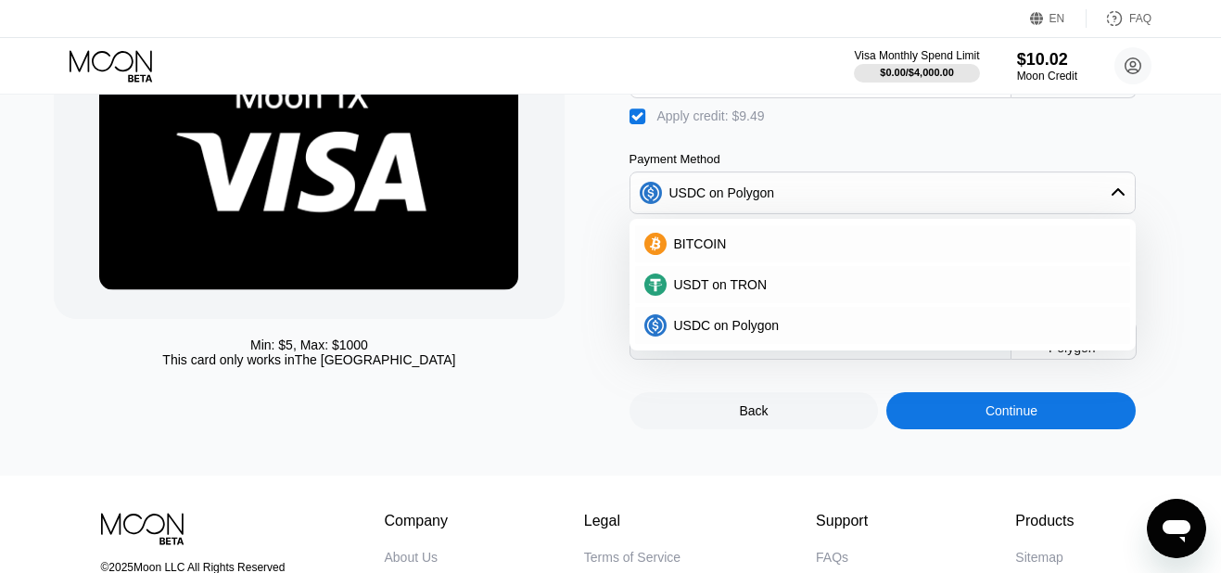
click at [1087, 360] on div "USDC Polygon" at bounding box center [1074, 340] width 125 height 39
click at [1089, 355] on div "USDC Polygon" at bounding box center [1088, 341] width 78 height 30
click at [1014, 333] on div "USDC on Polygon" at bounding box center [894, 325] width 455 height 15
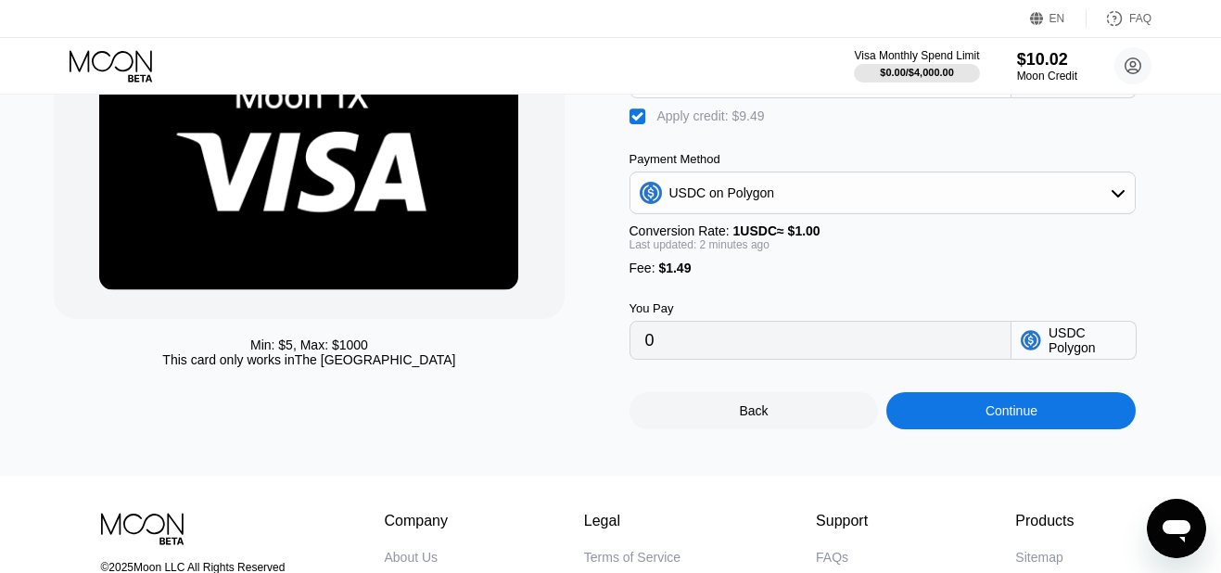
click at [1213, 241] on div "Min: $ 5 , Max: $ 1000 This card only works in The United States Moon 1X Visa® …" at bounding box center [611, 203] width 1235 height 546
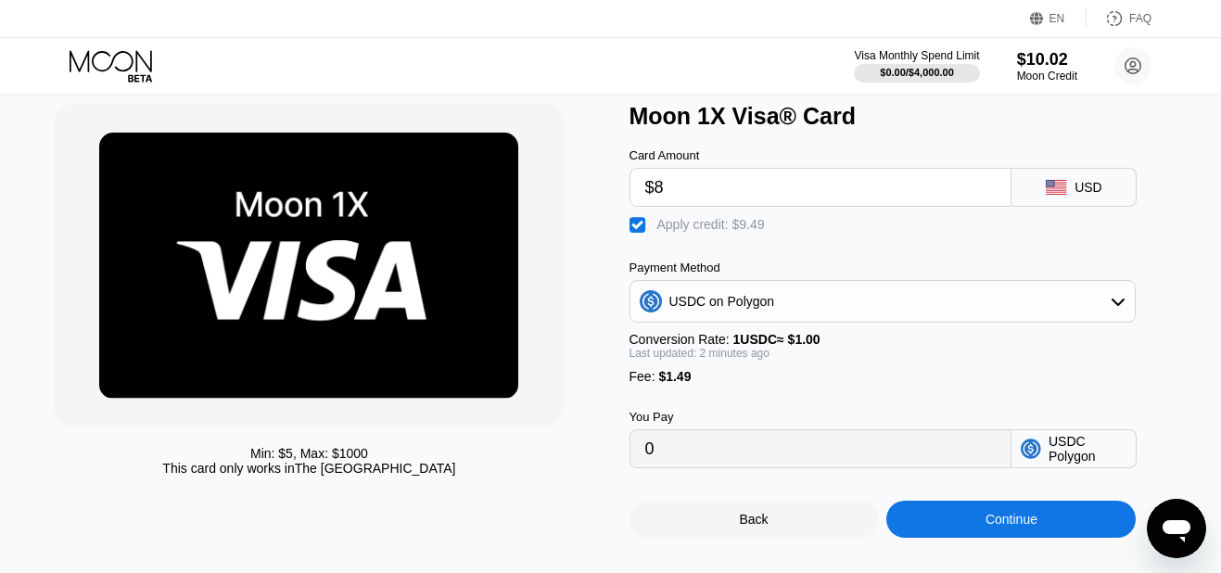
scroll to position [47, 0]
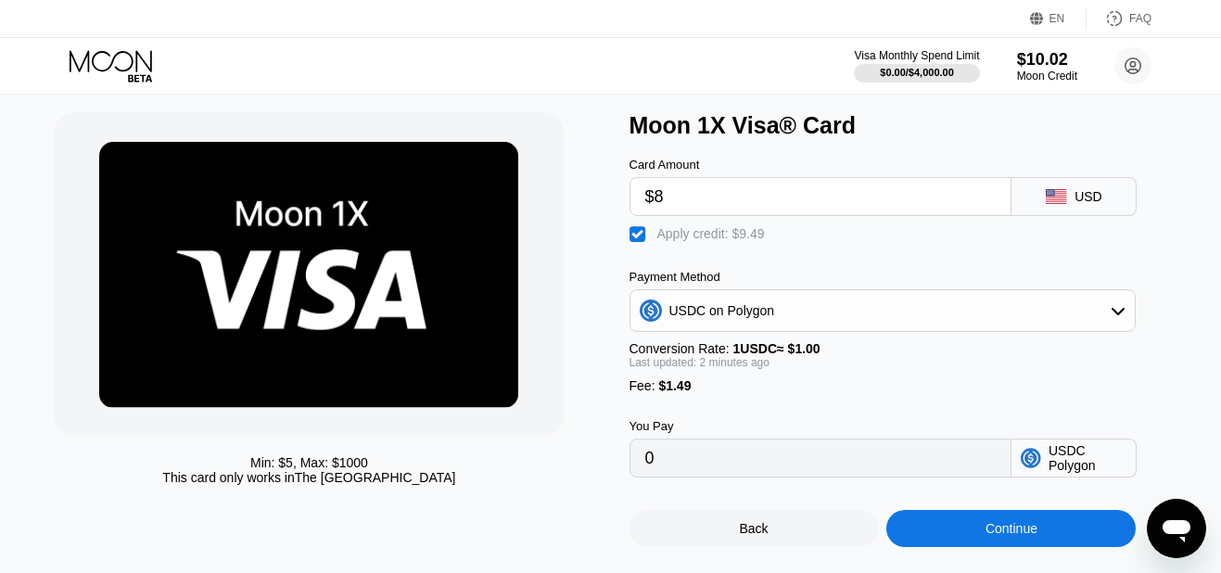
click at [840, 215] on input "$8" at bounding box center [820, 196] width 351 height 37
type input "$7"
click at [1089, 387] on div "Payment Method USDC on Polygon Conversion Rate: 1 USDC ≈ $1.00 Last updated: 3 …" at bounding box center [883, 331] width 507 height 123
click at [919, 192] on input "$7" at bounding box center [820, 196] width 351 height 37
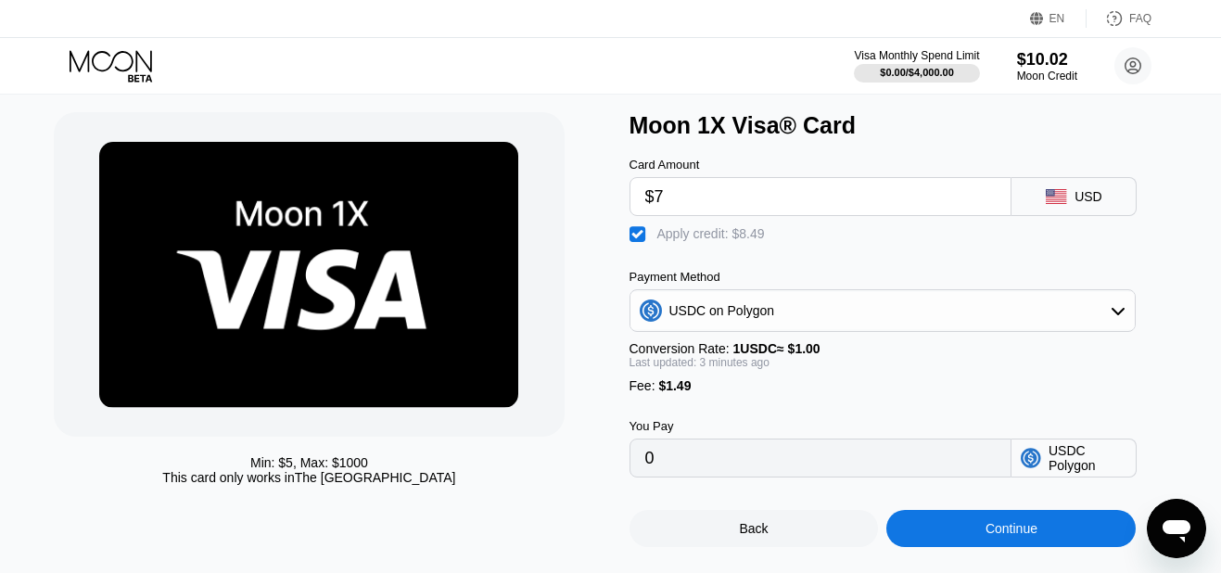
click at [919, 192] on input "$7" at bounding box center [820, 196] width 351 height 37
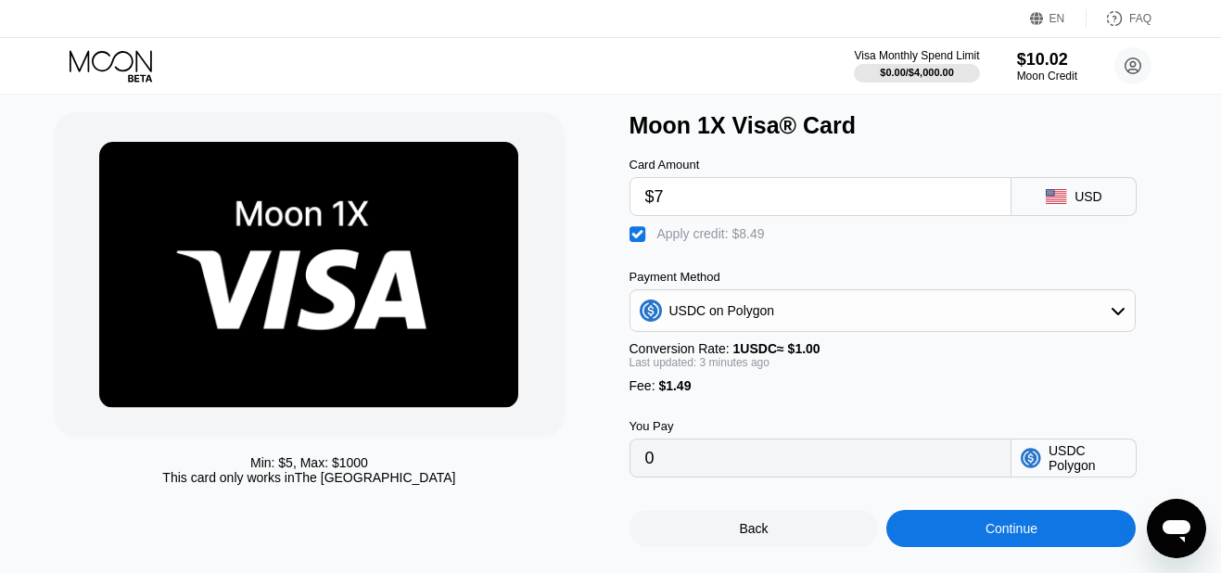
click at [919, 192] on input "$7" at bounding box center [820, 196] width 351 height 37
type input "$8"
click at [1026, 547] on div "Continue" at bounding box center [1011, 528] width 249 height 37
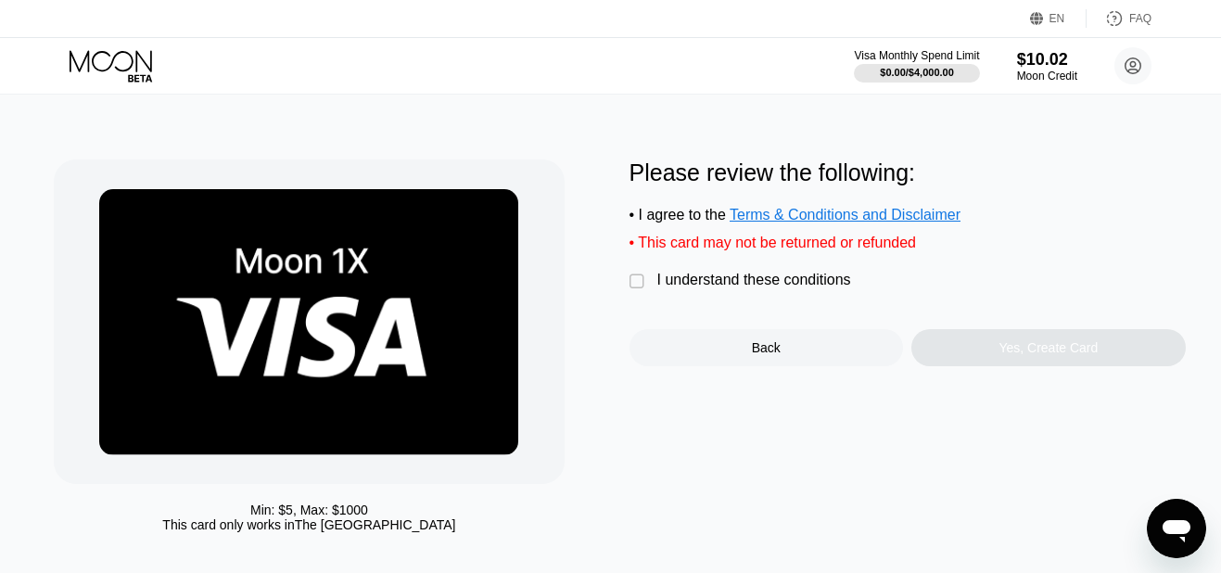
click at [708, 306] on div "Please review the following: • I agree to the Terms & Conditions and Disclaimer…" at bounding box center [908, 263] width 556 height 207
click at [722, 288] on div "I understand these conditions" at bounding box center [755, 280] width 194 height 17
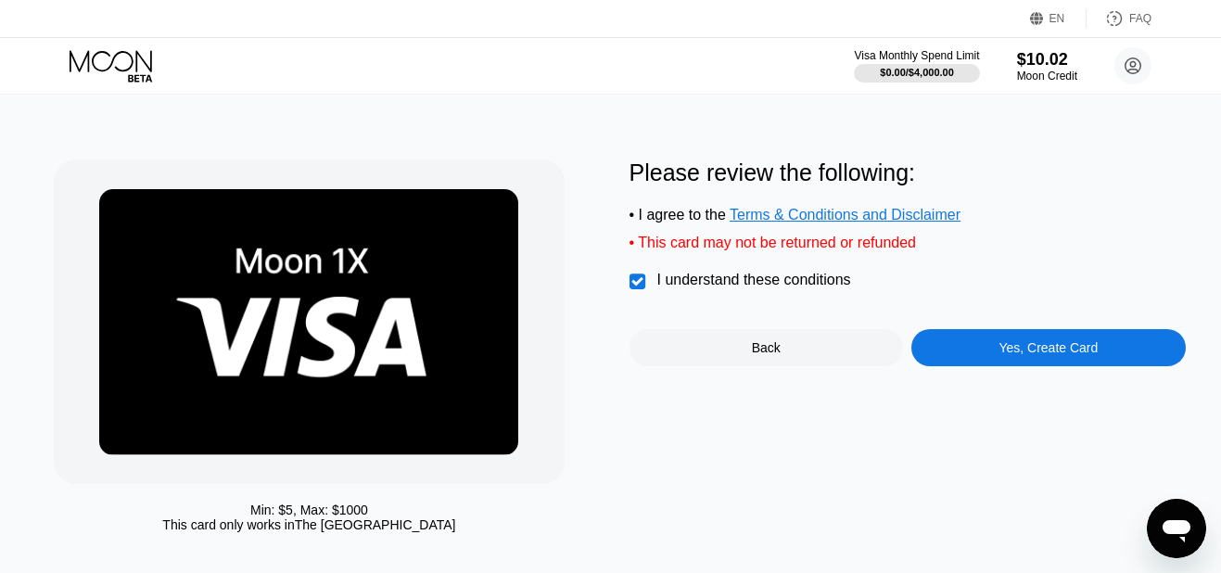
click at [1015, 355] on div "Yes, Create Card" at bounding box center [1048, 347] width 99 height 15
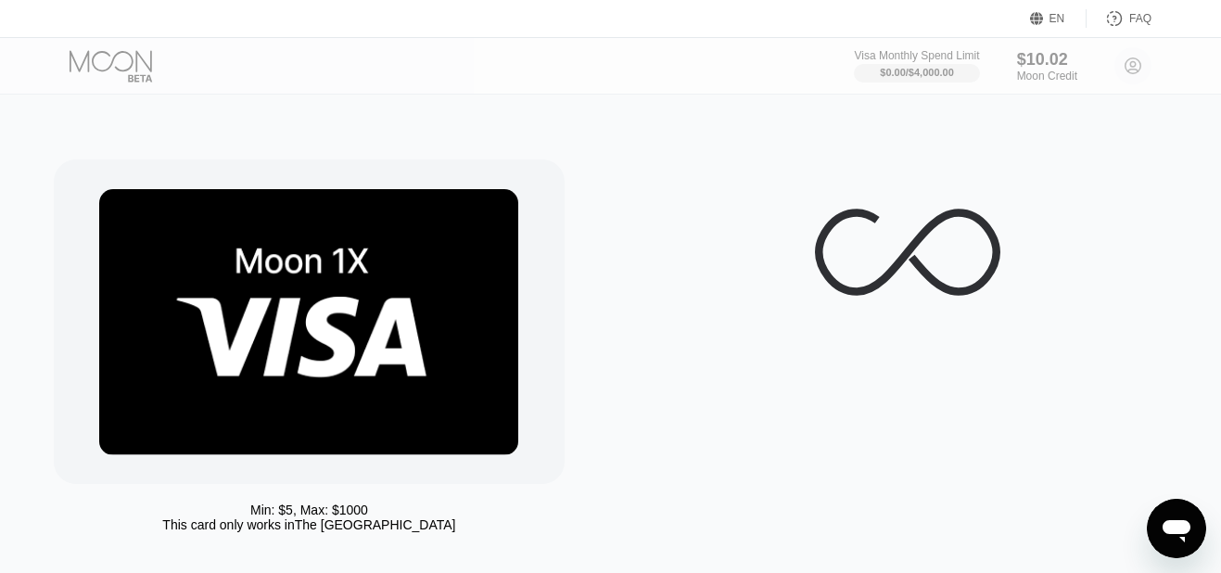
click at [1015, 363] on div at bounding box center [908, 351] width 556 height 382
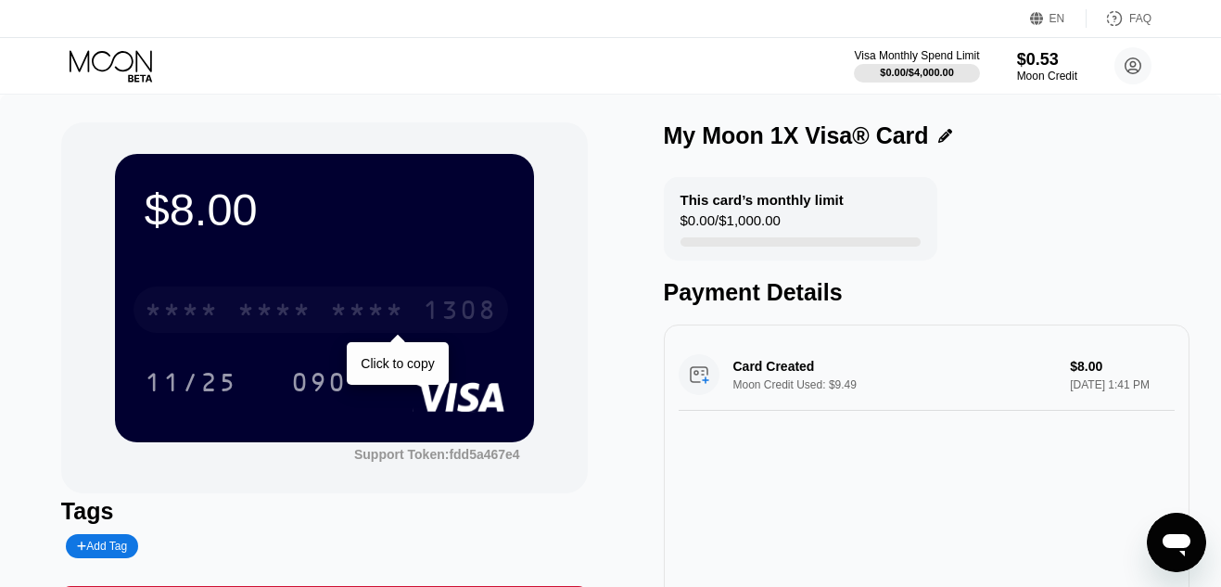
click at [415, 313] on div "* * * * * * * * * * * * 1308" at bounding box center [321, 310] width 375 height 46
